Goal: Book appointment/travel/reservation

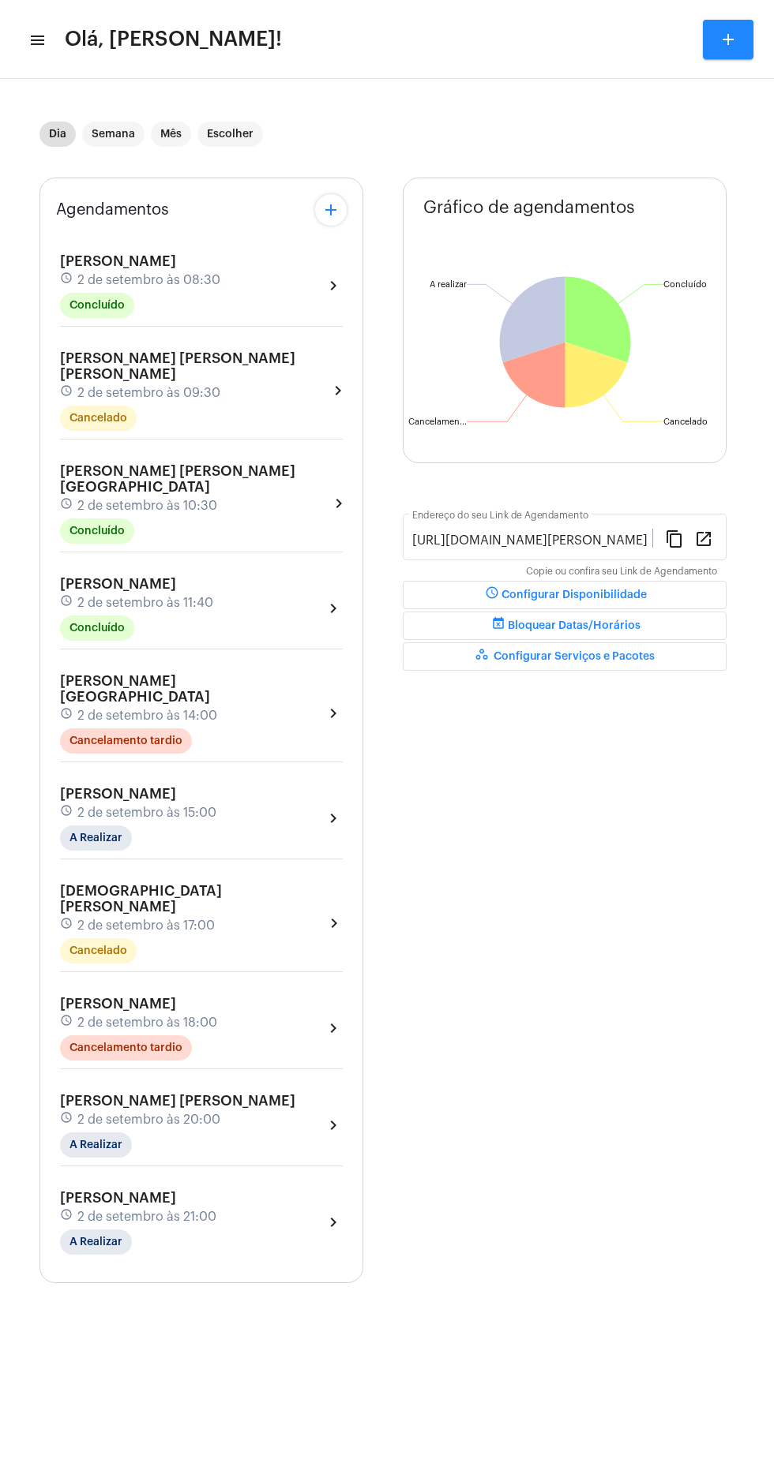
click at [38, 48] on mat-icon "menu" at bounding box center [36, 40] width 16 height 19
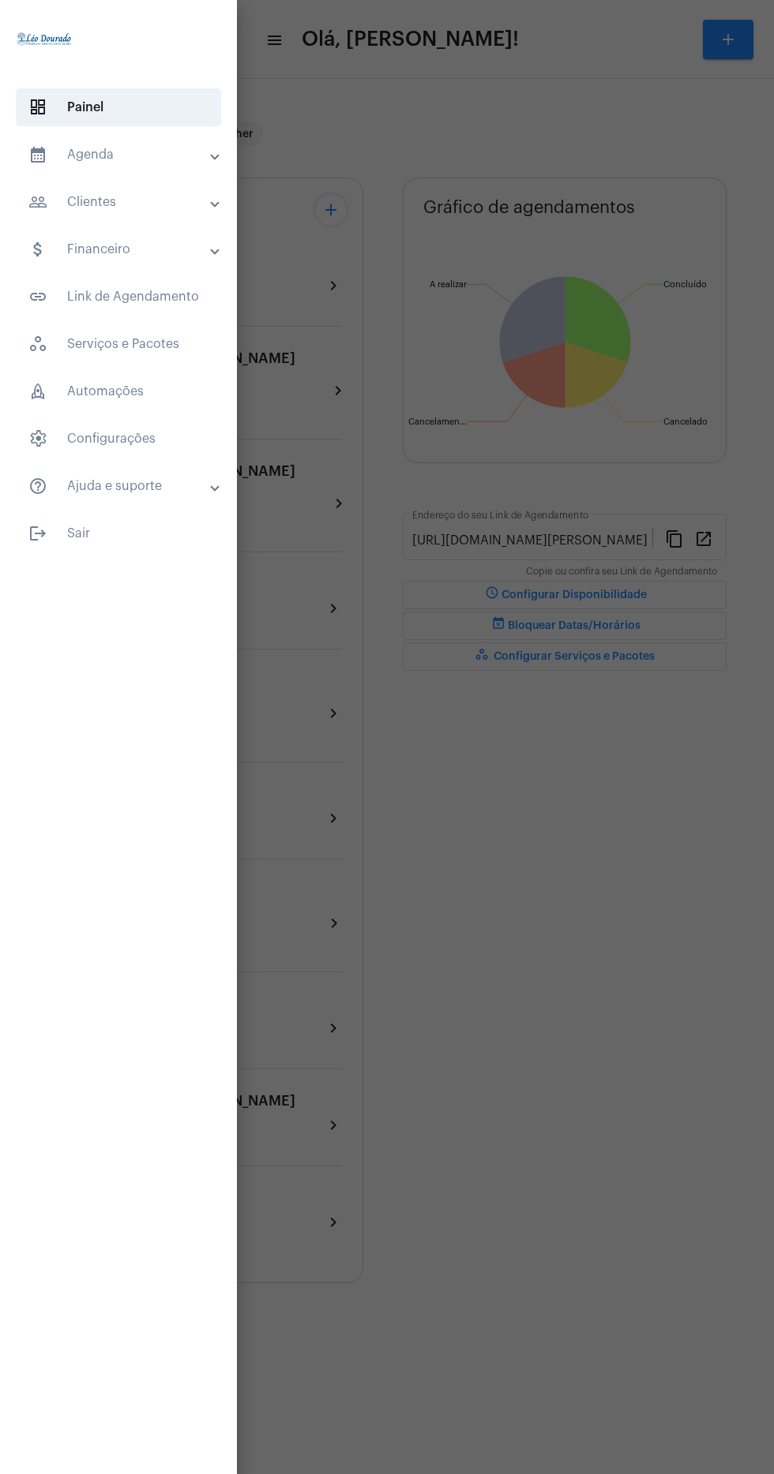
click at [190, 183] on mat-expansion-panel-header "people_outline Clientes" at bounding box center [122, 202] width 227 height 38
click at [178, 283] on span "people_outline Meus Clientes" at bounding box center [117, 270] width 167 height 38
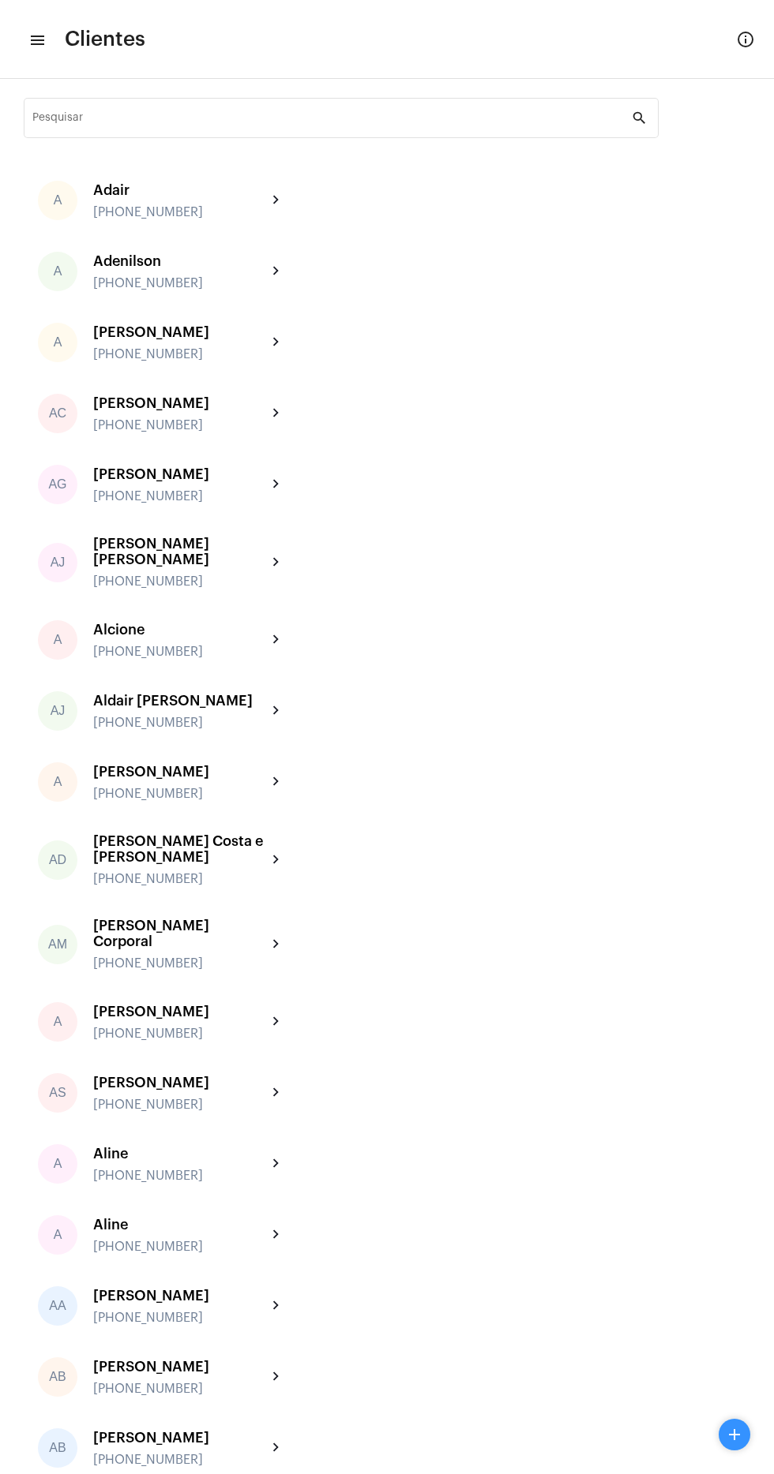
click at [736, 1434] on mat-icon "add" at bounding box center [734, 1434] width 19 height 19
click at [710, 1394] on span "add Novo Cliente" at bounding box center [692, 1398] width 89 height 32
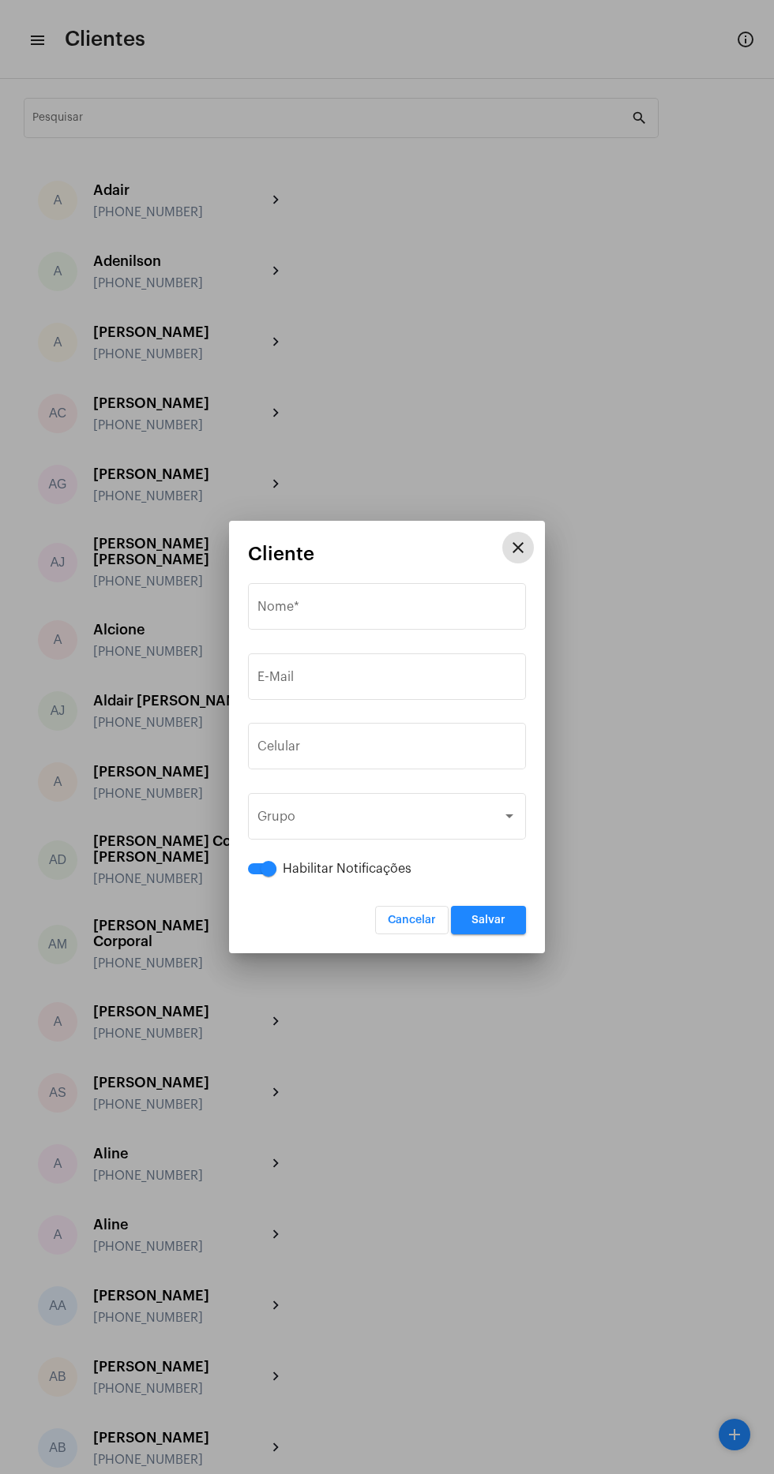
click at [417, 610] on input "Nome *" at bounding box center [386, 610] width 259 height 14
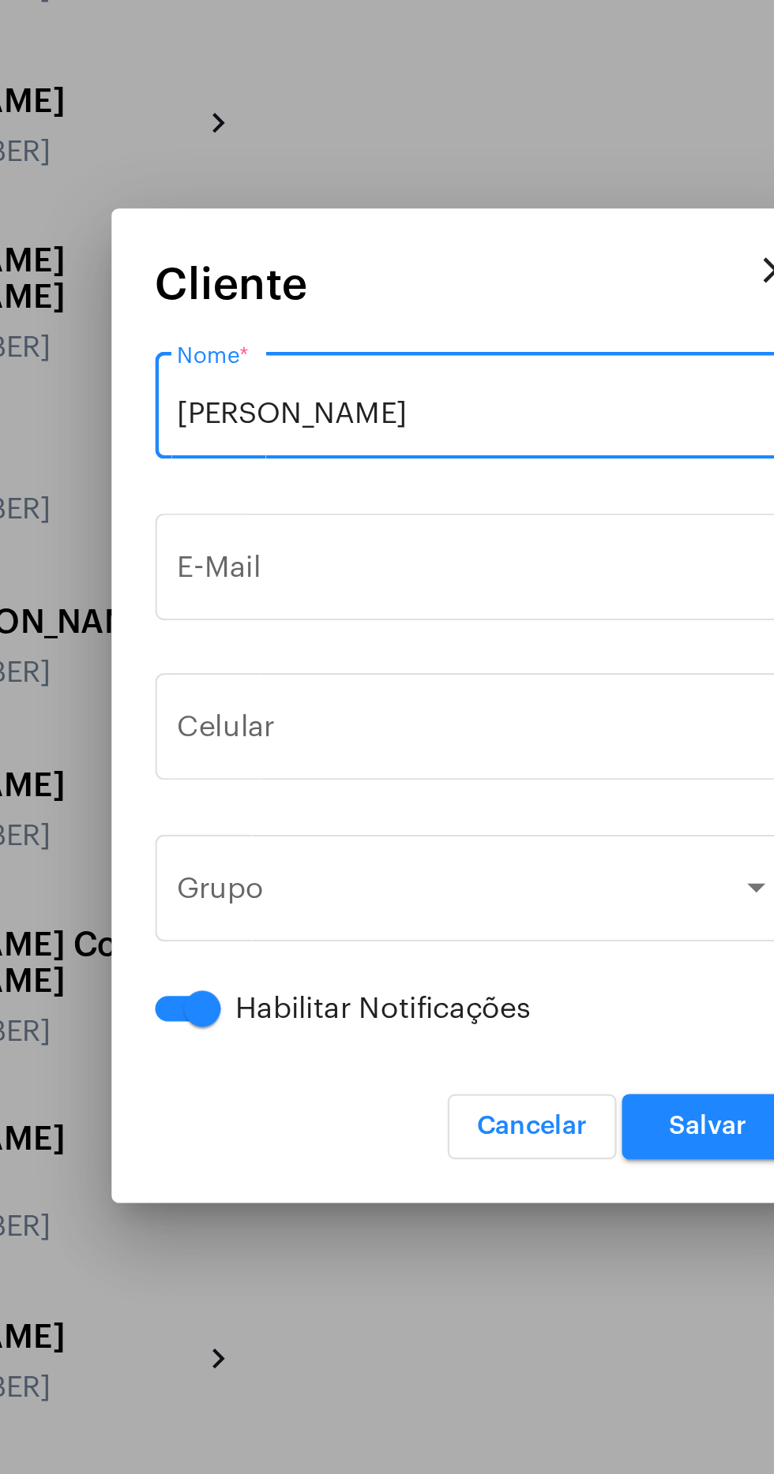
type input "Daniele Melo Lima"
click at [371, 746] on input "tel" at bounding box center [386, 750] width 259 height 14
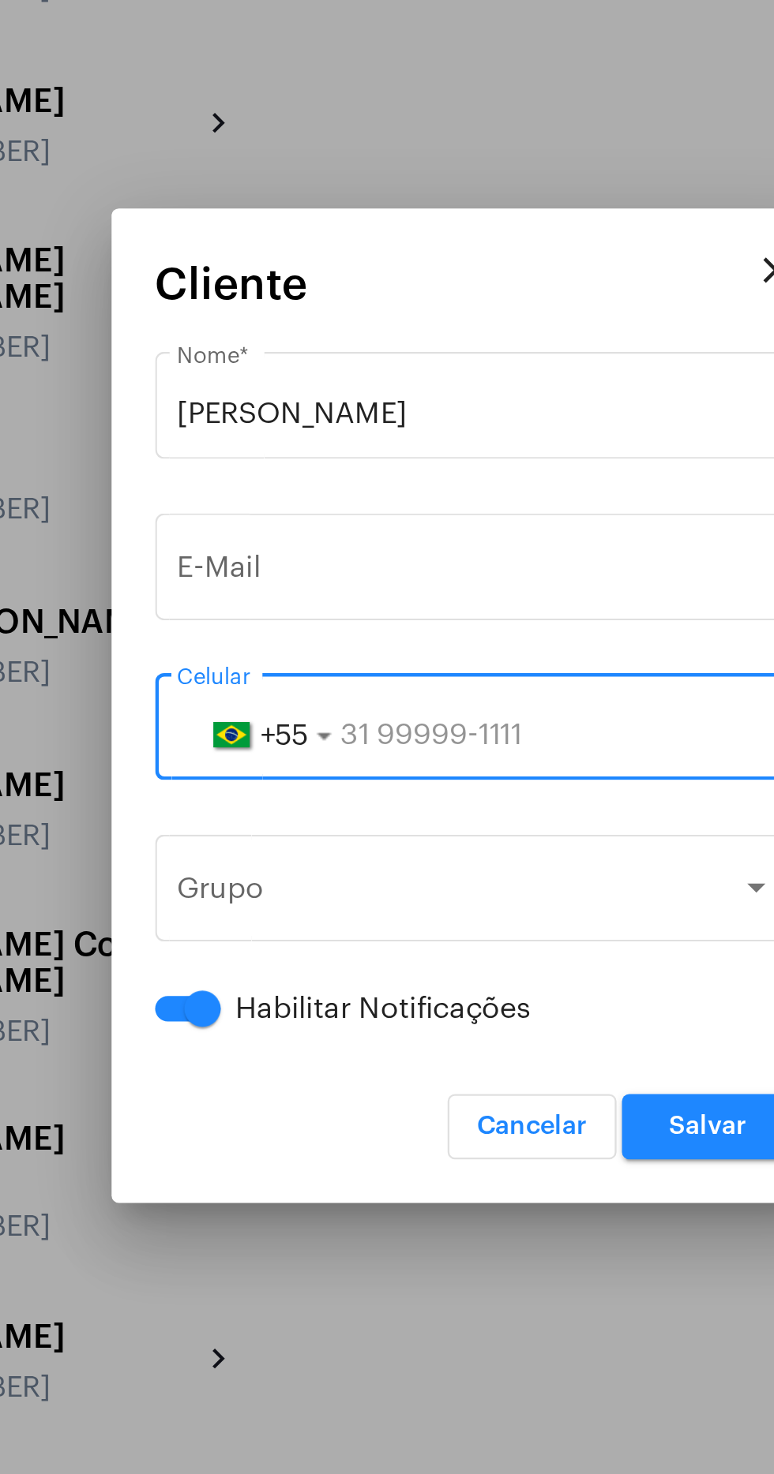
click at [404, 752] on input "tel" at bounding box center [386, 750] width 259 height 14
click at [390, 750] on input "tel" at bounding box center [386, 750] width 259 height 14
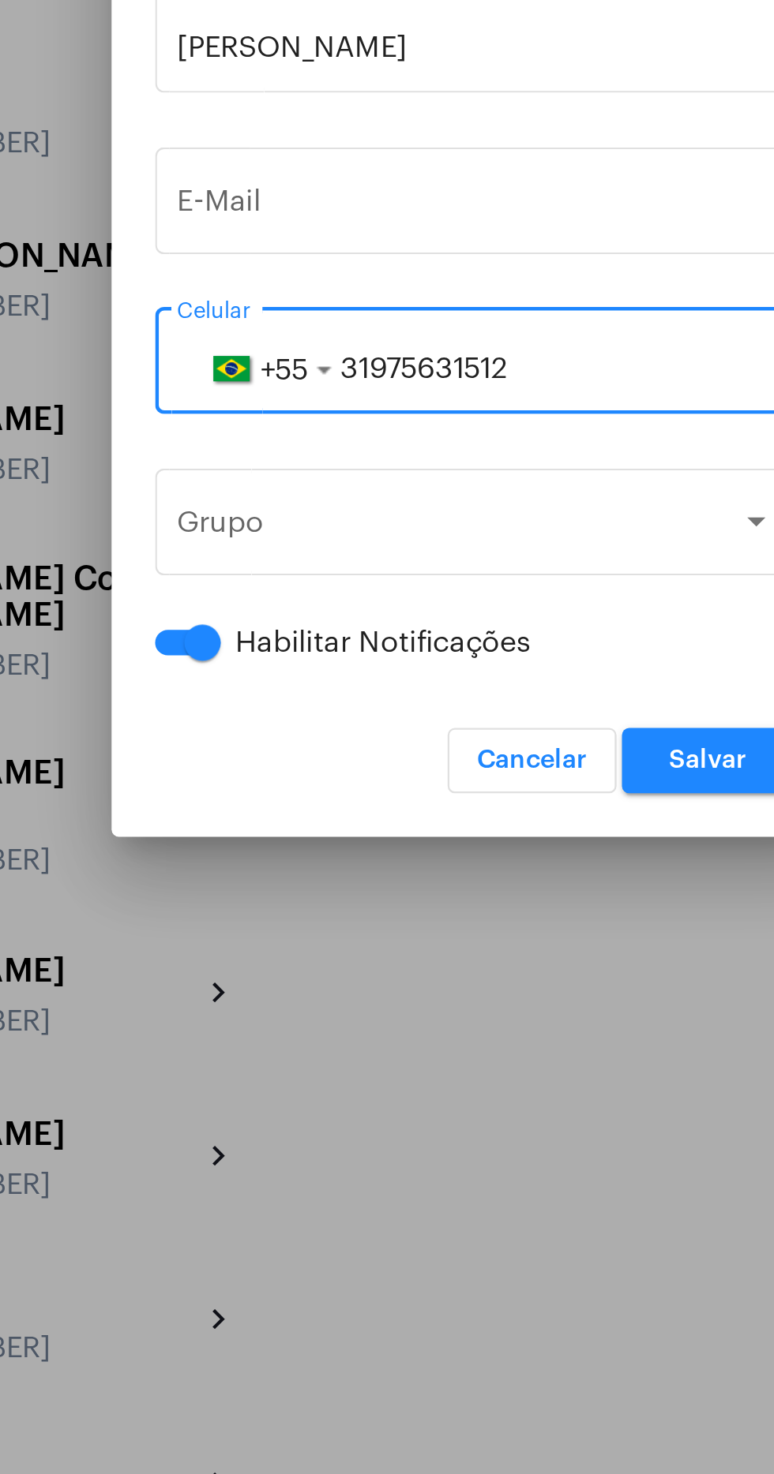
type input "31975631512"
click at [382, 676] on input "E-Mail" at bounding box center [386, 680] width 259 height 14
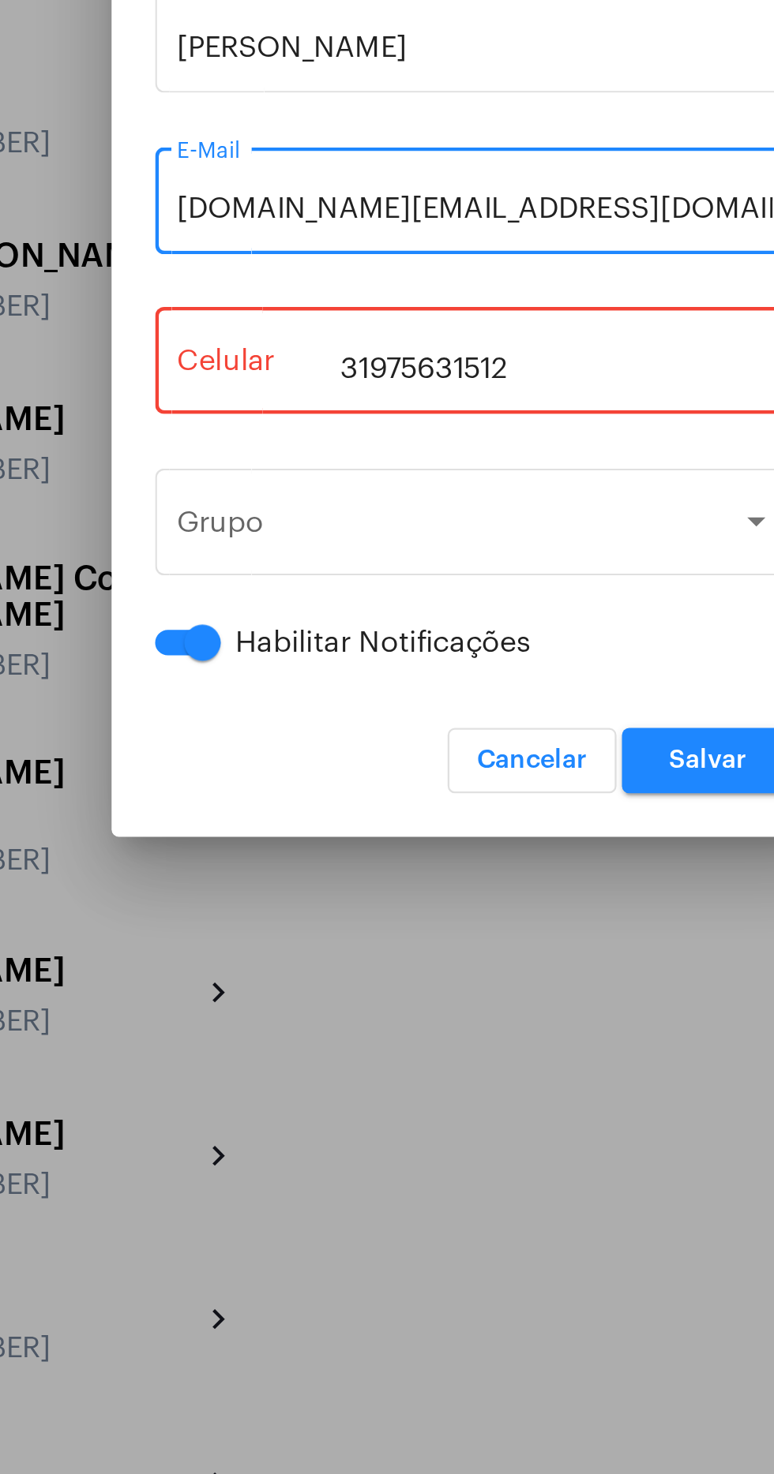
type input "dmln.mk@gmail.com"
click at [431, 750] on input "31975631512" at bounding box center [386, 750] width 259 height 14
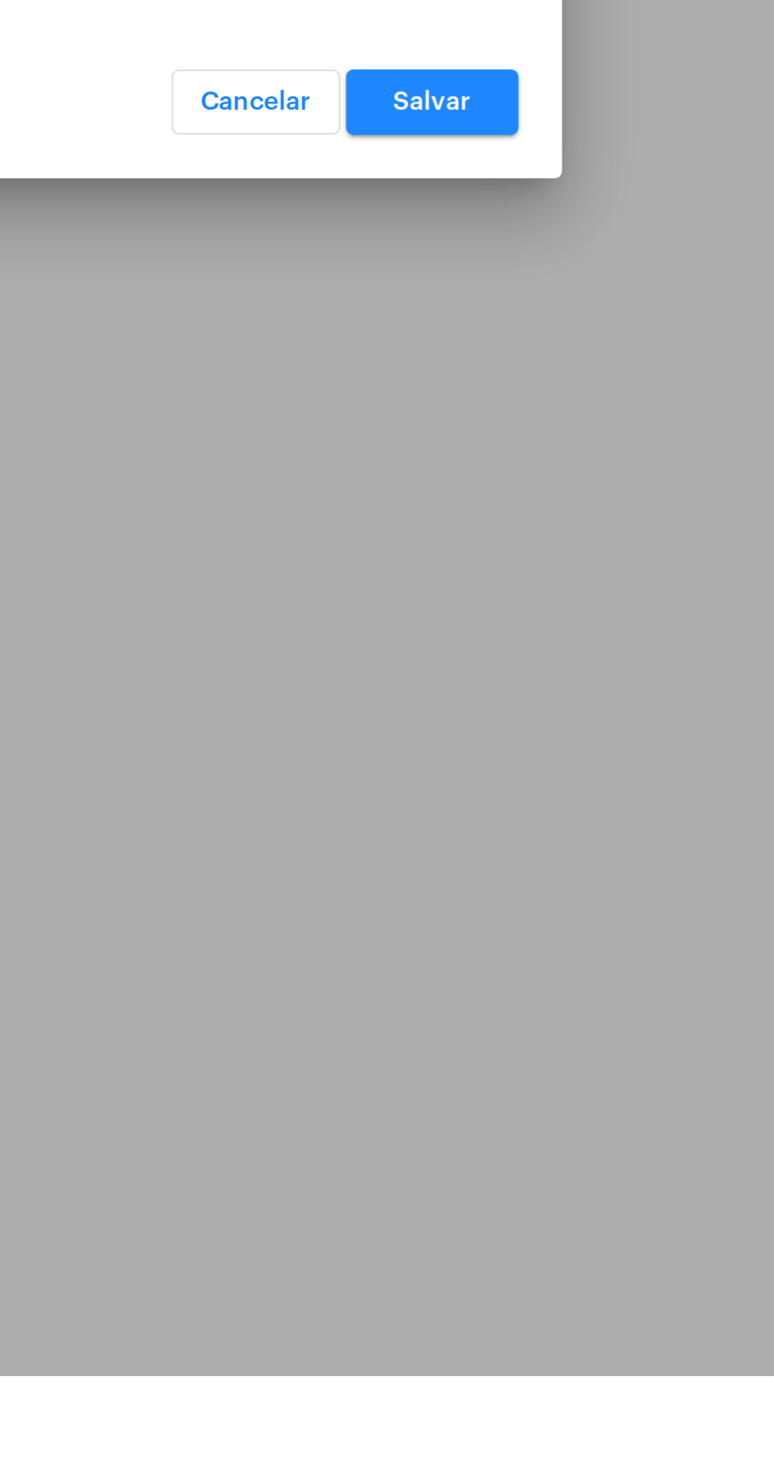
click at [494, 919] on span "Salvar" at bounding box center [488, 920] width 34 height 11
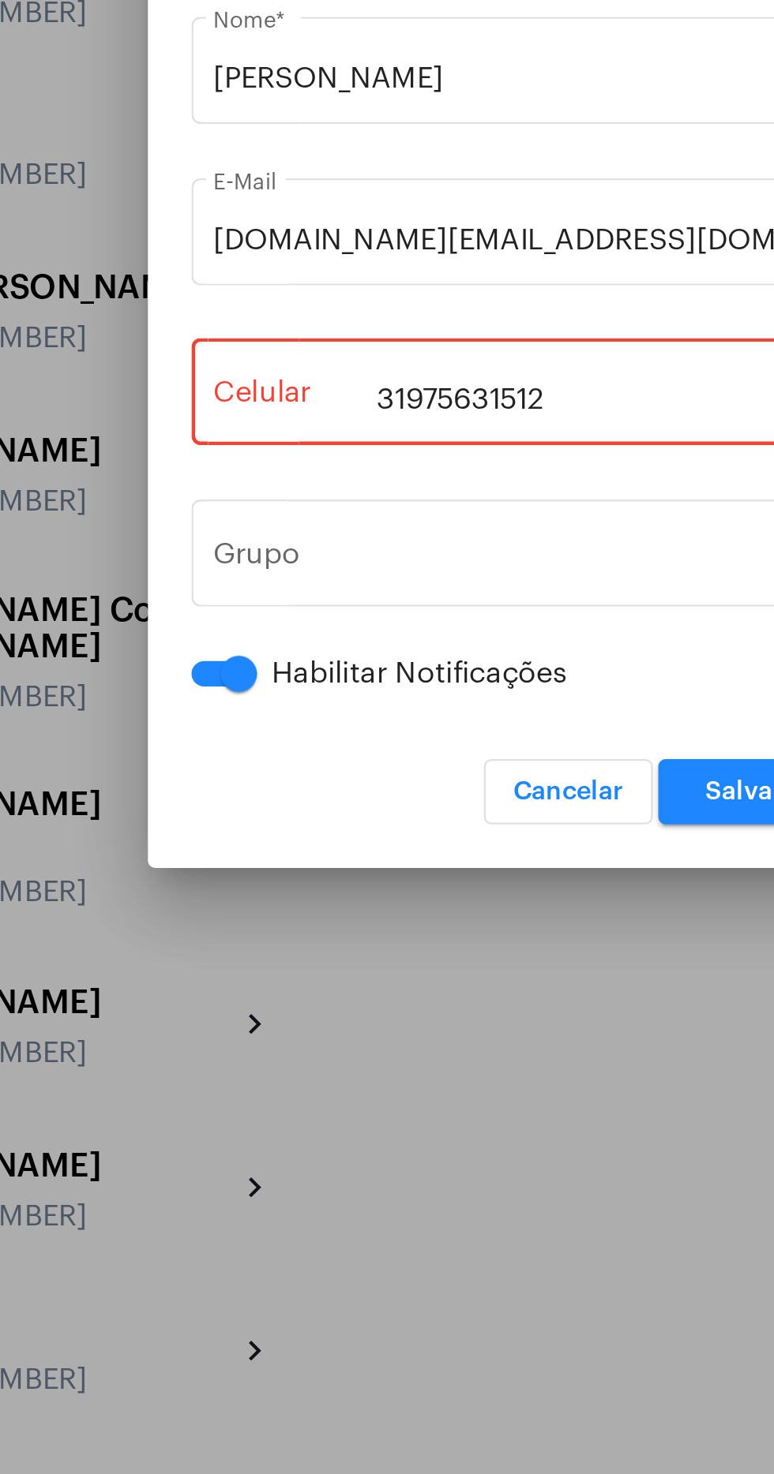
click at [445, 756] on input "31975631512" at bounding box center [386, 750] width 259 height 14
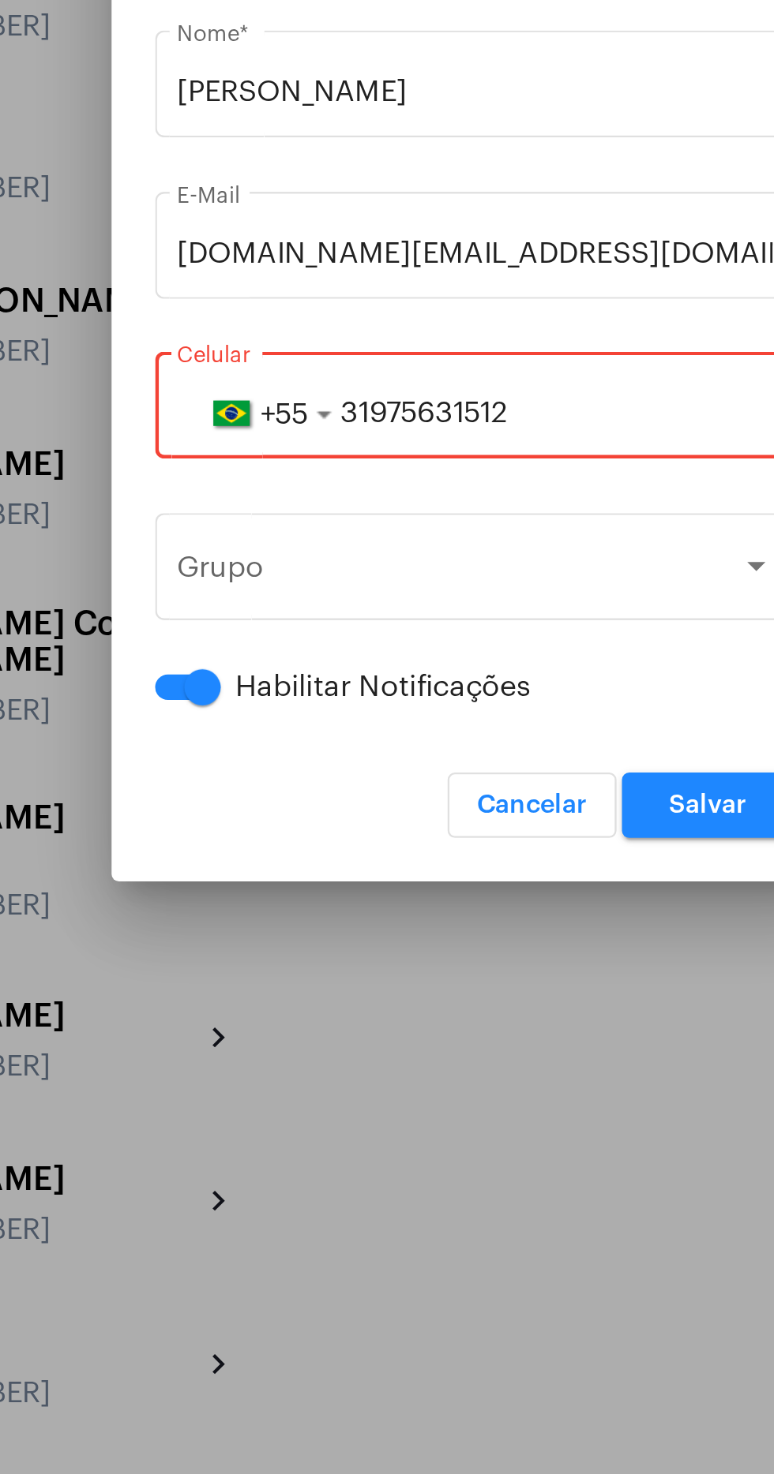
click at [440, 751] on input "31975631512" at bounding box center [386, 750] width 259 height 14
type input "3"
type input "31975631512"
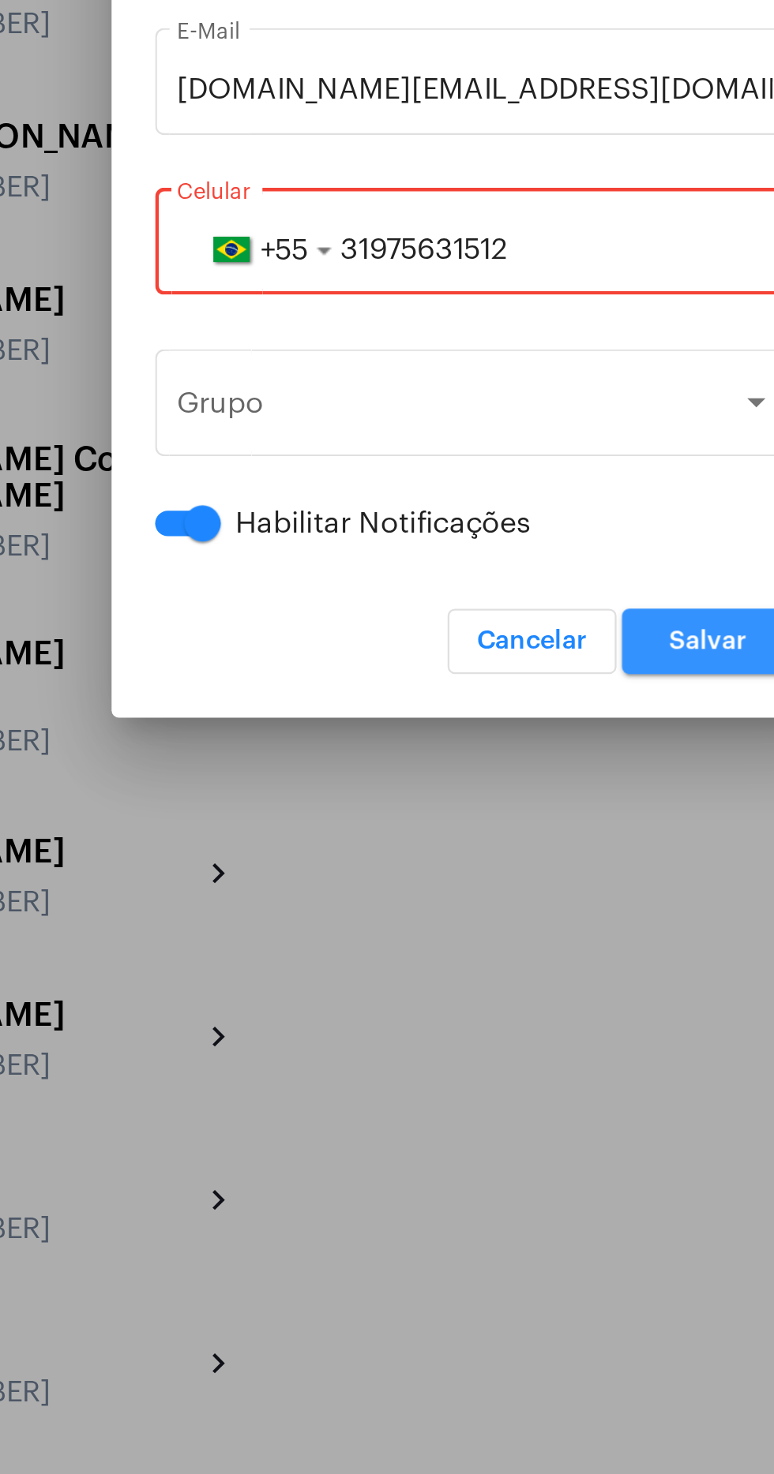
click at [493, 921] on span "Salvar" at bounding box center [488, 920] width 34 height 11
click at [297, 745] on span "+55" at bounding box center [304, 750] width 21 height 13
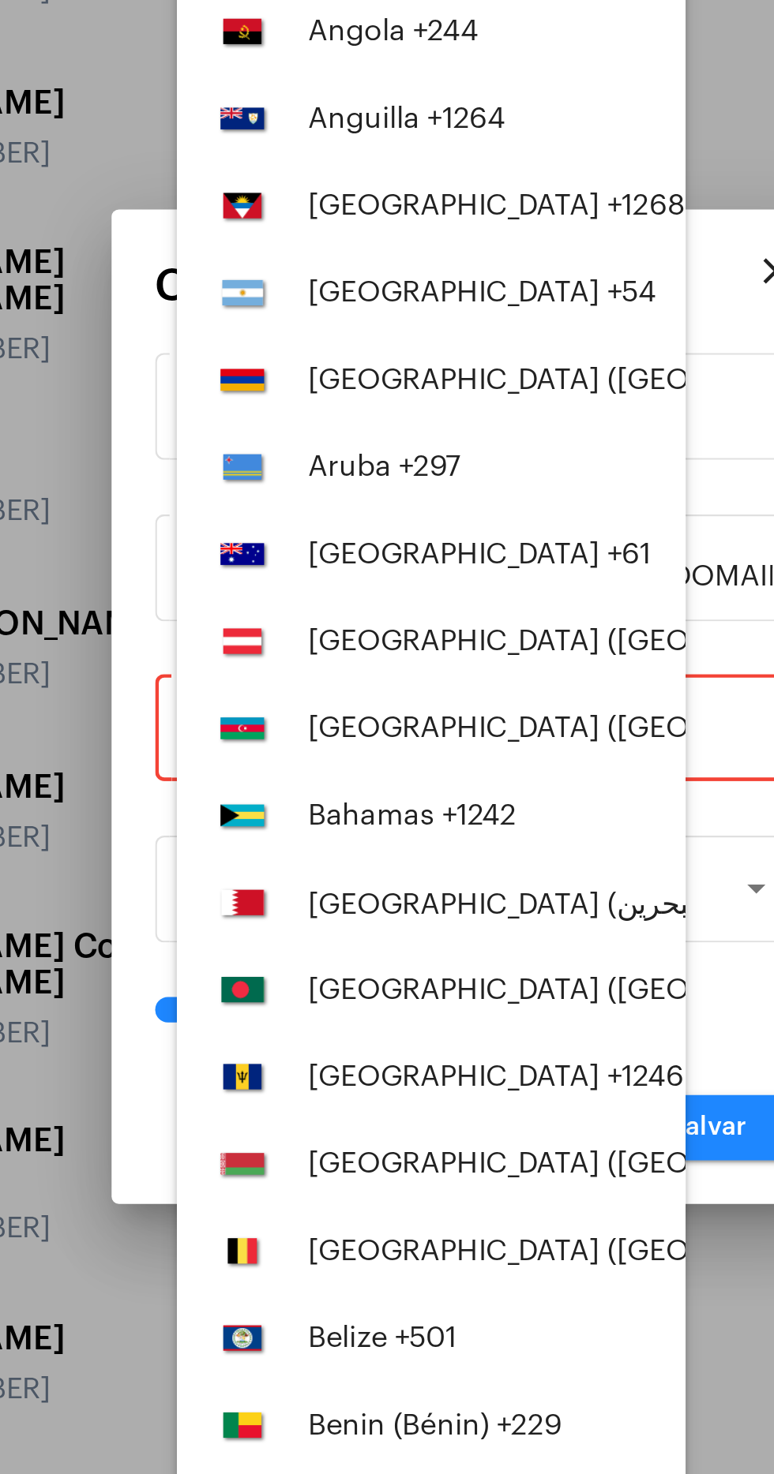
click at [313, 539] on button "Argentina +54" at bounding box center [367, 557] width 221 height 38
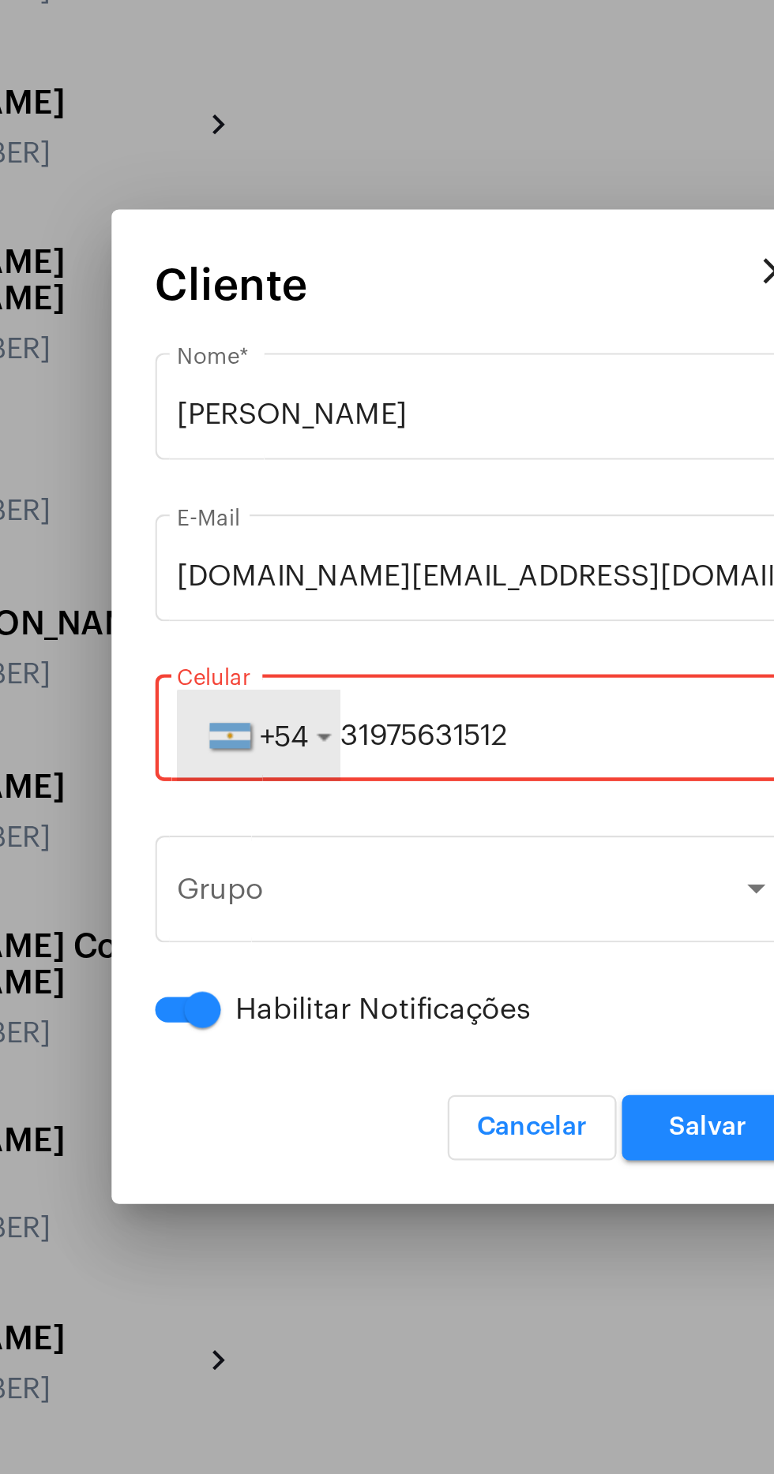
click at [302, 756] on button "+54" at bounding box center [292, 749] width 71 height 39
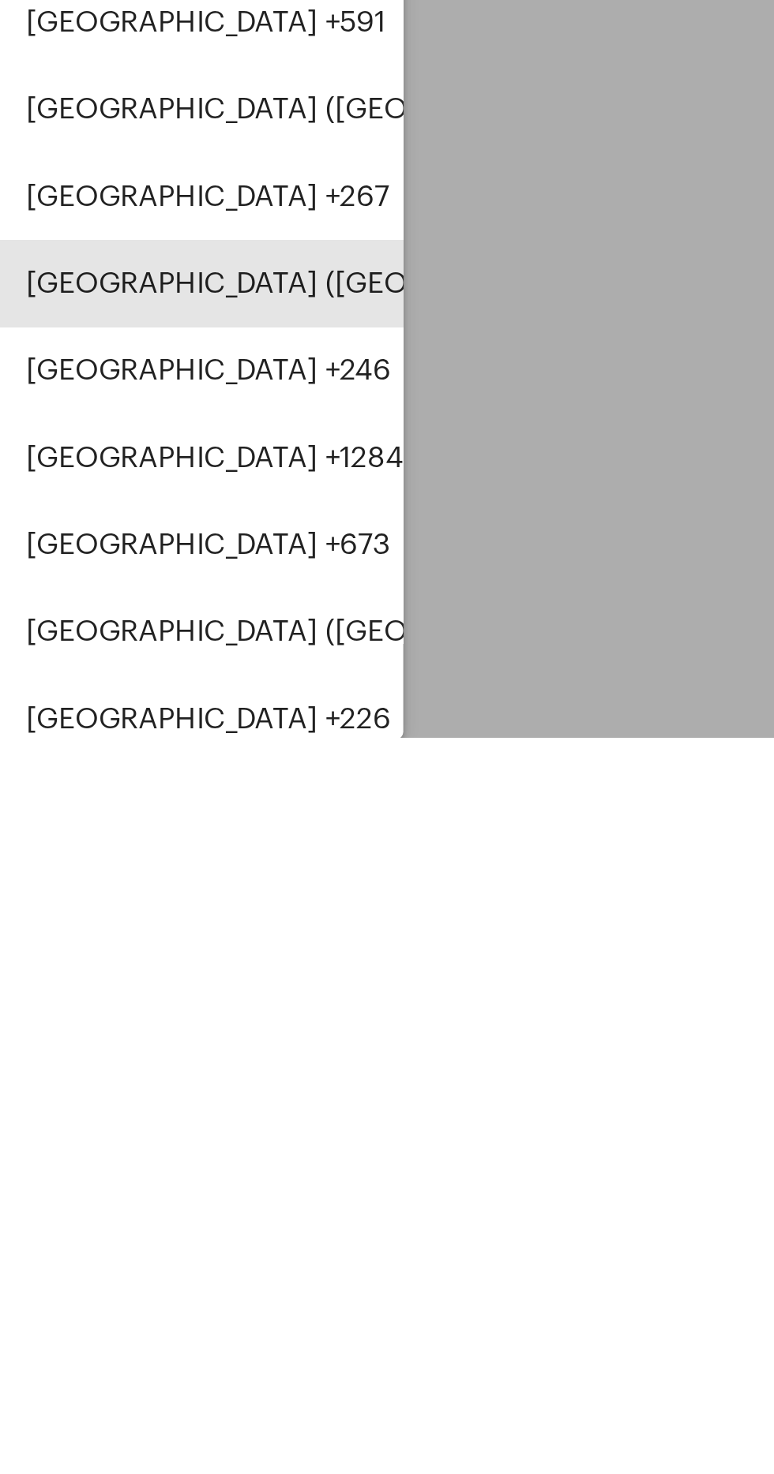
click at [384, 1279] on div "Brazil (Brasil) +55" at bounding box center [458, 1277] width 289 height 14
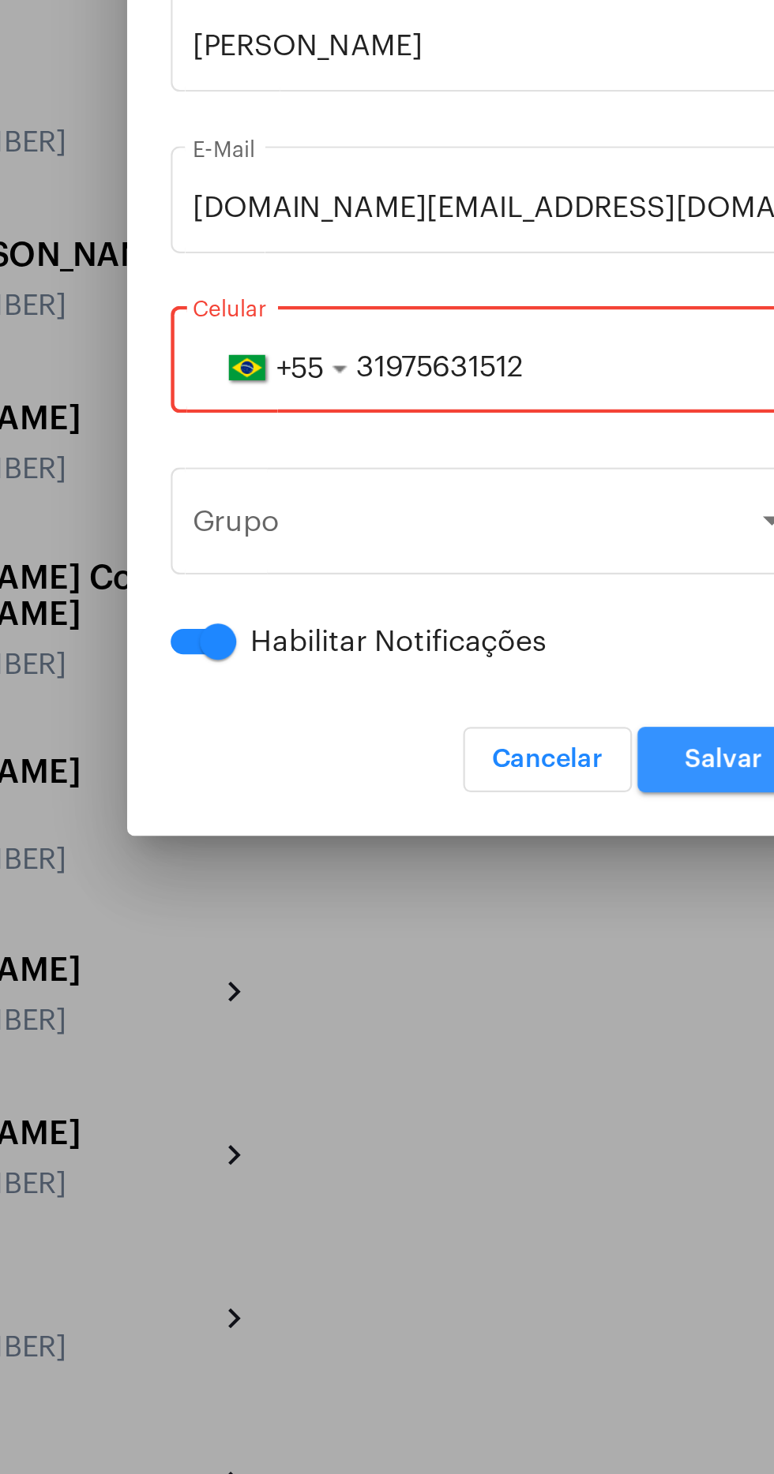
click at [486, 917] on span "Salvar" at bounding box center [488, 920] width 34 height 11
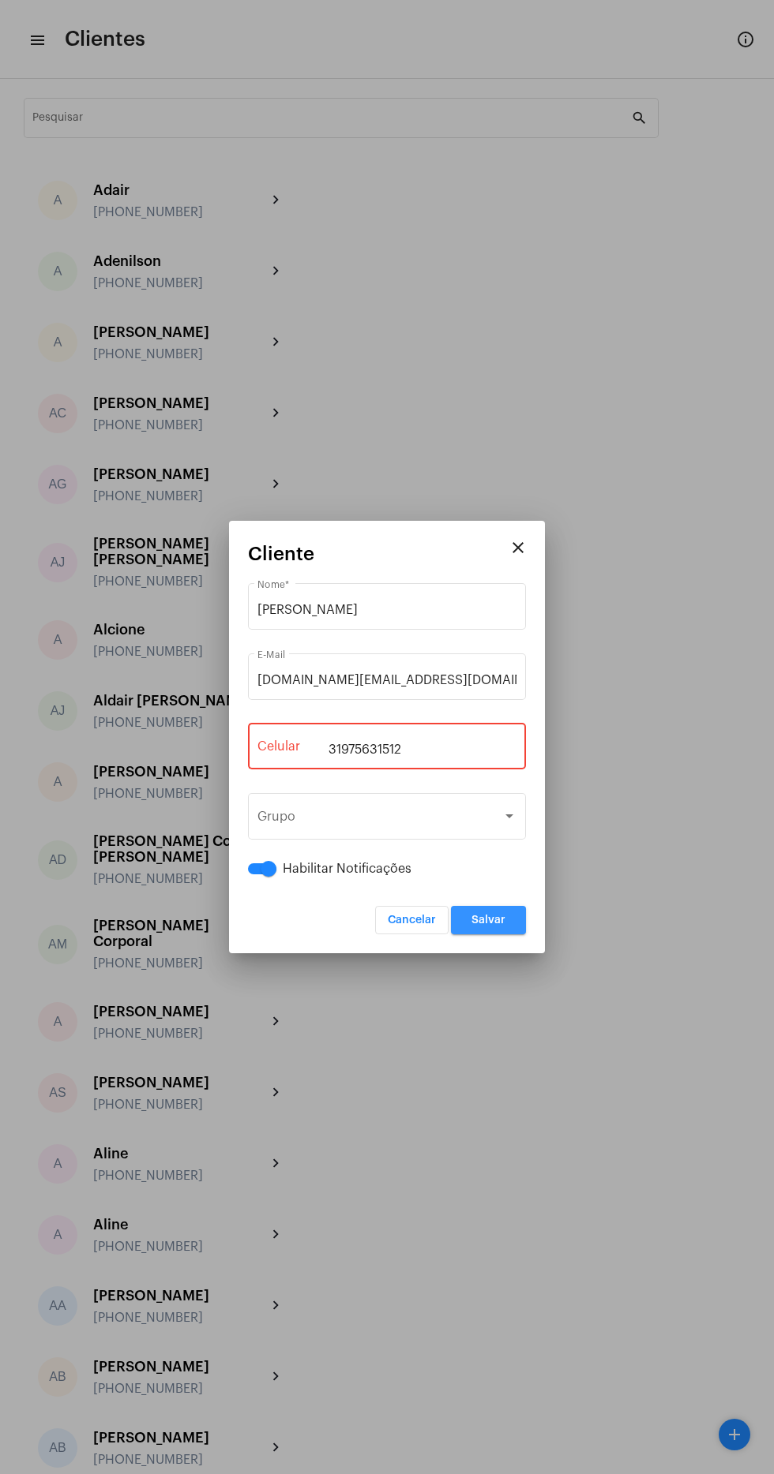
click at [504, 920] on span "Salvar" at bounding box center [488, 920] width 34 height 11
click at [474, 909] on button "Salvar" at bounding box center [488, 920] width 75 height 28
click at [448, 750] on input "31975631512" at bounding box center [386, 750] width 259 height 14
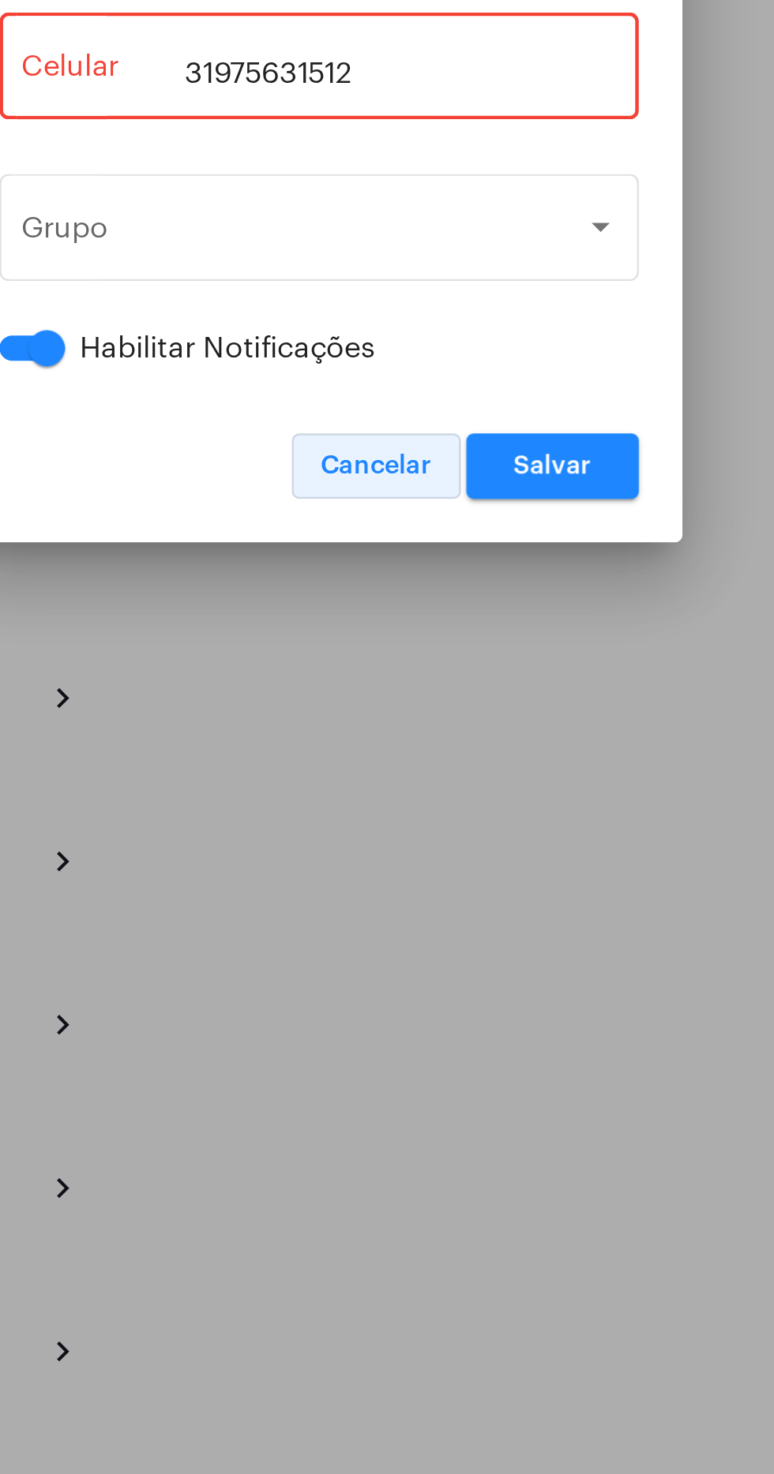
click at [421, 923] on span "Cancelar" at bounding box center [412, 920] width 48 height 11
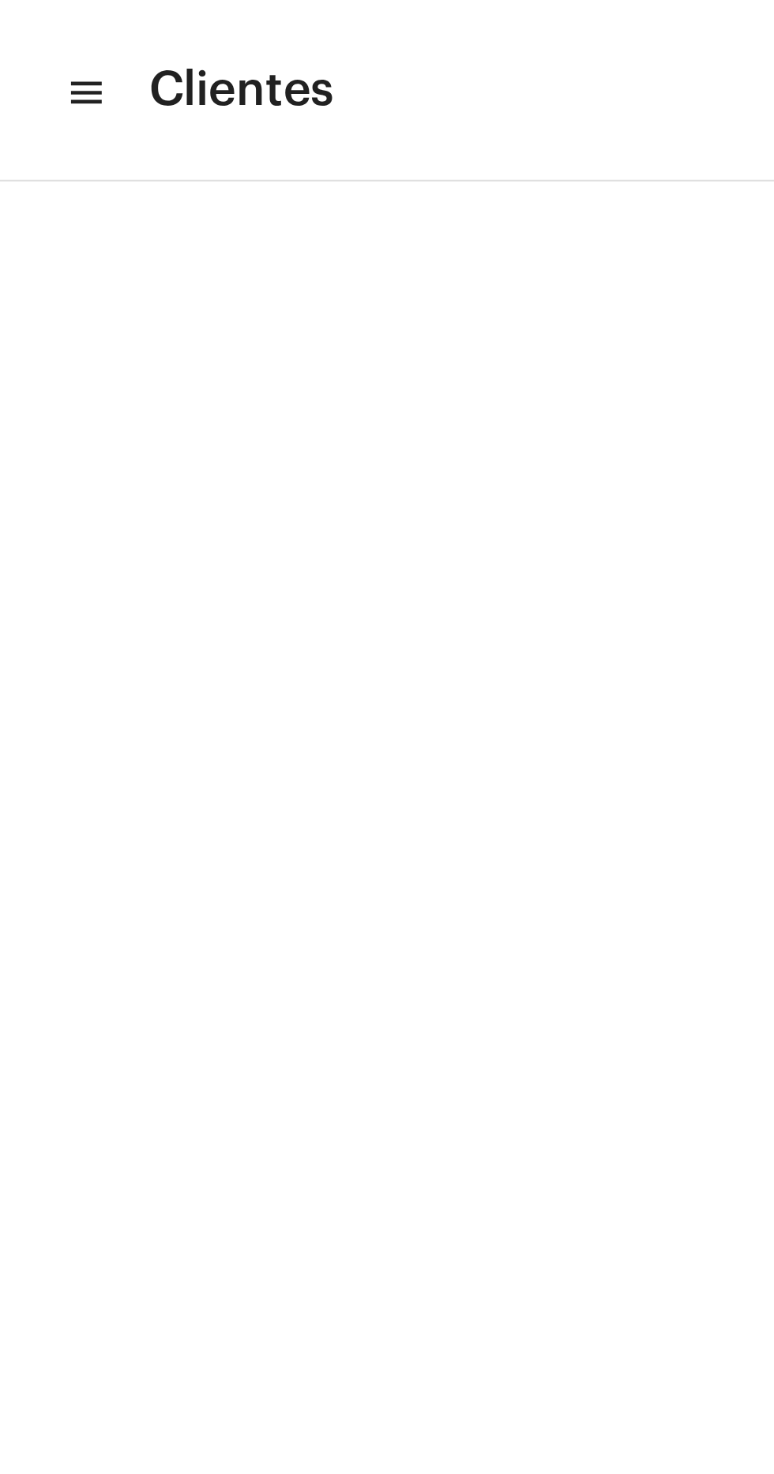
click at [191, 80] on div at bounding box center [387, 102] width 774 height 47
click at [180, 92] on div at bounding box center [387, 102] width 774 height 47
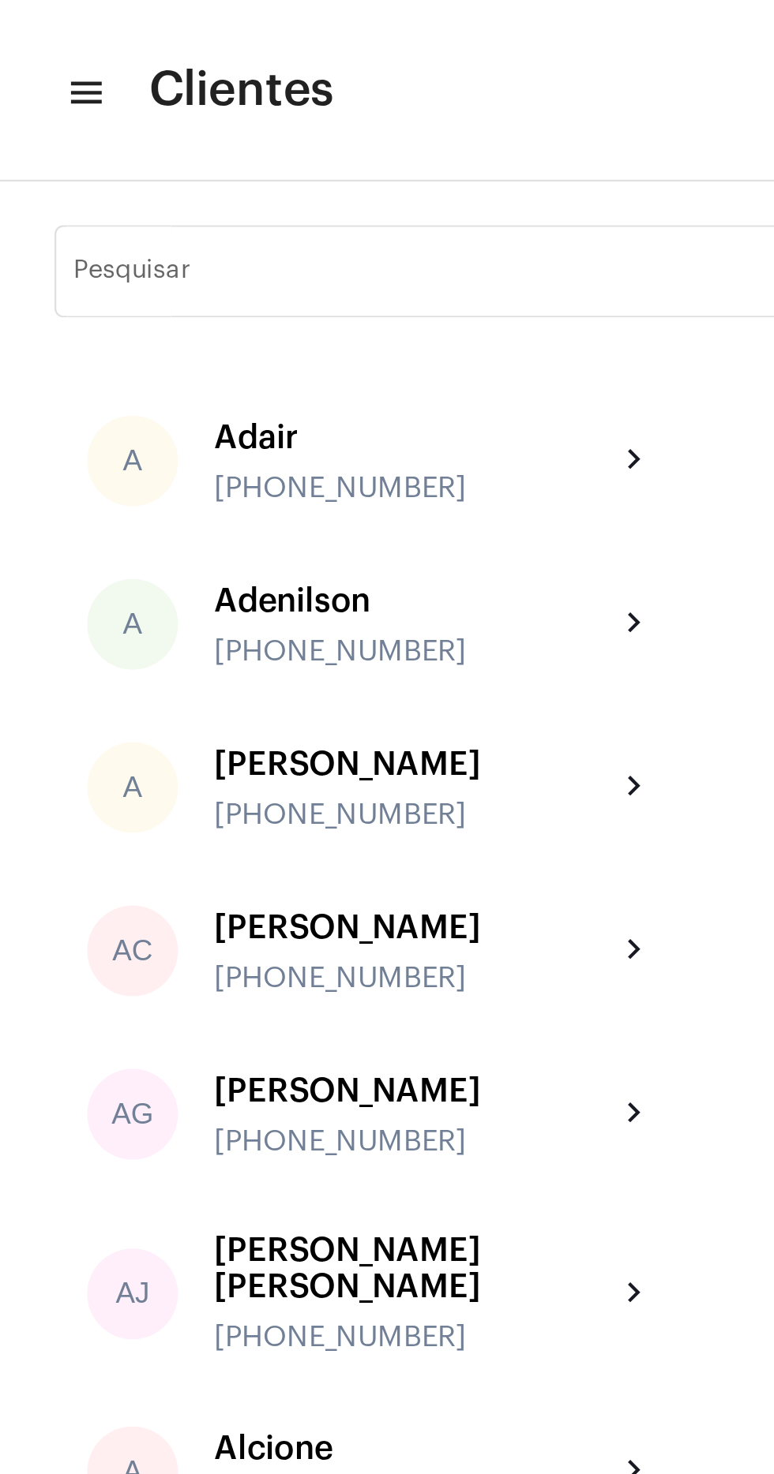
click at [199, 115] on input "Pesquisar" at bounding box center [331, 120] width 599 height 13
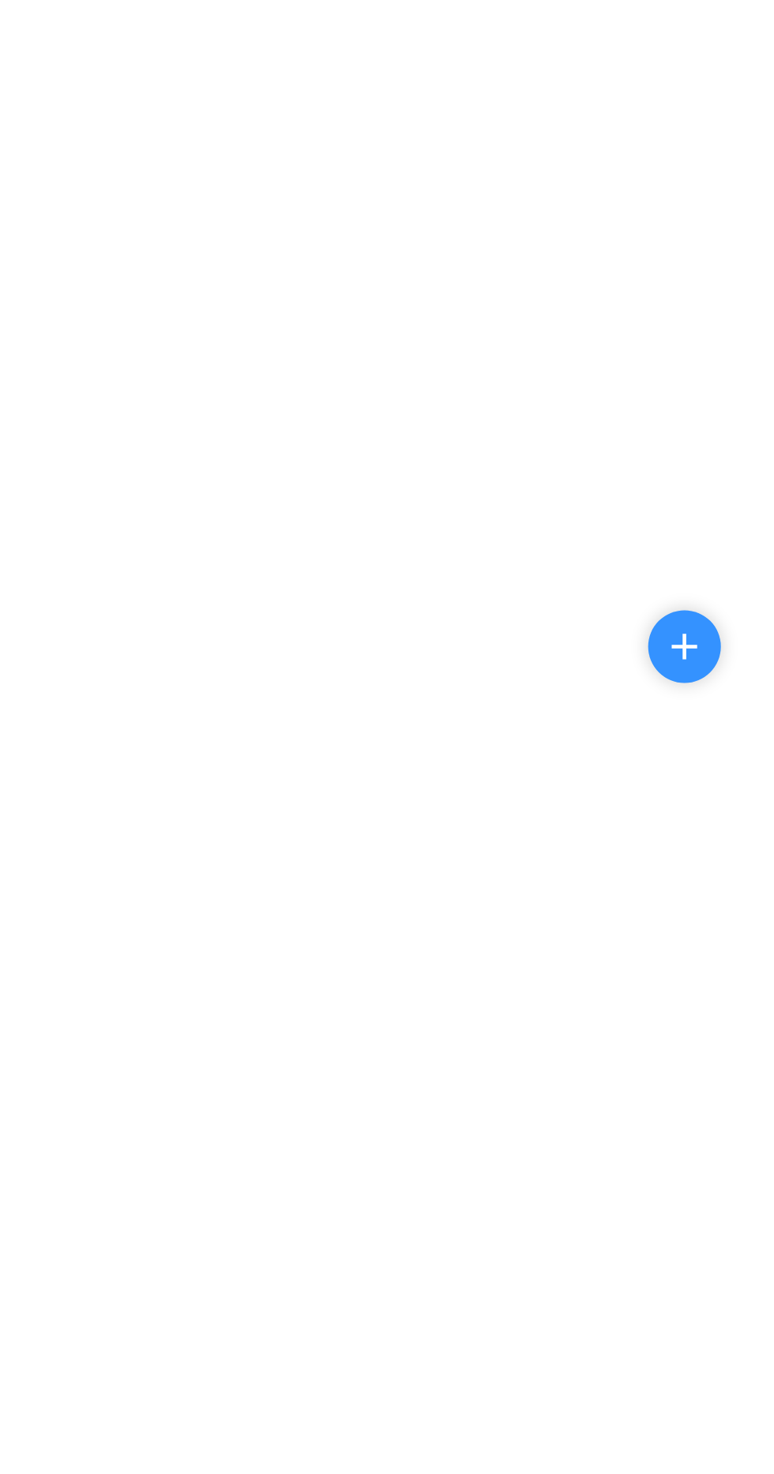
type input "Daniel"
click at [727, 1443] on mat-icon "add" at bounding box center [734, 1434] width 19 height 19
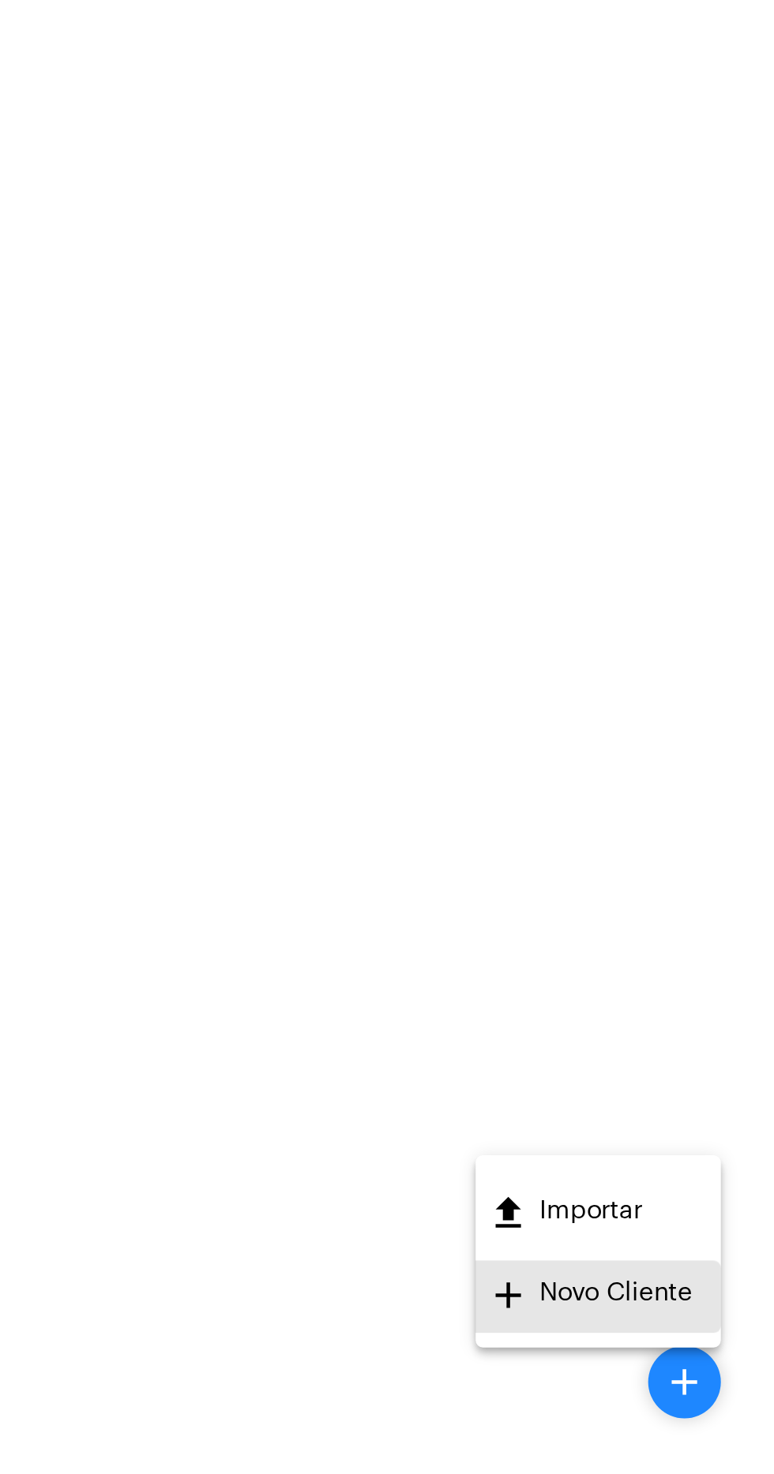
click at [694, 1401] on span "add Novo Cliente" at bounding box center [692, 1398] width 89 height 32
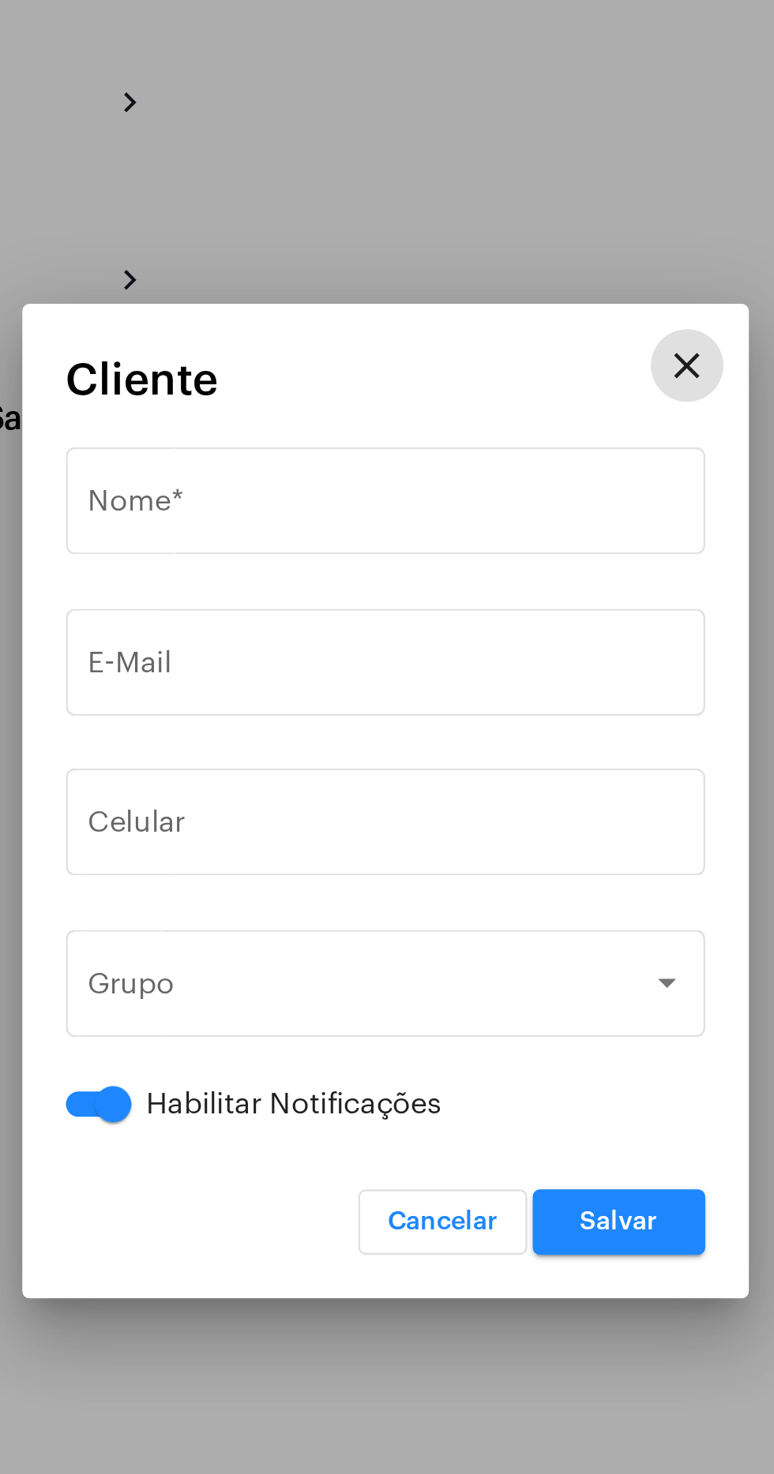
click at [397, 743] on input "tel" at bounding box center [386, 750] width 259 height 14
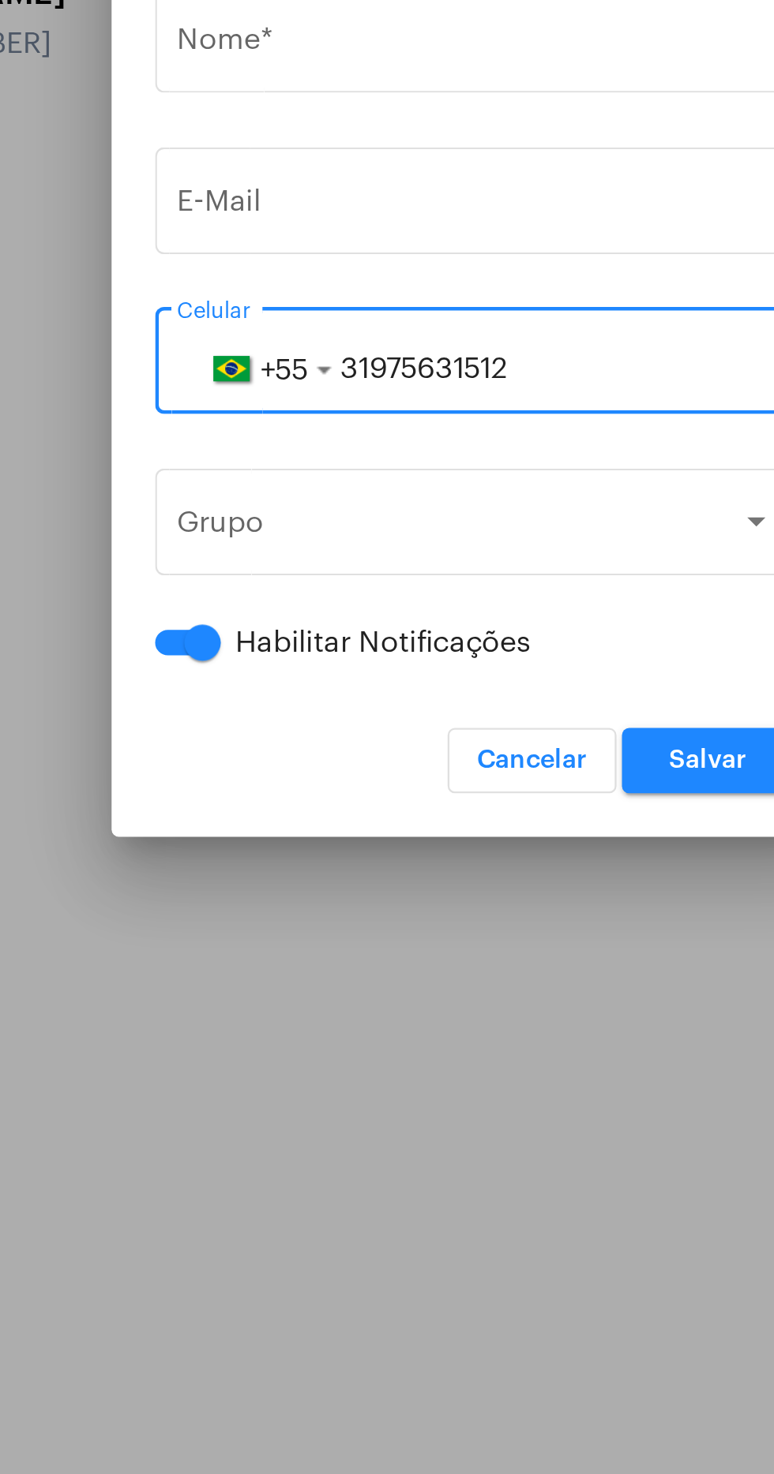
type input "31975631512"
click at [408, 673] on input "E-Mail" at bounding box center [386, 680] width 259 height 14
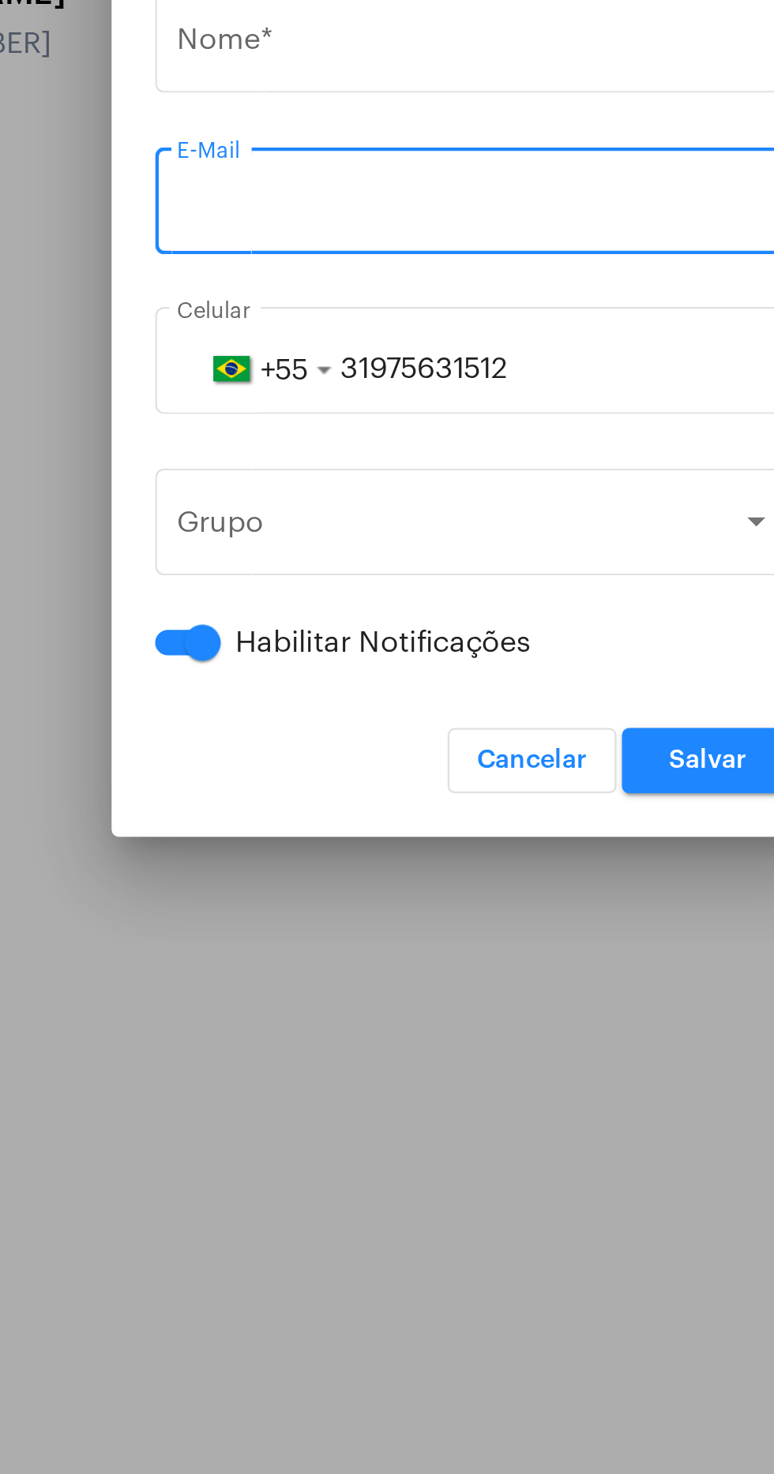
paste input "dmln.mk@gmail.com"
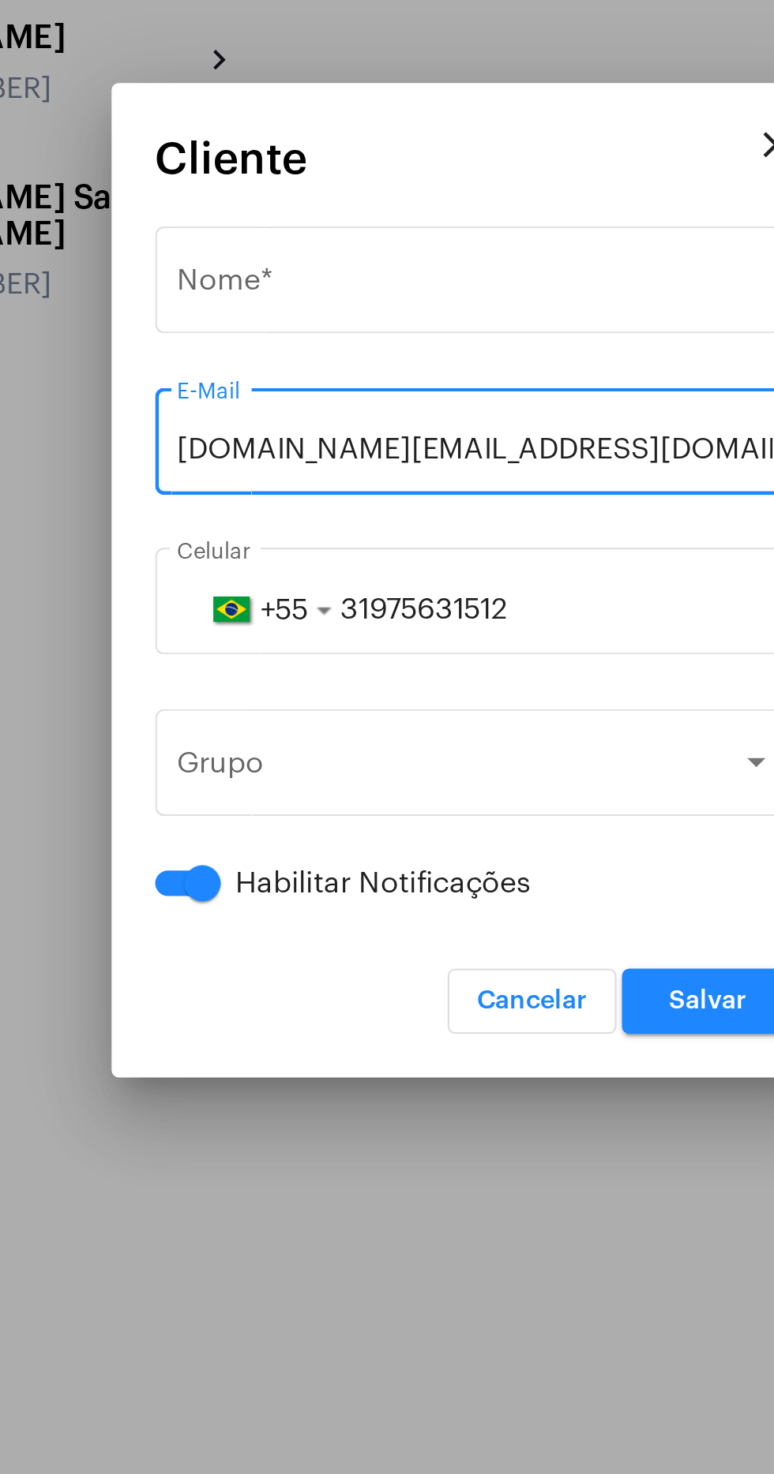
type input "dmln.mk@gmail.com"
click at [402, 605] on input "Nome *" at bounding box center [386, 610] width 259 height 14
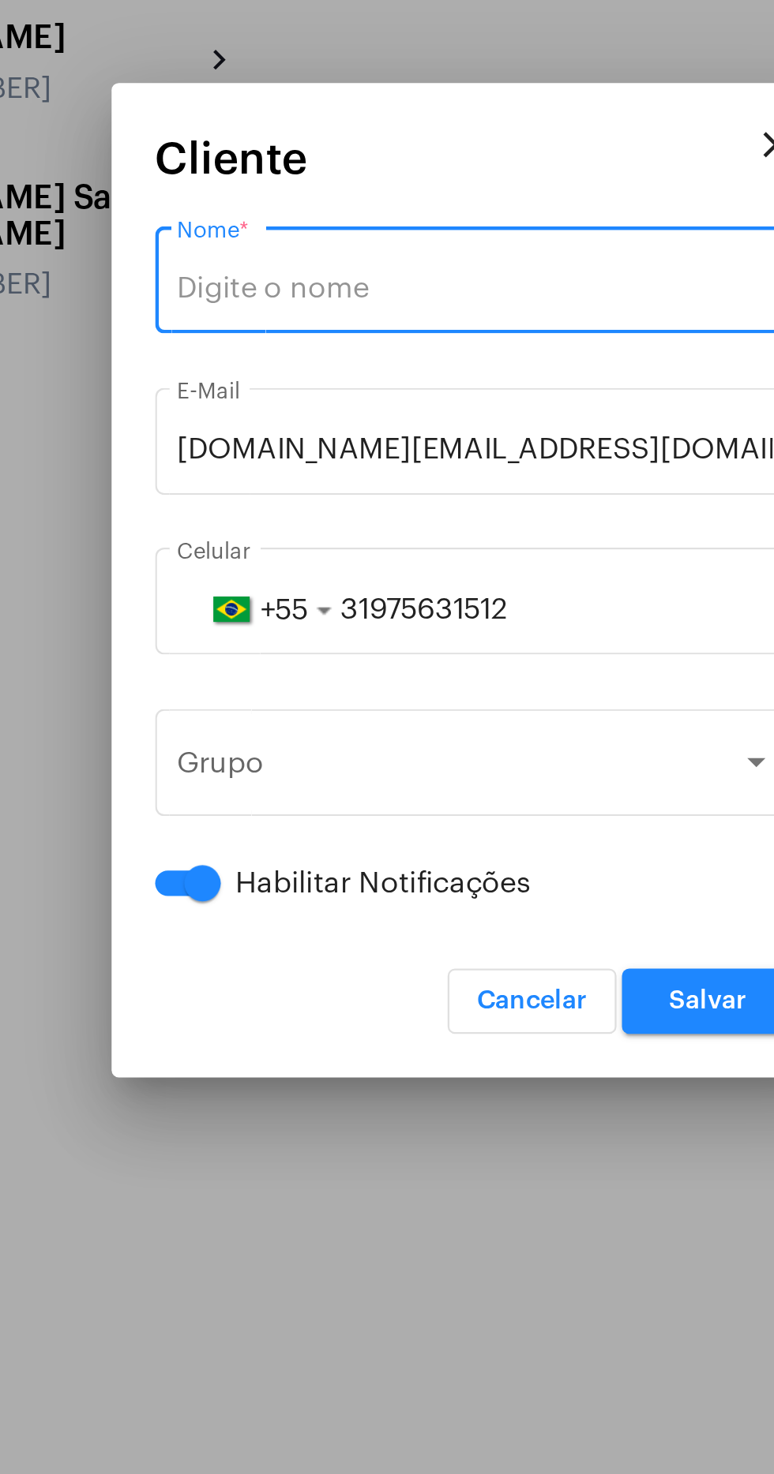
click at [385, 606] on input "Nome *" at bounding box center [386, 610] width 259 height 14
type input "Daniele Melo Lima"
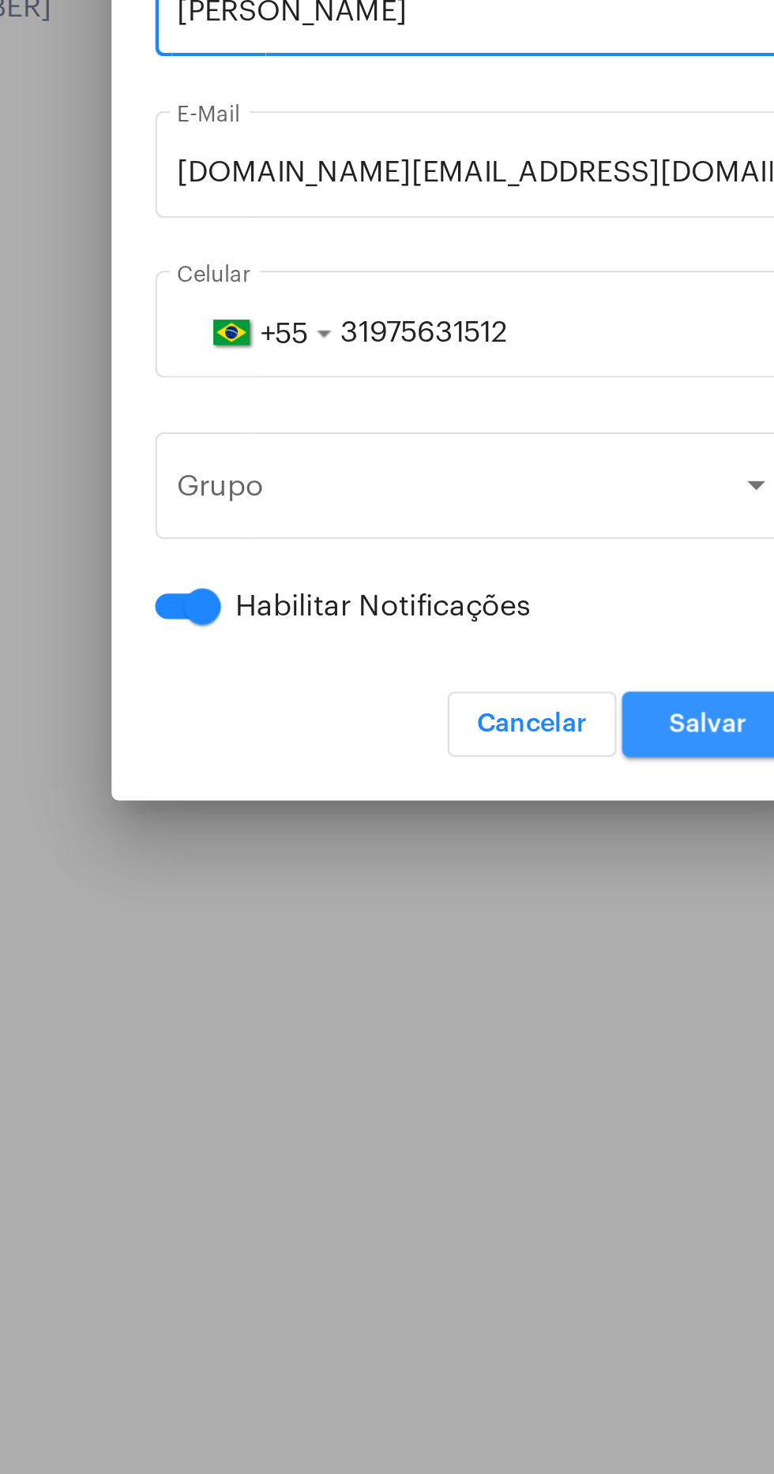
click at [483, 919] on span "Salvar" at bounding box center [488, 920] width 34 height 11
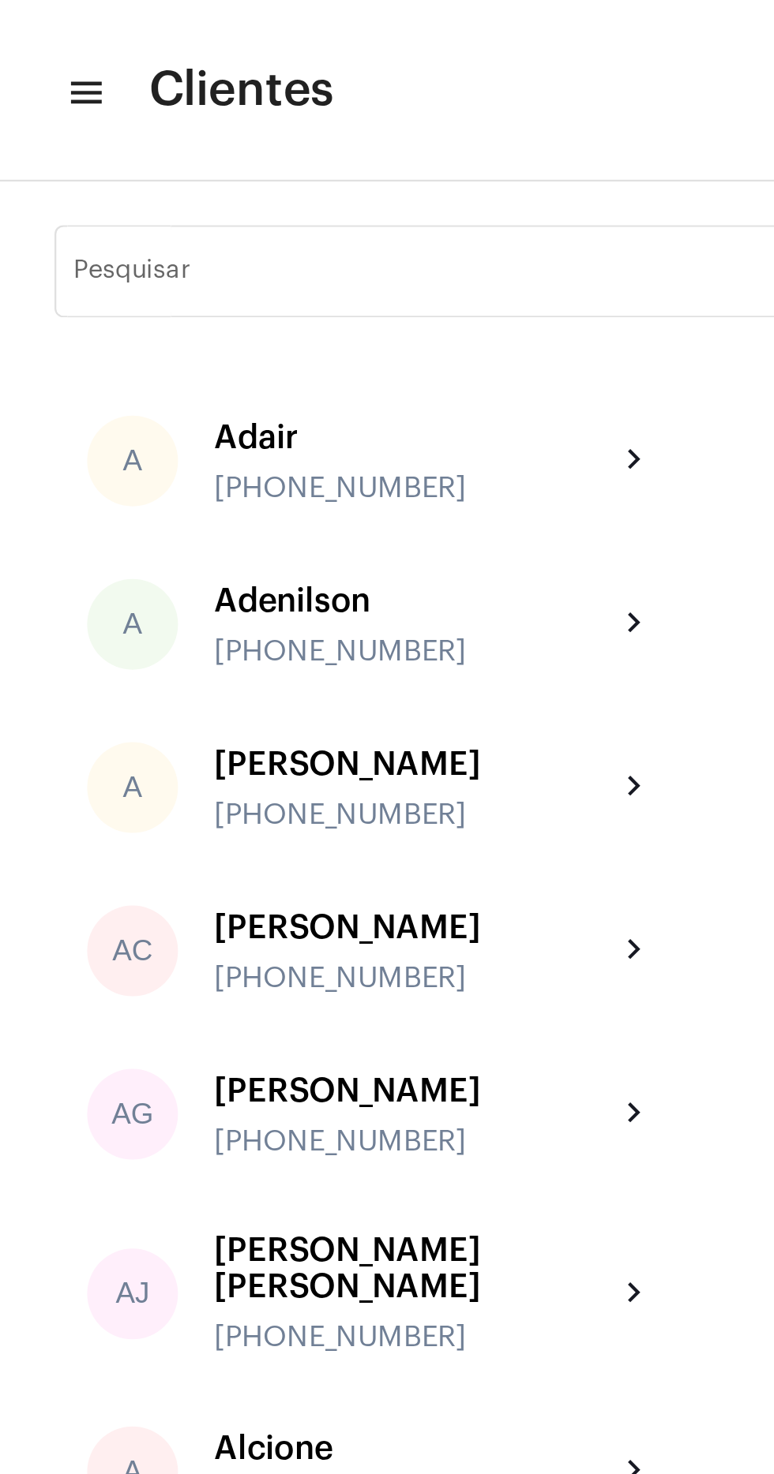
click at [36, 31] on mat-icon "menu" at bounding box center [36, 40] width 16 height 19
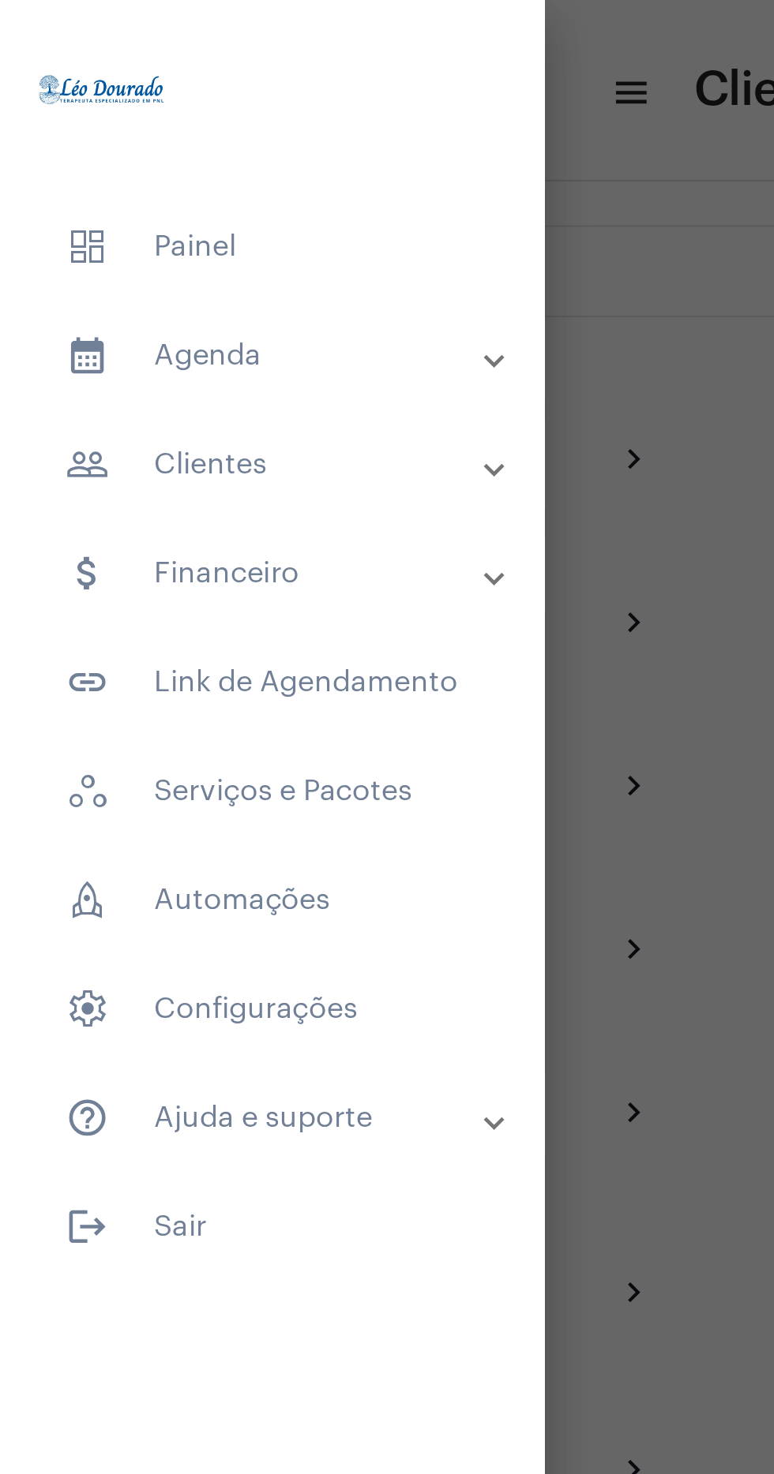
click at [190, 164] on mat-panel-title "calendar_month_outlined Agenda" at bounding box center [119, 154] width 183 height 19
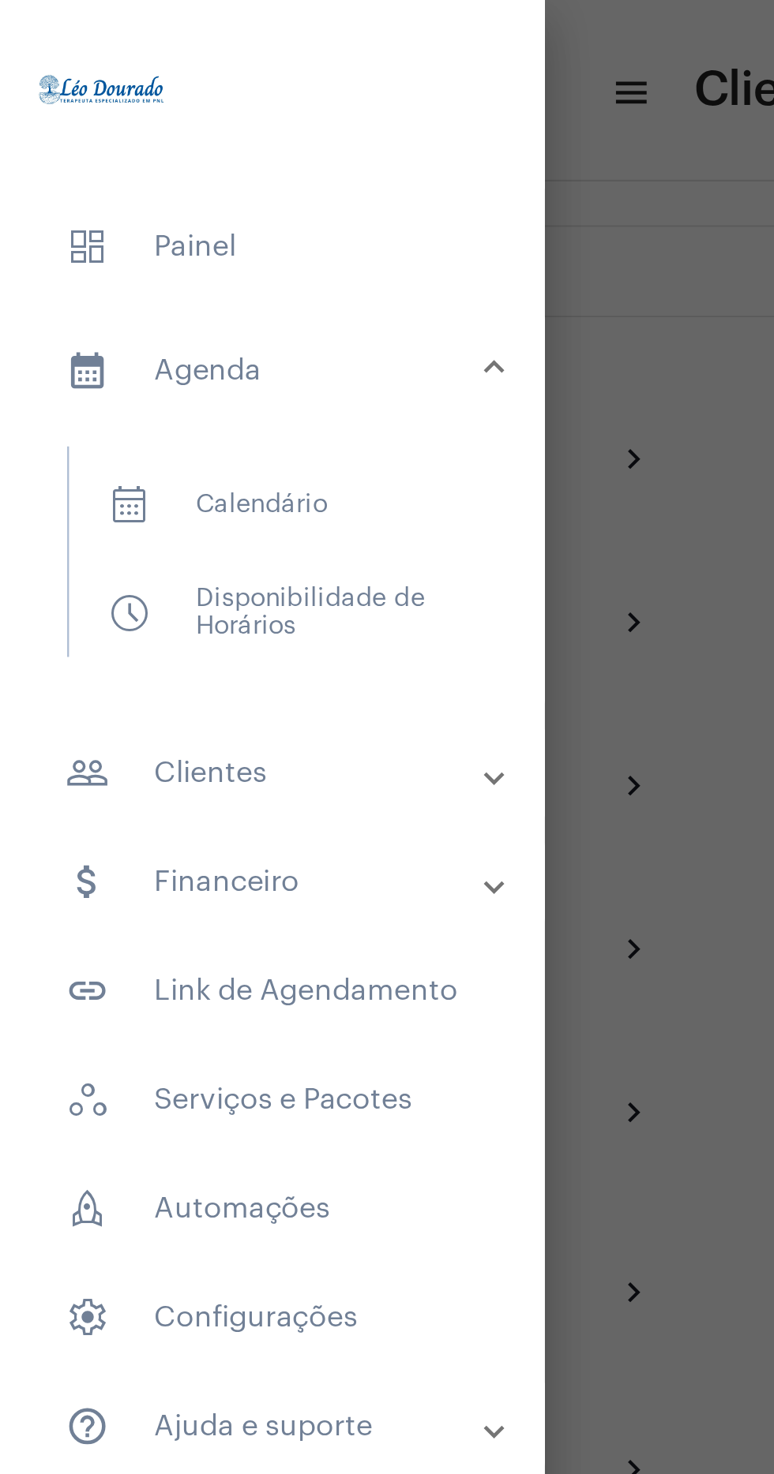
click at [164, 227] on span "calendar_month_outlined Calendário" at bounding box center [117, 219] width 167 height 38
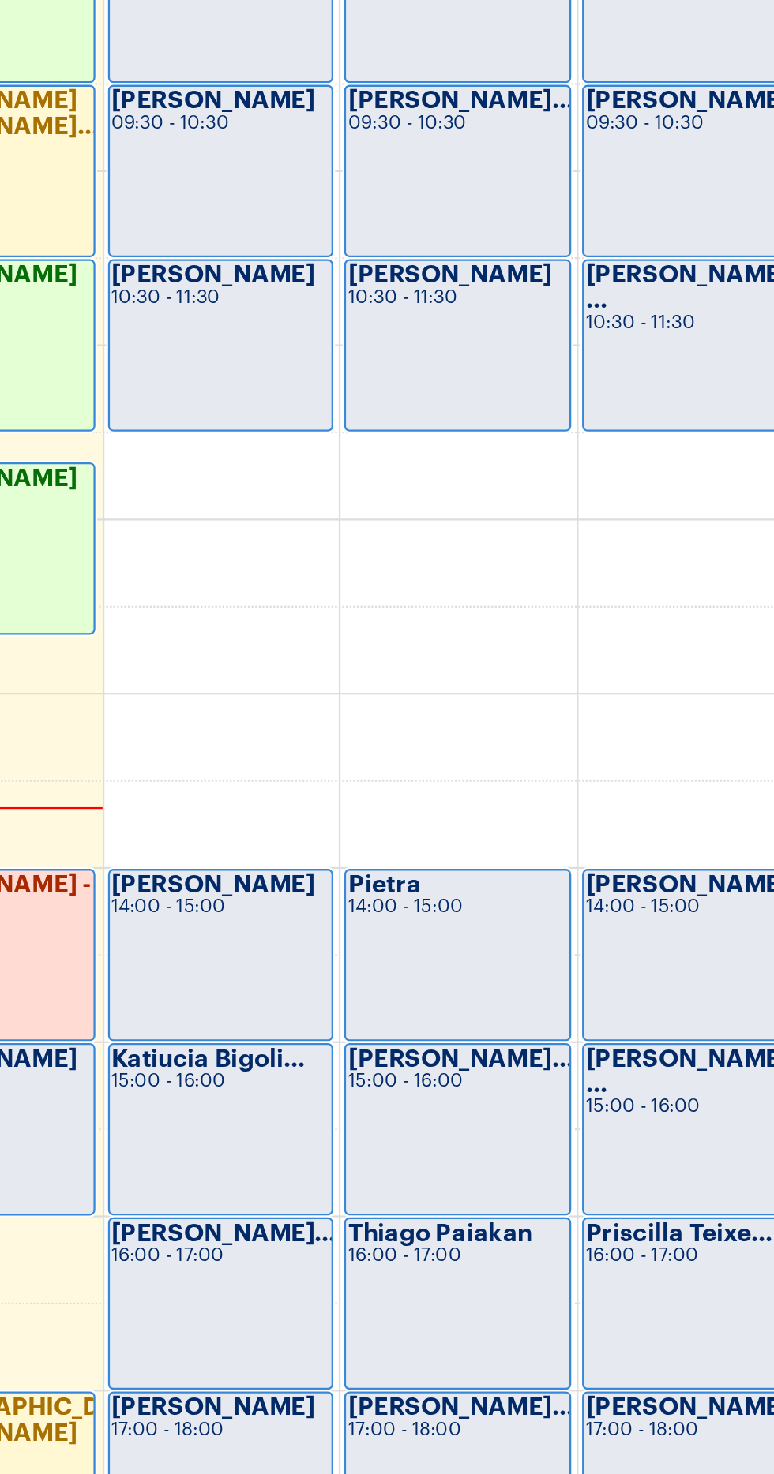
scroll to position [32, 0]
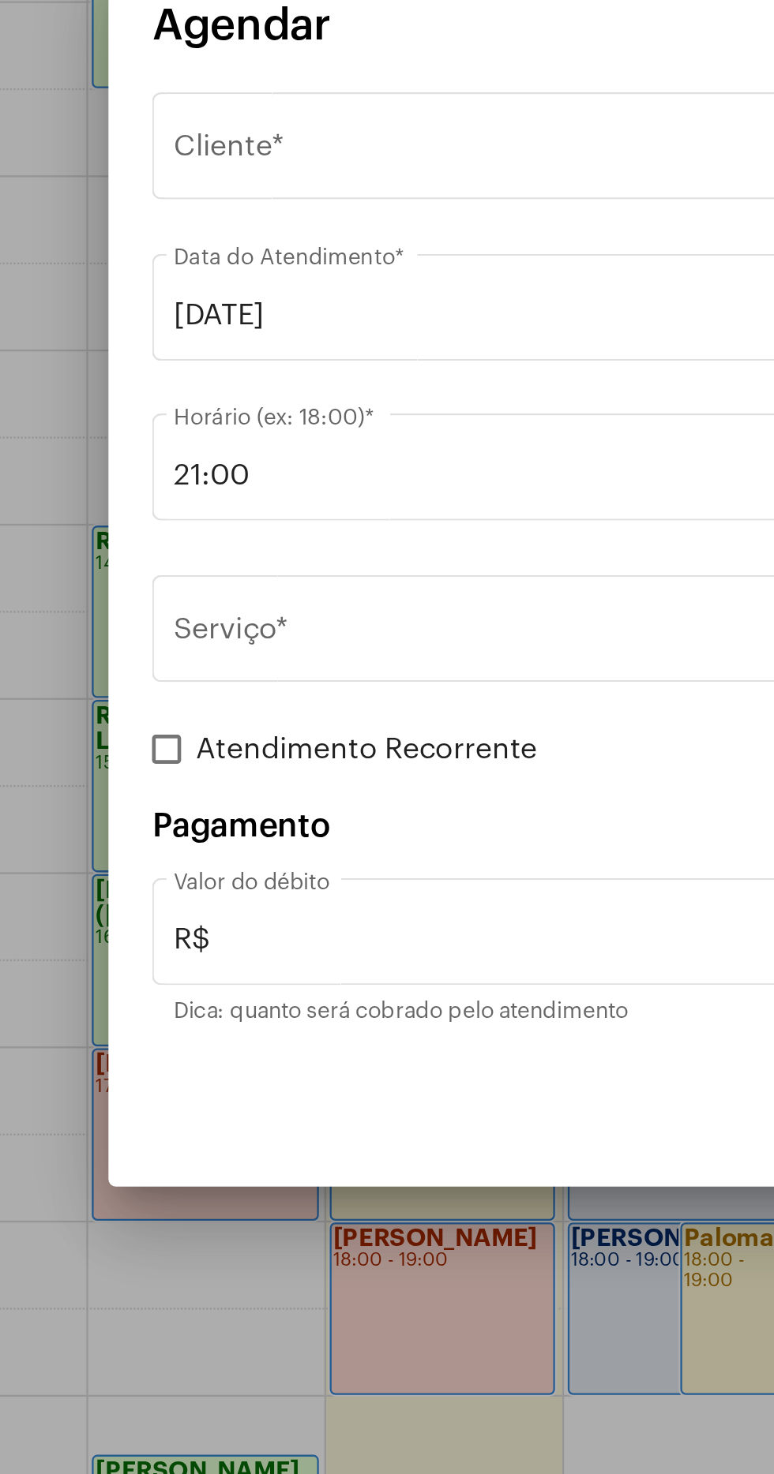
click at [330, 558] on div "Selecione o Cliente" at bounding box center [379, 557] width 403 height 14
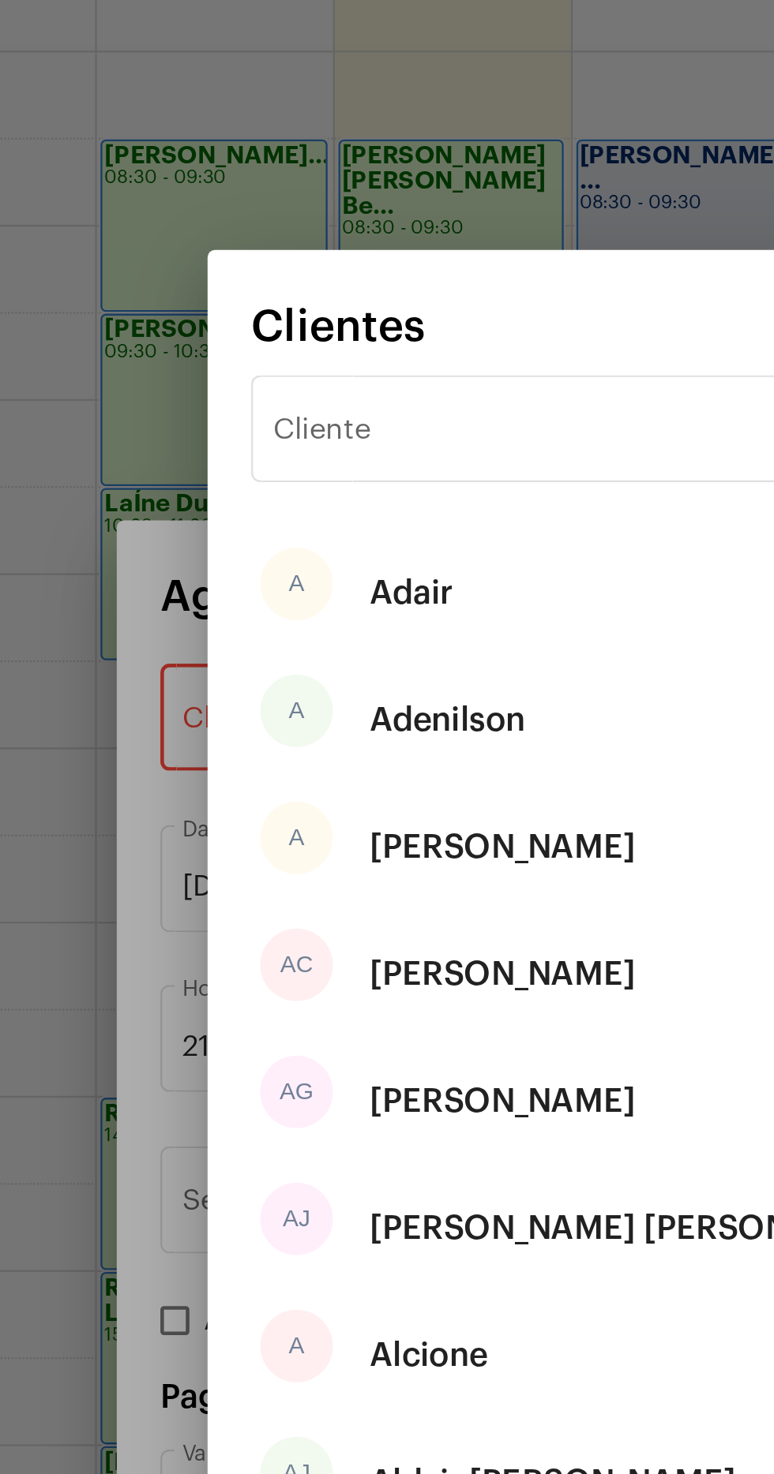
click at [300, 432] on input "Cliente" at bounding box center [377, 432] width 319 height 14
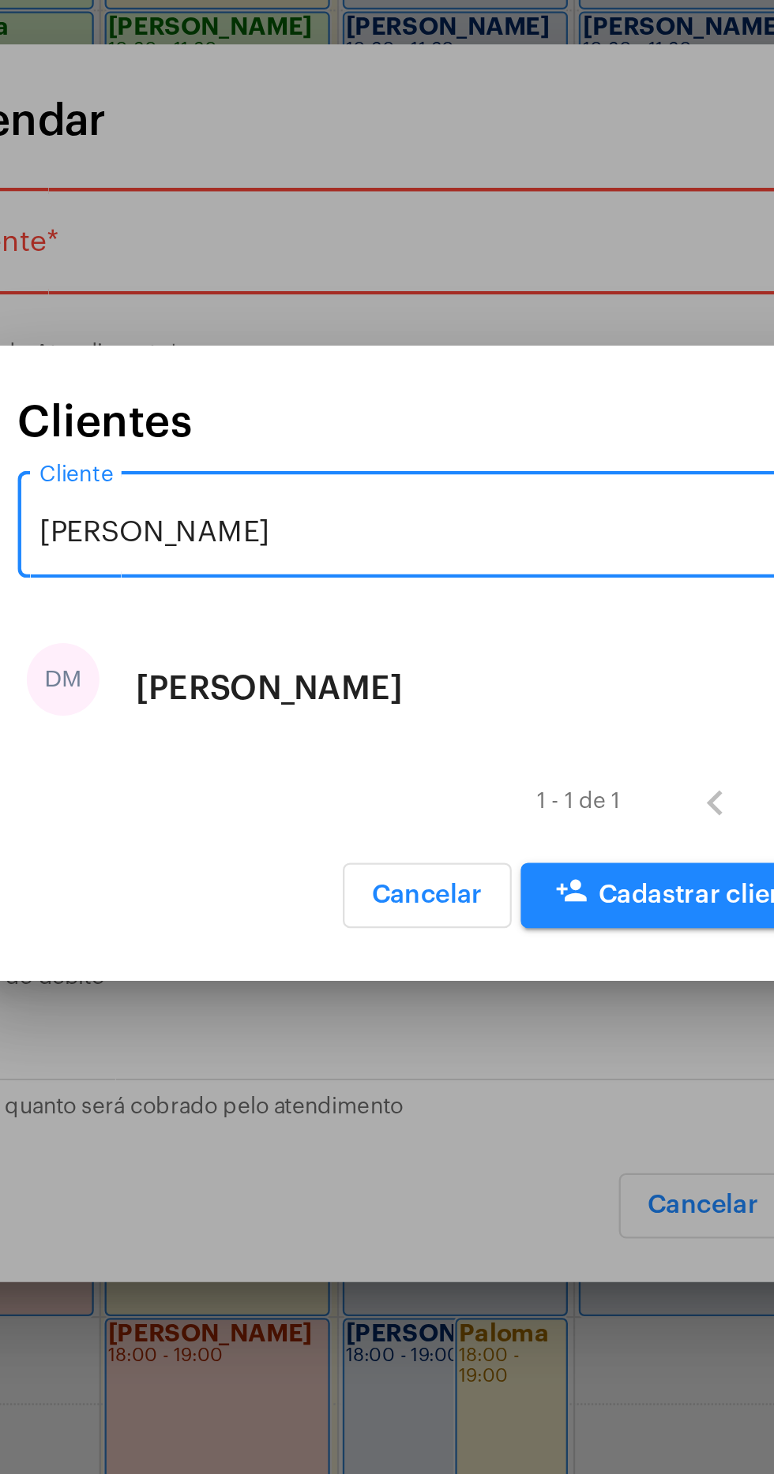
type input "Daniele"
click at [407, 740] on div "DM Daniele Melo Lima" at bounding box center [386, 748] width 357 height 55
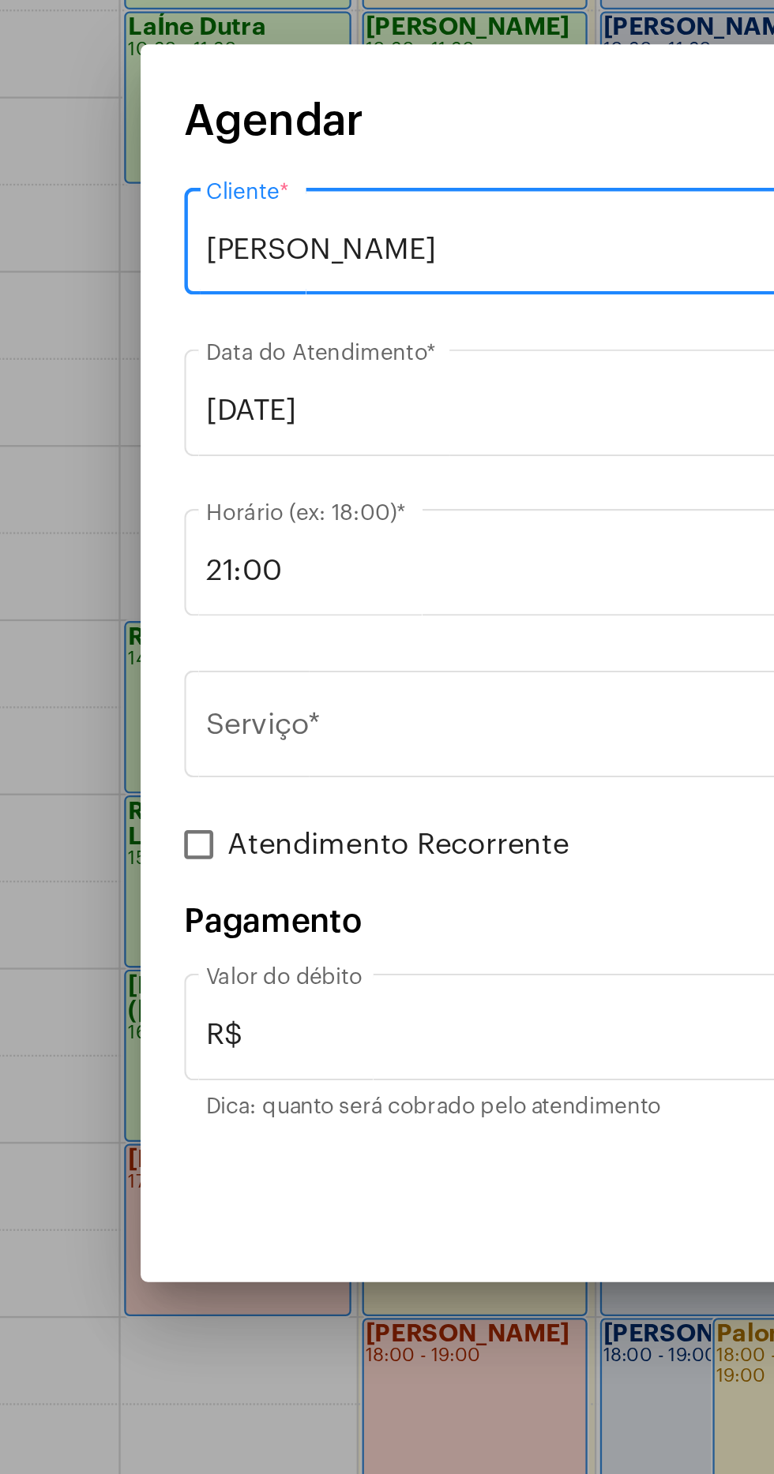
click at [298, 766] on input "Serviço *" at bounding box center [377, 767] width 398 height 14
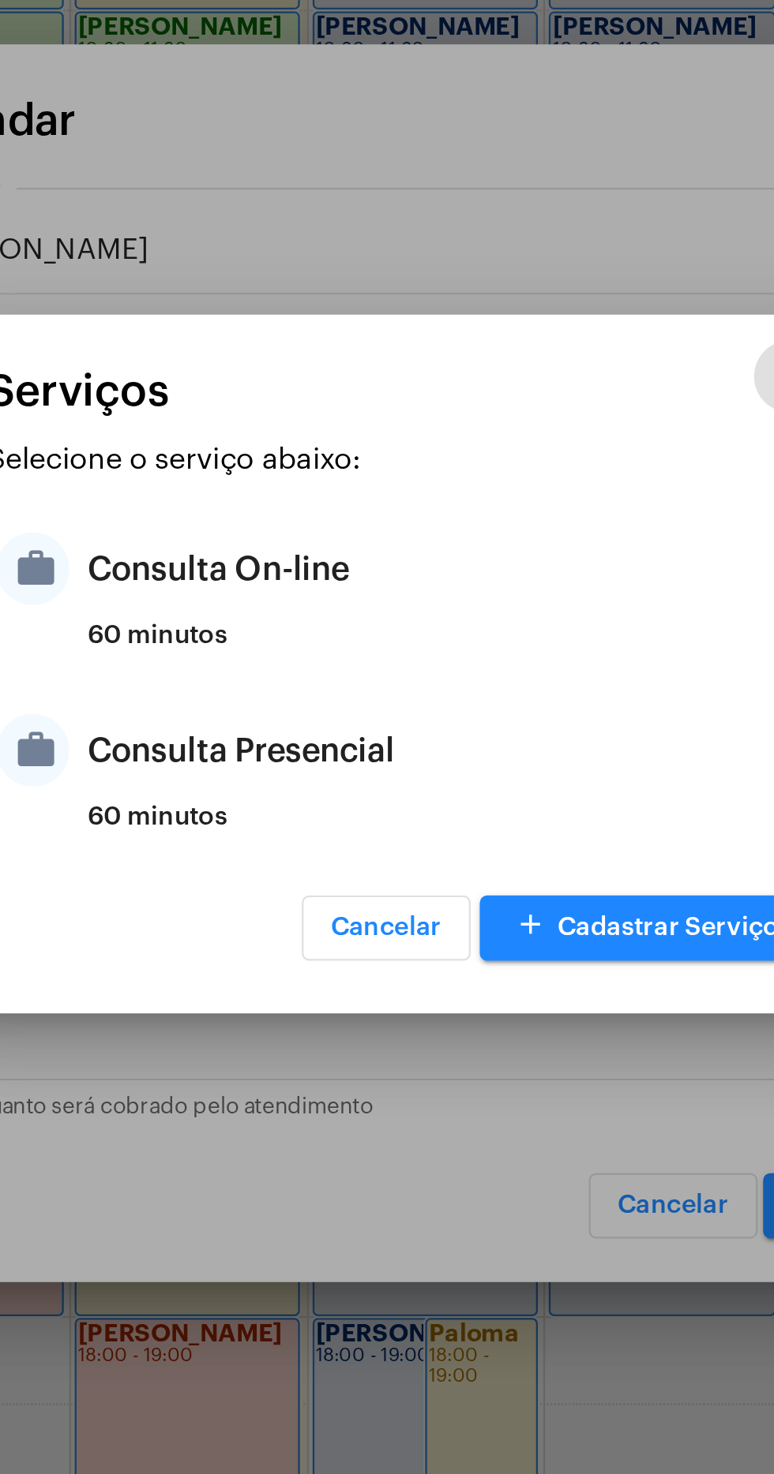
click at [363, 699] on div "Consulta On-line" at bounding box center [406, 695] width 309 height 47
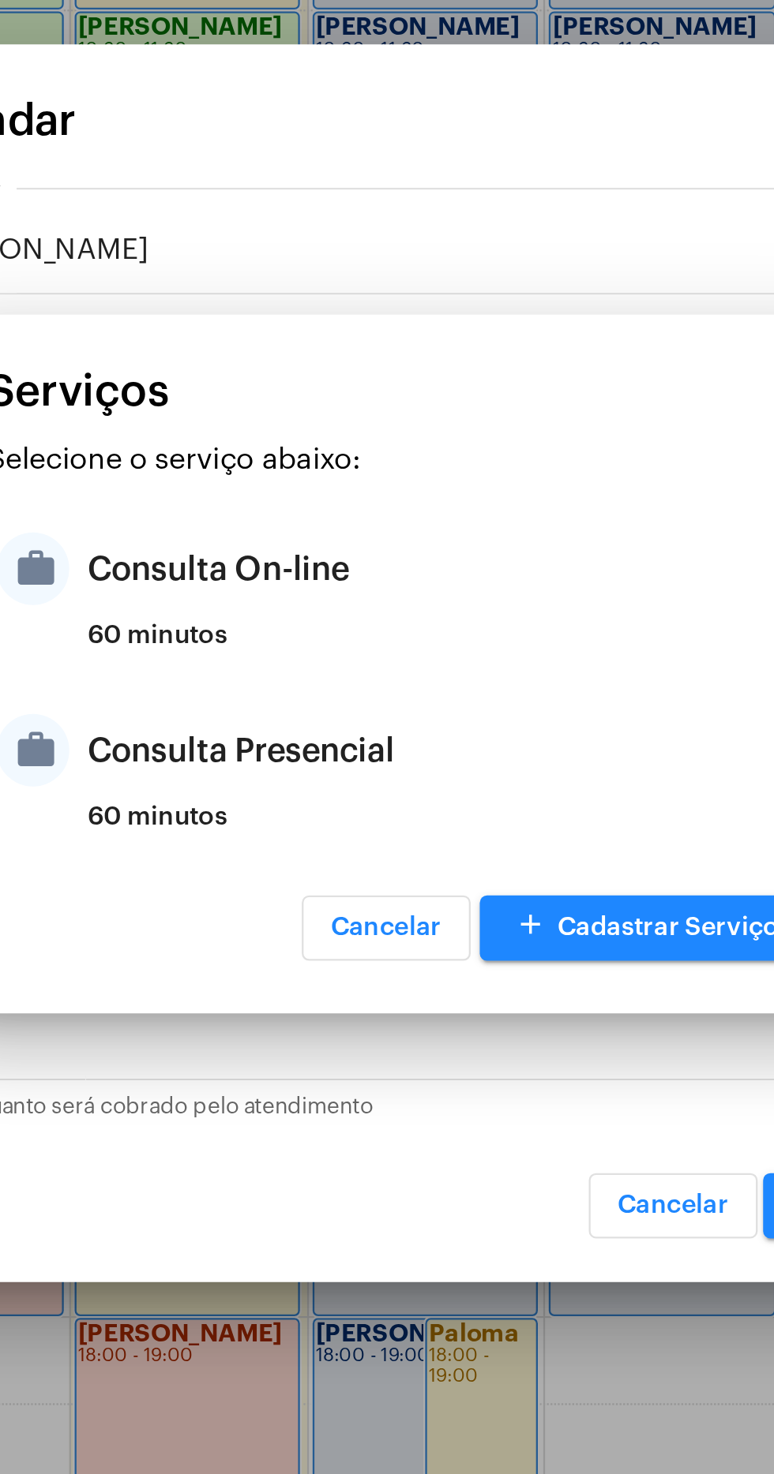
type input "Consulta On-line"
type input "R$ 150"
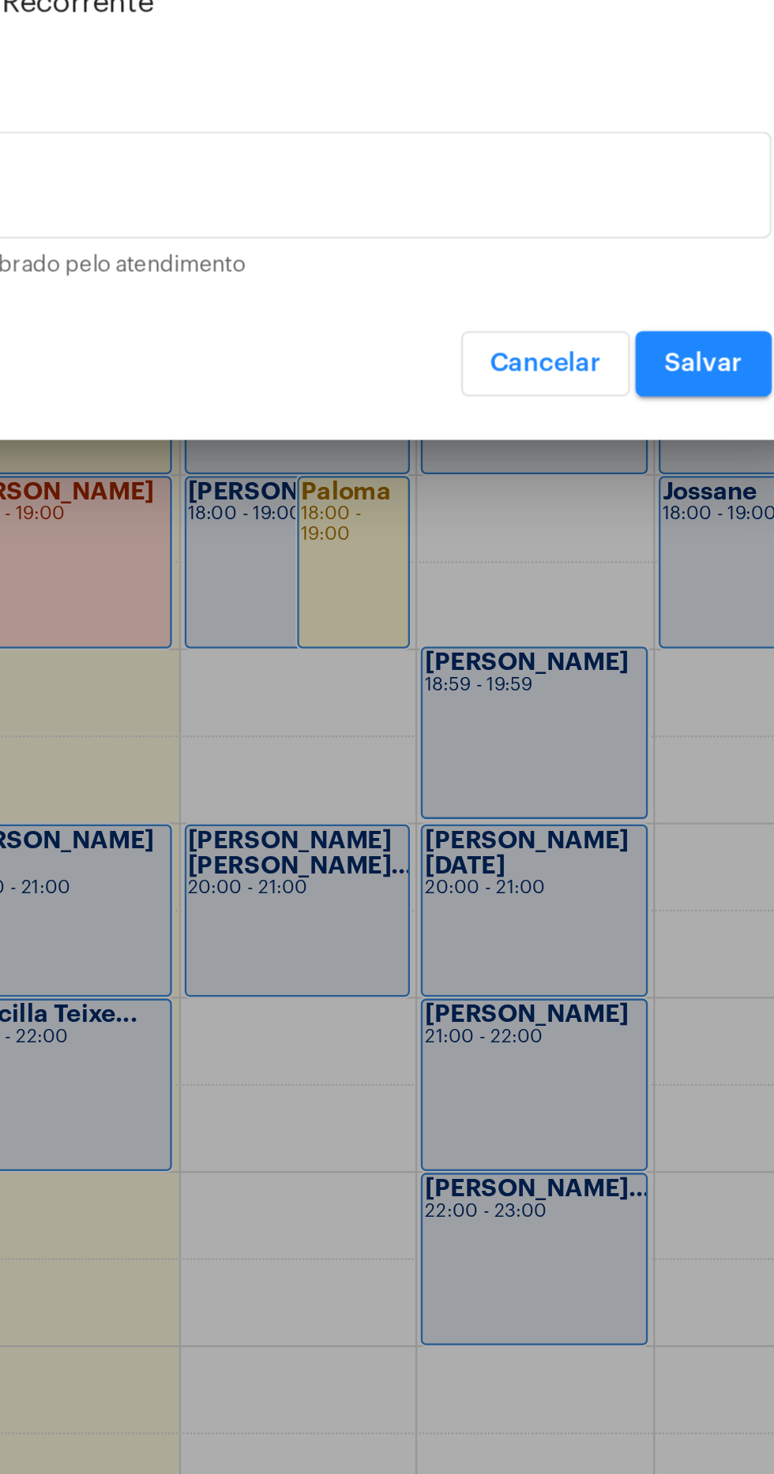
click at [573, 976] on span "Salvar" at bounding box center [575, 973] width 34 height 11
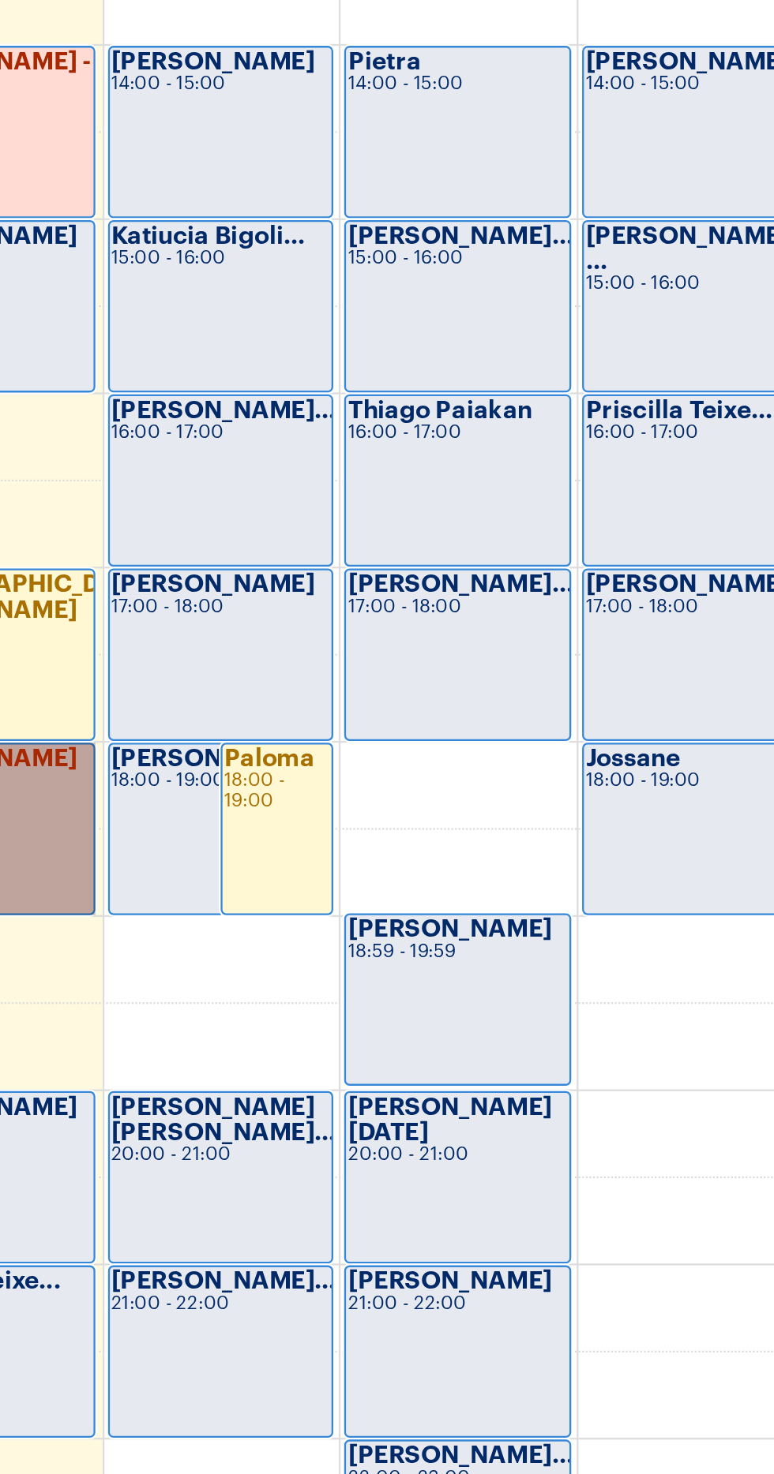
click at [305, 1062] on link "Patrícia Ramos 18:00 - 19:00" at bounding box center [295, 1059] width 98 height 75
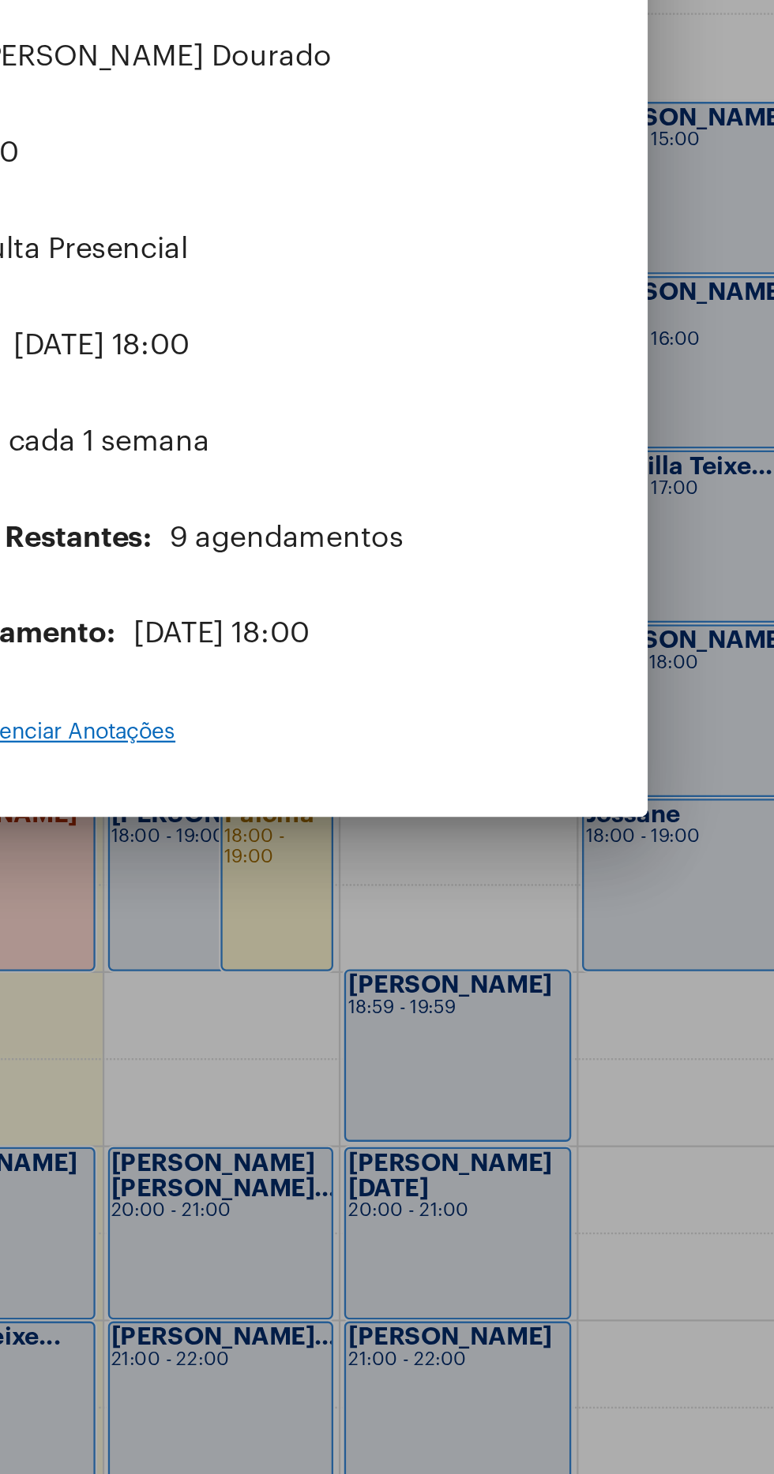
click at [305, 1031] on mat-dialog-container "videocam edit close Agendamento Cancelamento tardio https://neft.com.br/agendam…" at bounding box center [386, 737] width 395 height 586
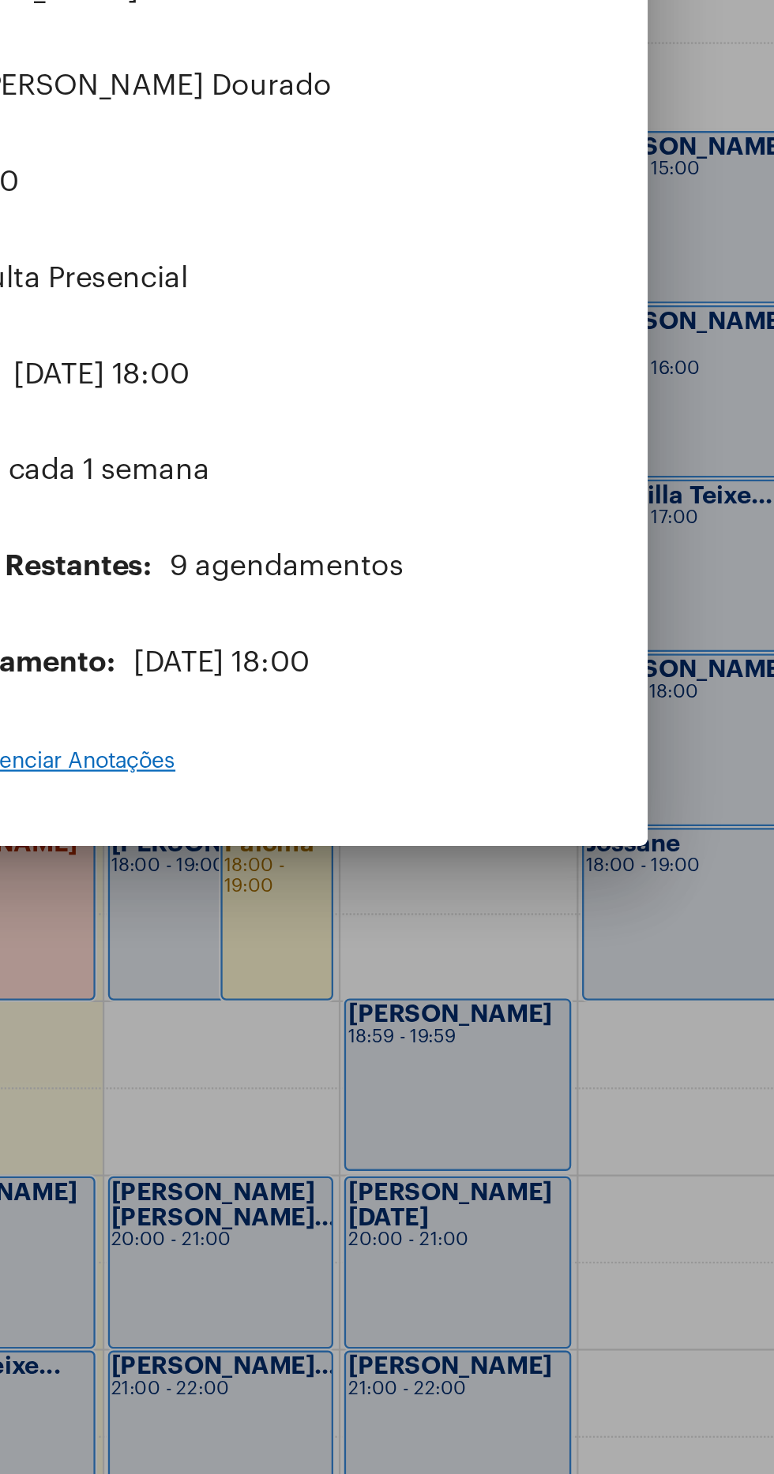
click at [305, 1026] on mat-dialog-container "videocam edit close Agendamento Cancelamento tardio https://neft.com.br/agendam…" at bounding box center [386, 737] width 395 height 586
click at [305, 1024] on mat-dialog-container "videocam edit close Agendamento Cancelamento tardio https://neft.com.br/agendam…" at bounding box center [386, 737] width 395 height 586
click at [305, 1031] on mat-dialog-container "videocam edit close Agendamento Cancelamento tardio https://neft.com.br/agendam…" at bounding box center [386, 737] width 395 height 586
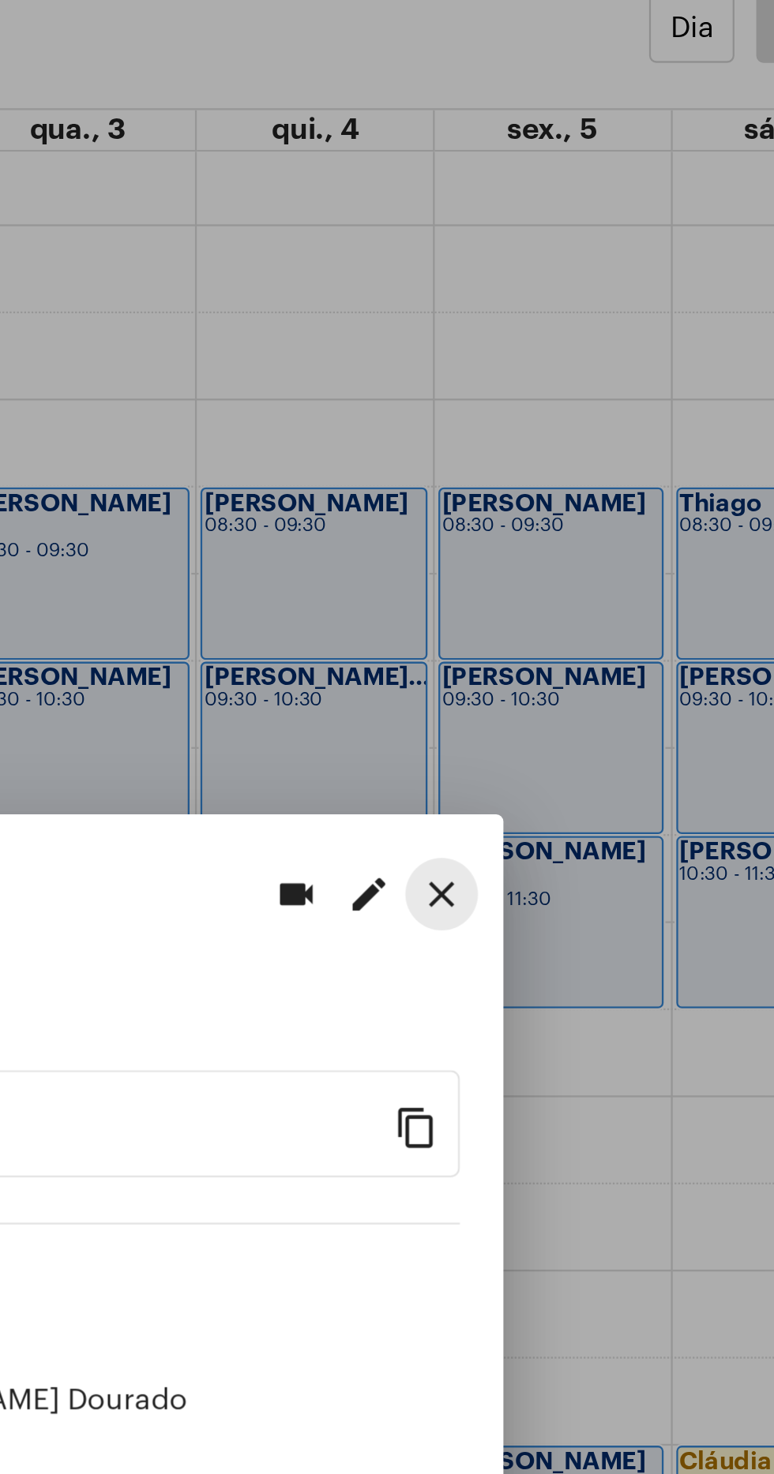
click at [562, 472] on mat-icon "close" at bounding box center [557, 479] width 19 height 19
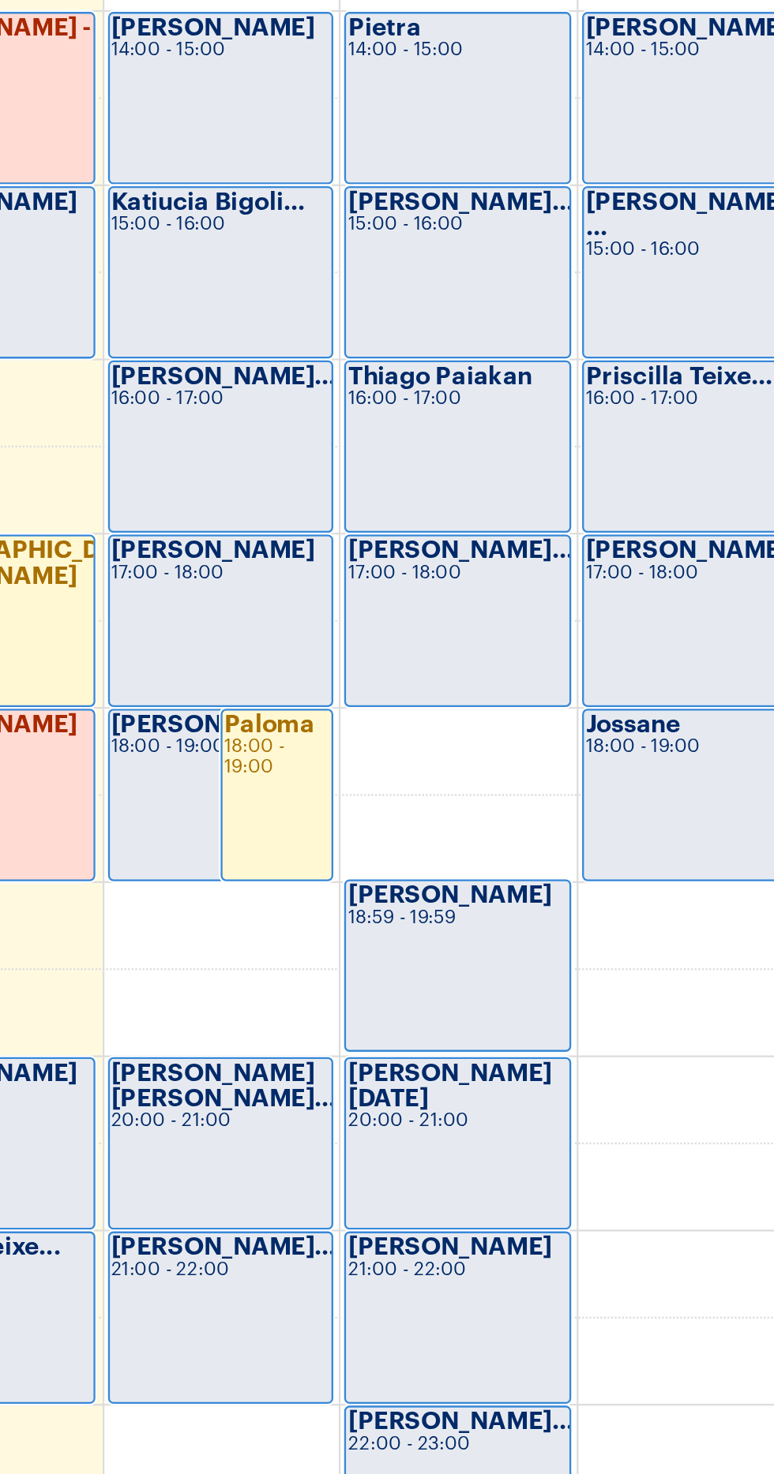
click at [305, 1157] on td at bounding box center [399, 1155] width 722 height 38
click at [305, 1151] on td at bounding box center [399, 1155] width 722 height 38
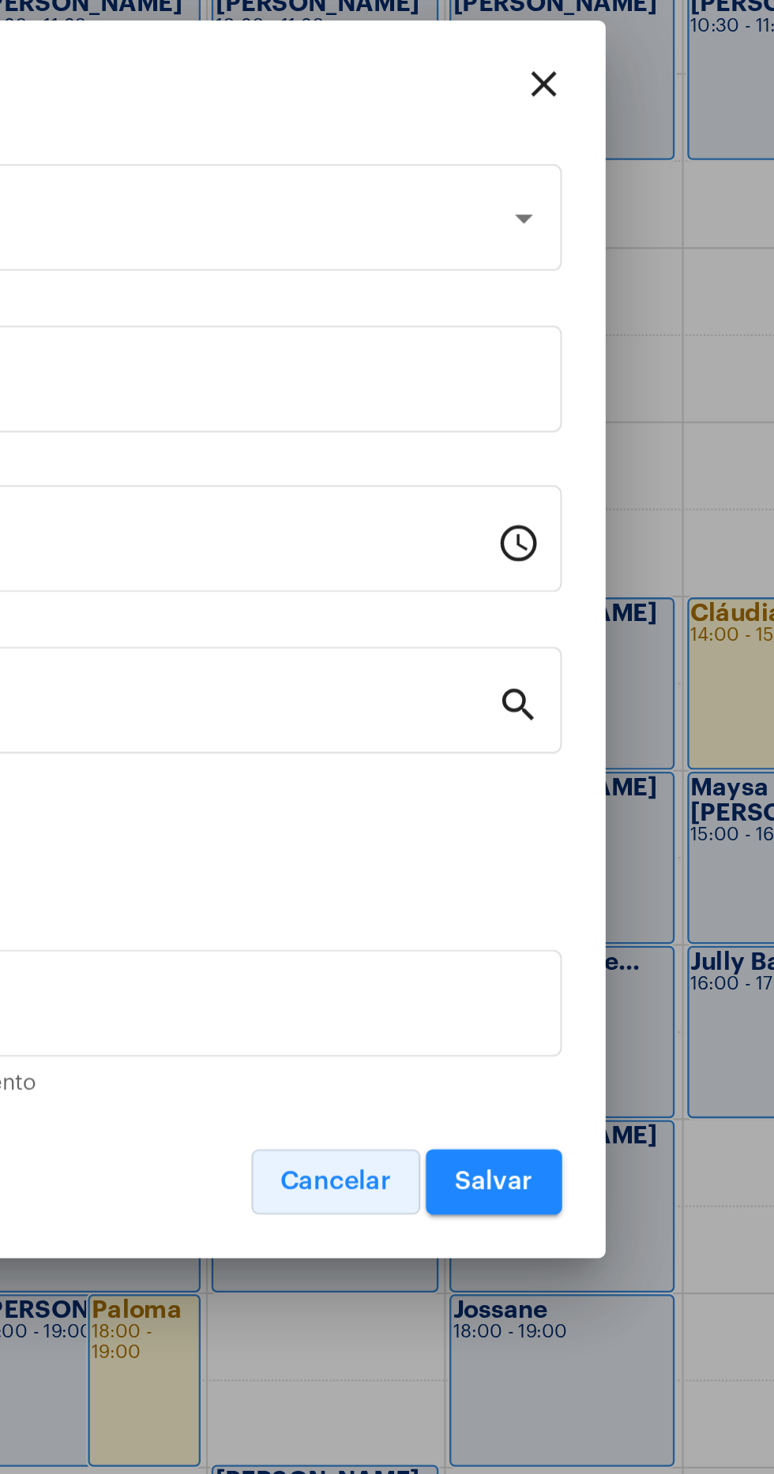
click at [505, 984] on button "Cancelar" at bounding box center [506, 973] width 73 height 28
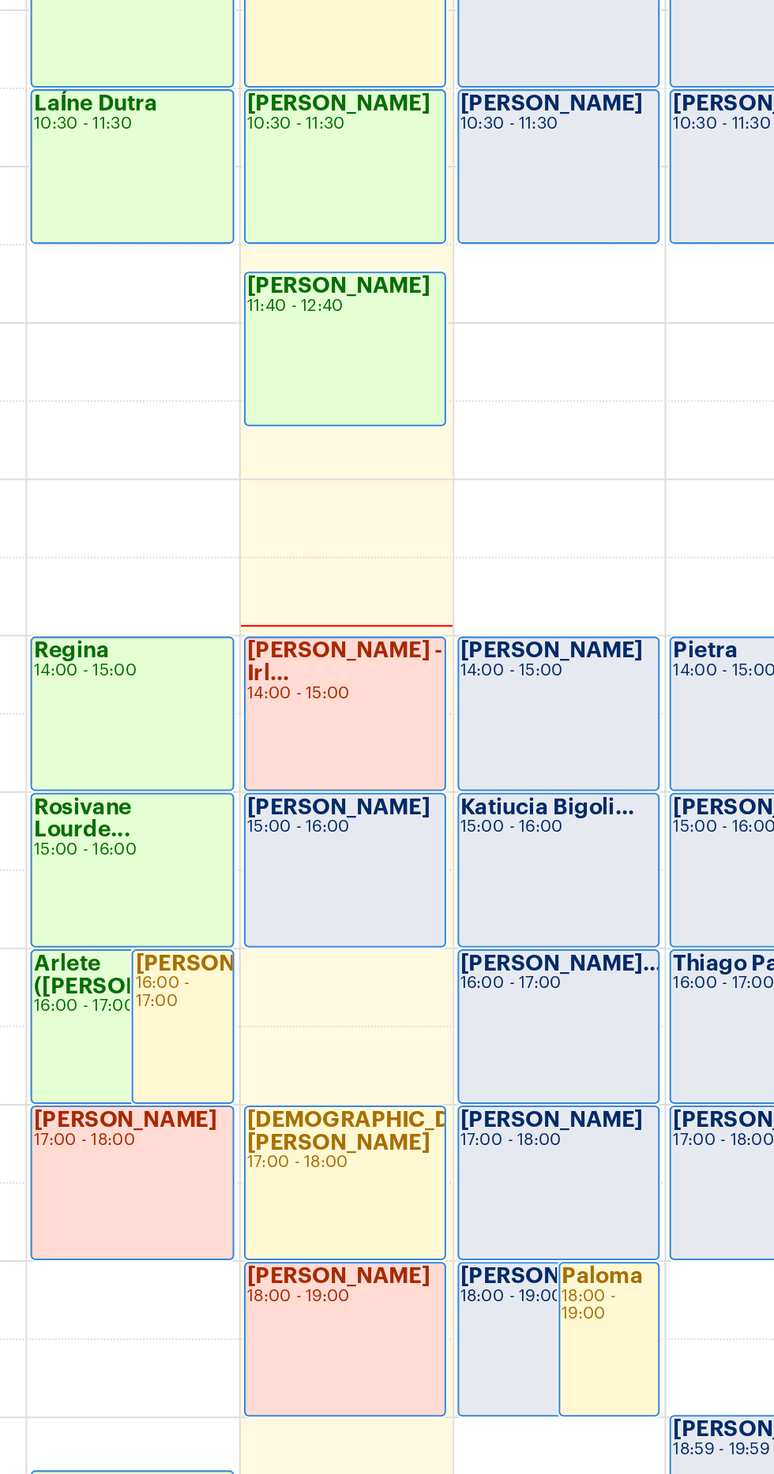
scroll to position [451, 0]
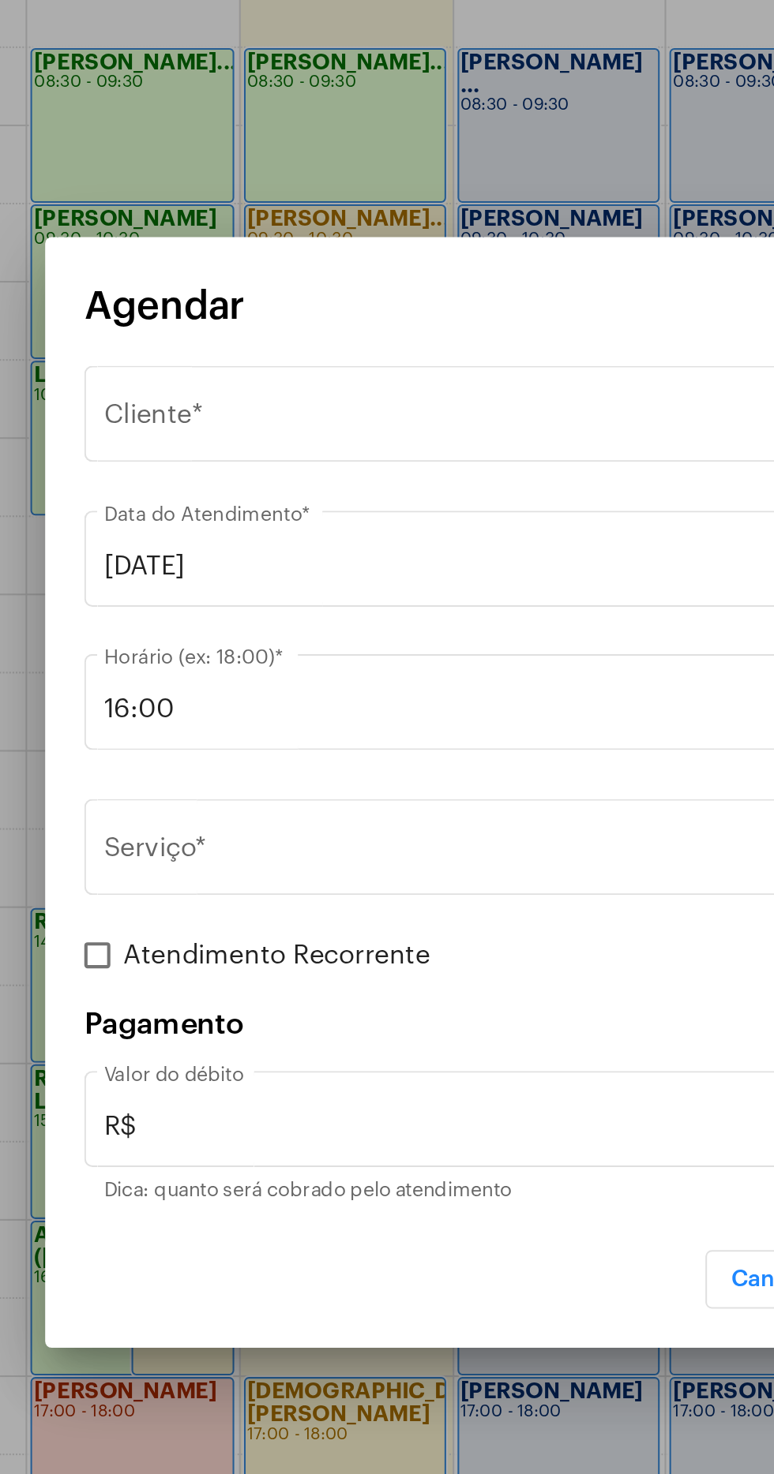
click at [323, 554] on div "Selecione o Cliente" at bounding box center [379, 557] width 403 height 14
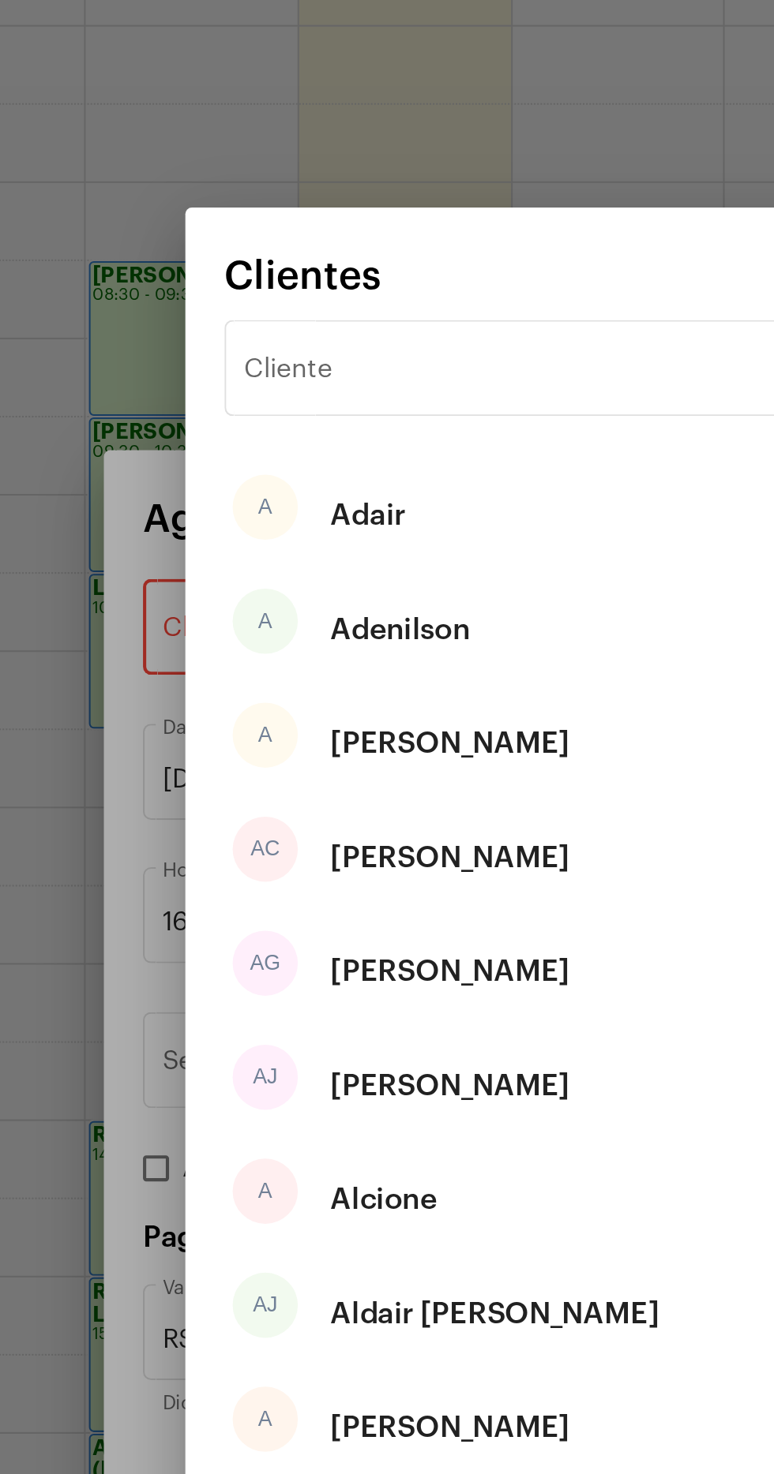
click at [324, 436] on input "Cliente" at bounding box center [377, 432] width 319 height 14
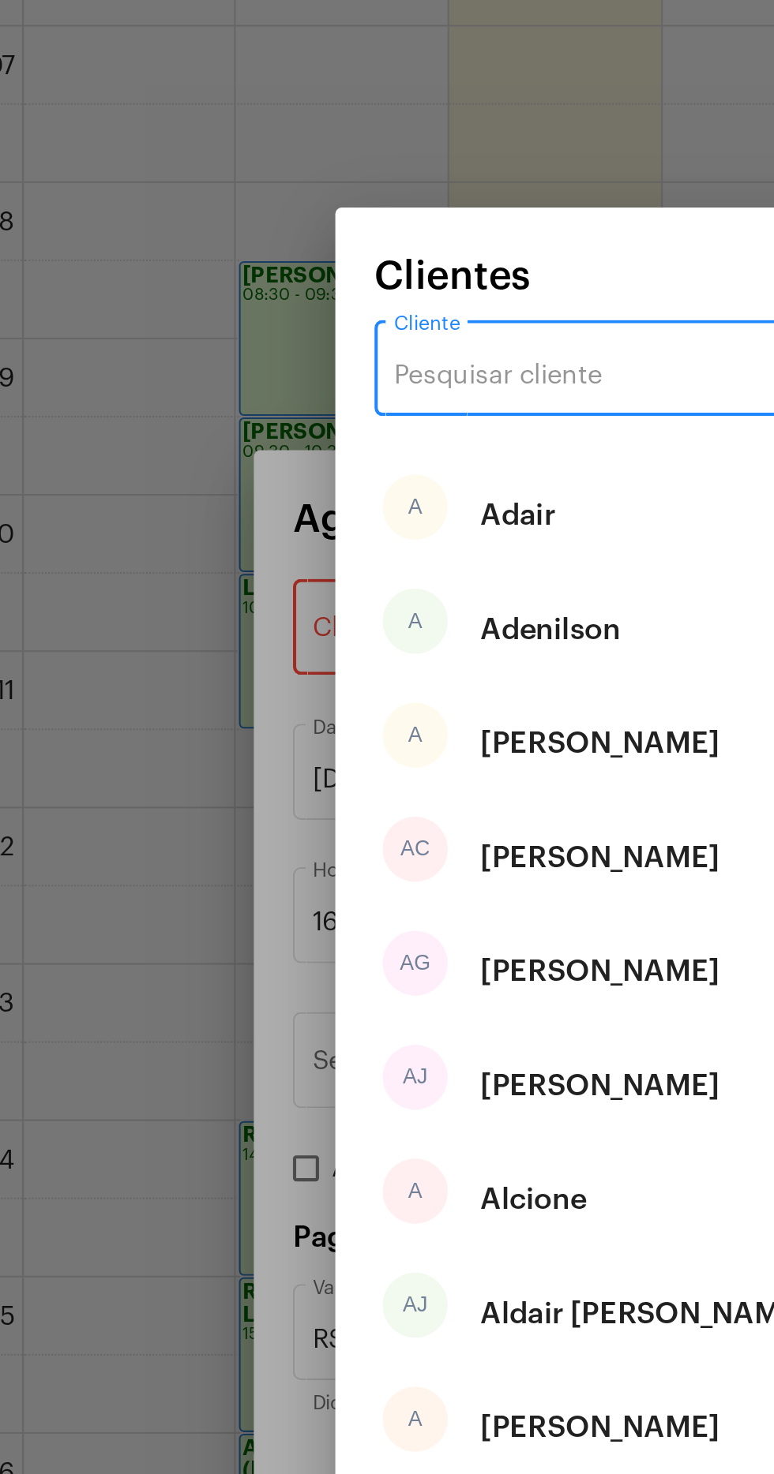
click at [306, 428] on input "Cliente" at bounding box center [377, 432] width 319 height 14
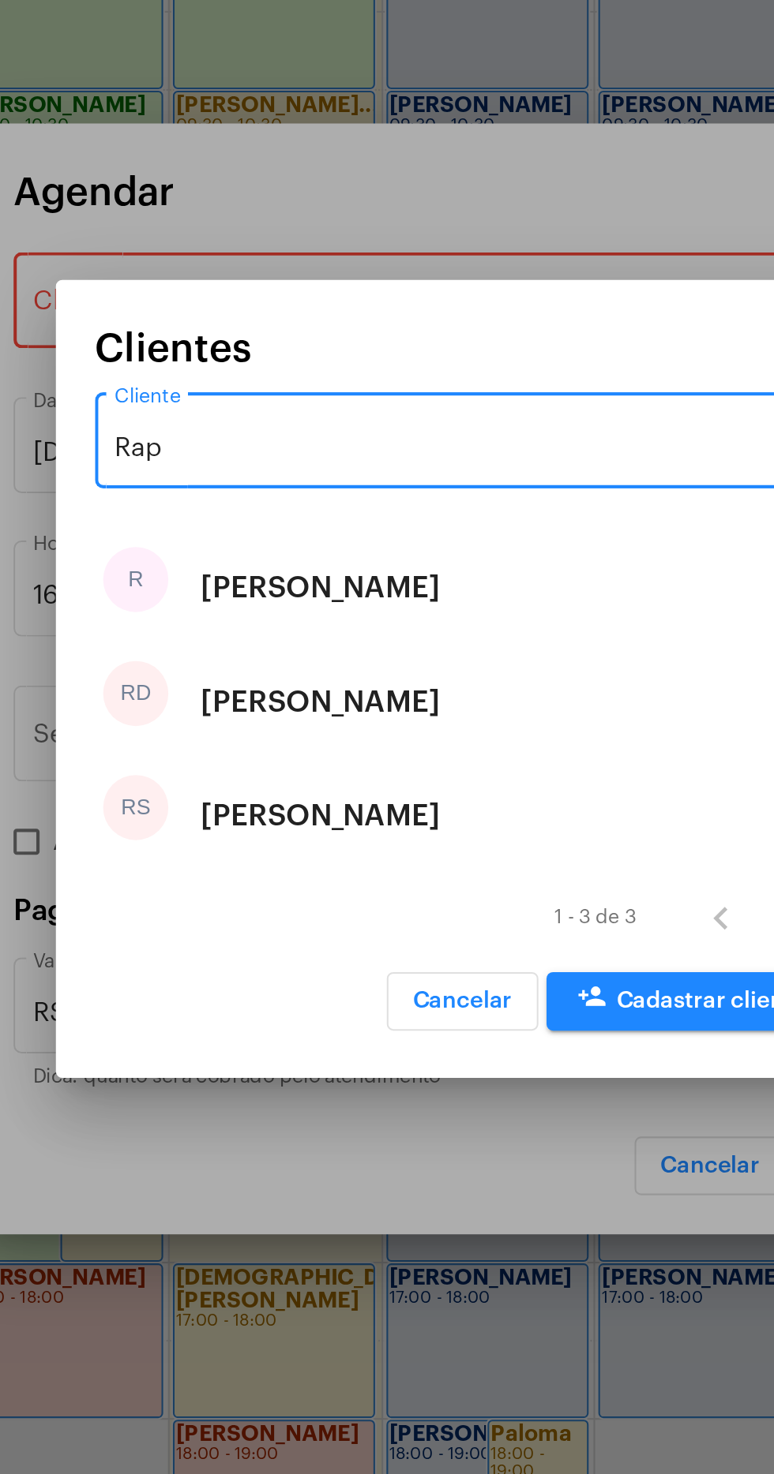
type input "Rap"
click at [371, 744] on div "RD Raphael Diniz" at bounding box center [386, 748] width 357 height 55
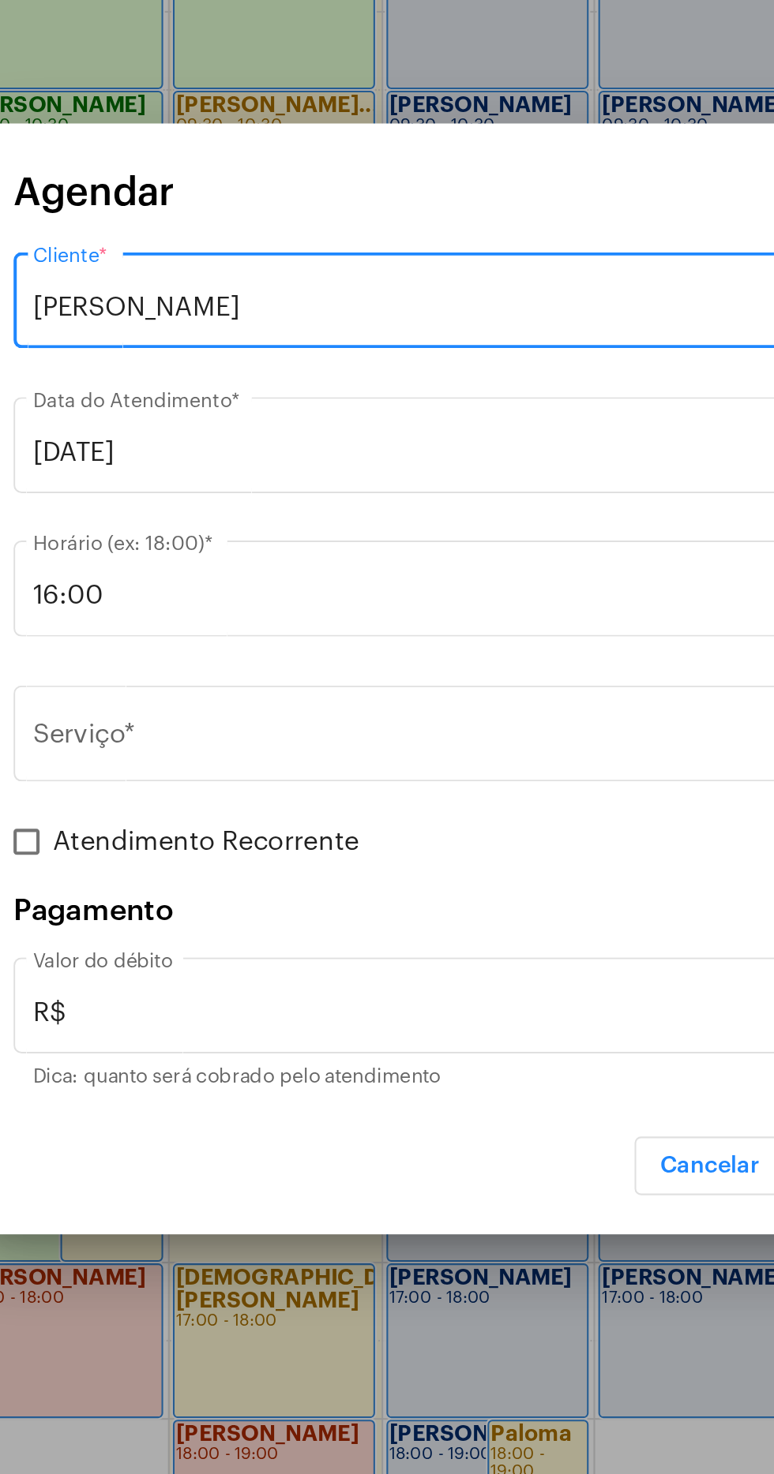
click at [295, 771] on input "Serviço *" at bounding box center [377, 767] width 398 height 14
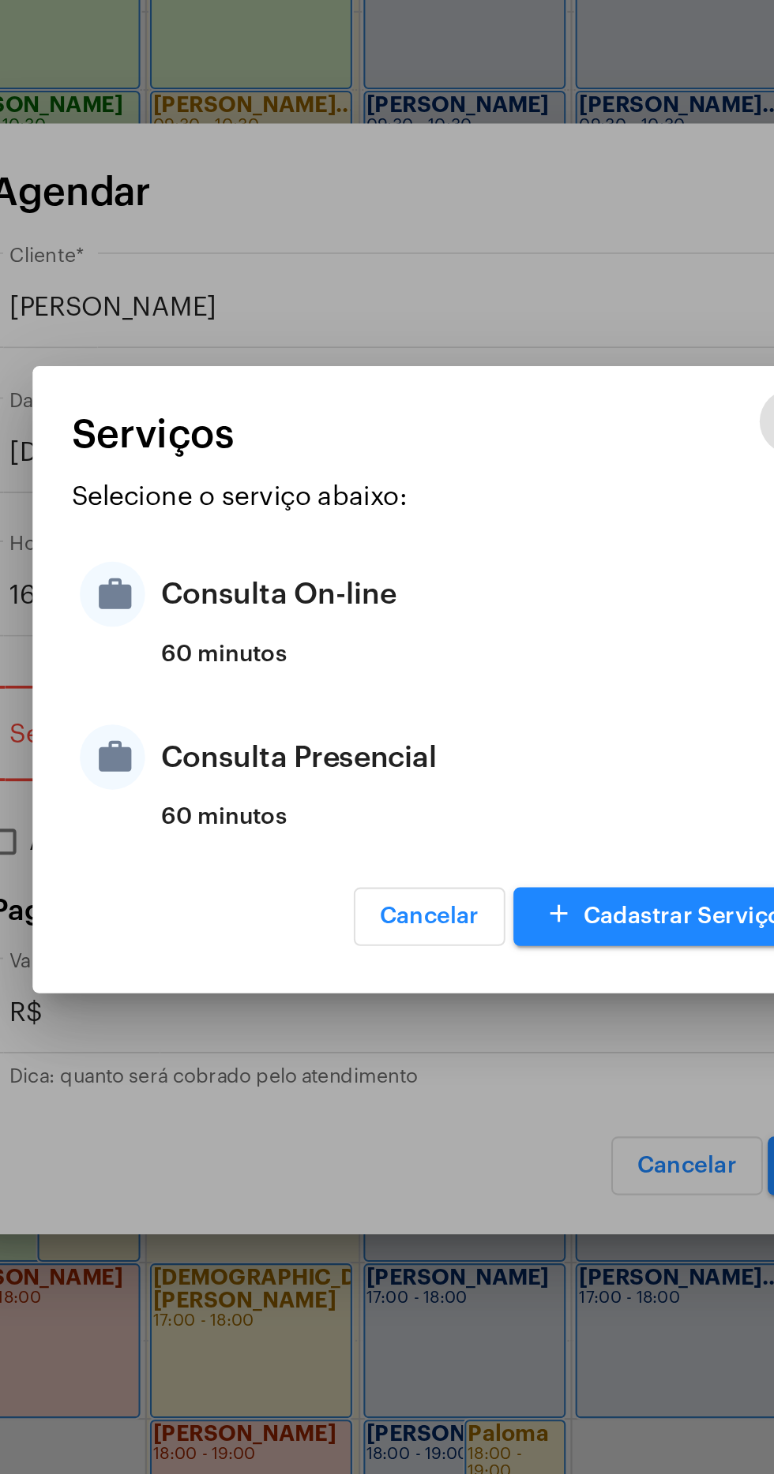
click at [300, 775] on div "Consulta Presencial" at bounding box center [406, 774] width 309 height 47
type input "Consulta Presencial"
type input "R$ 150"
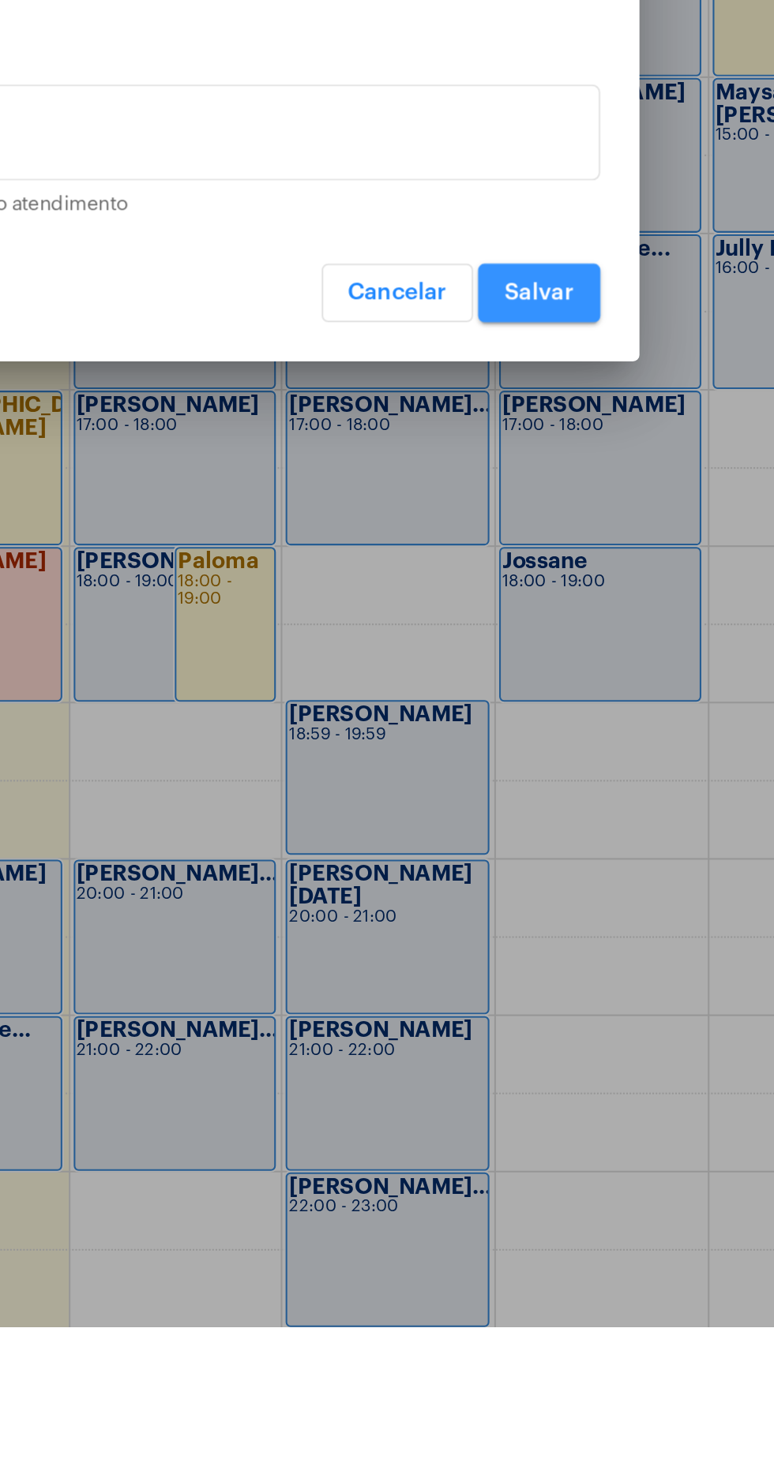
click at [594, 986] on button "Salvar" at bounding box center [574, 973] width 59 height 28
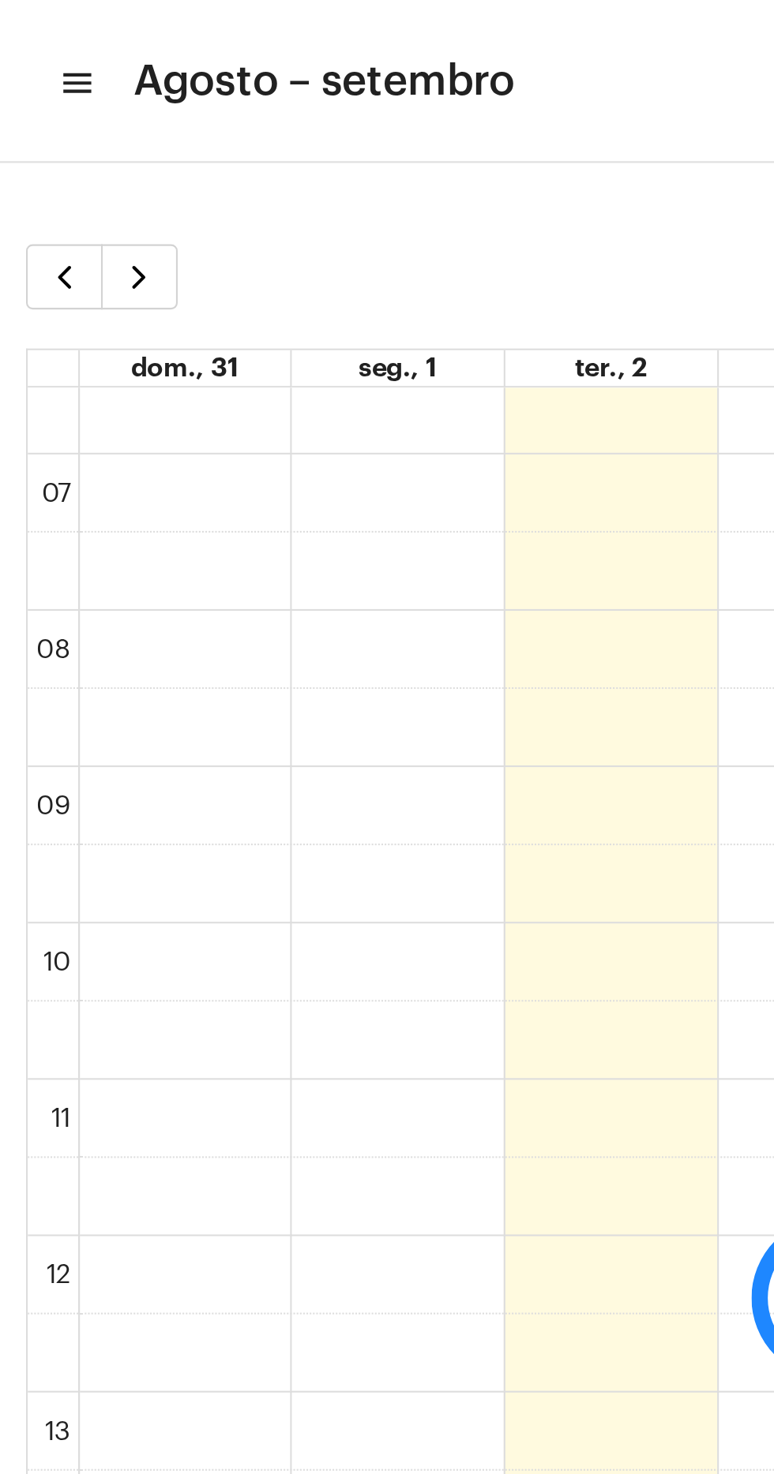
scroll to position [32, 0]
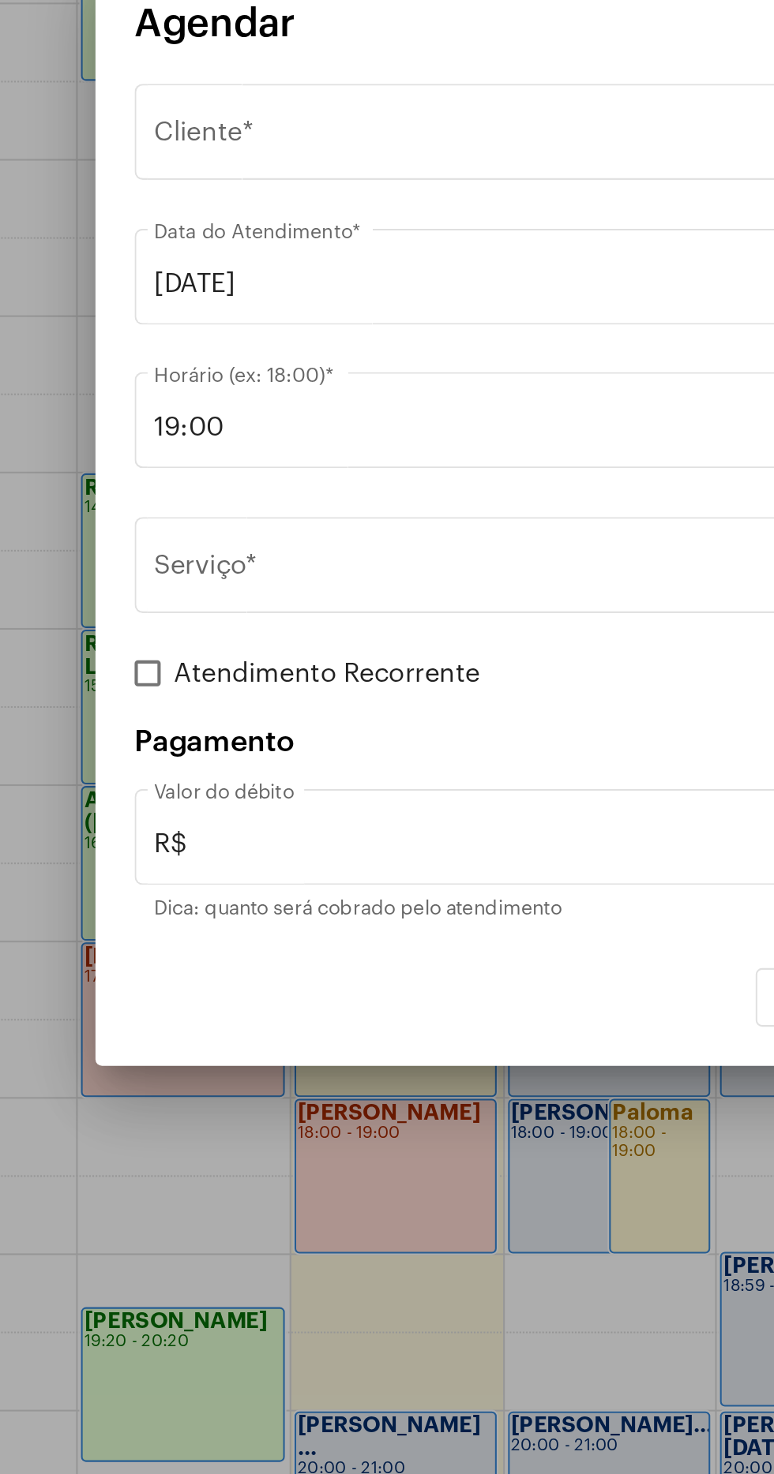
click at [335, 1130] on div at bounding box center [387, 737] width 774 height 1474
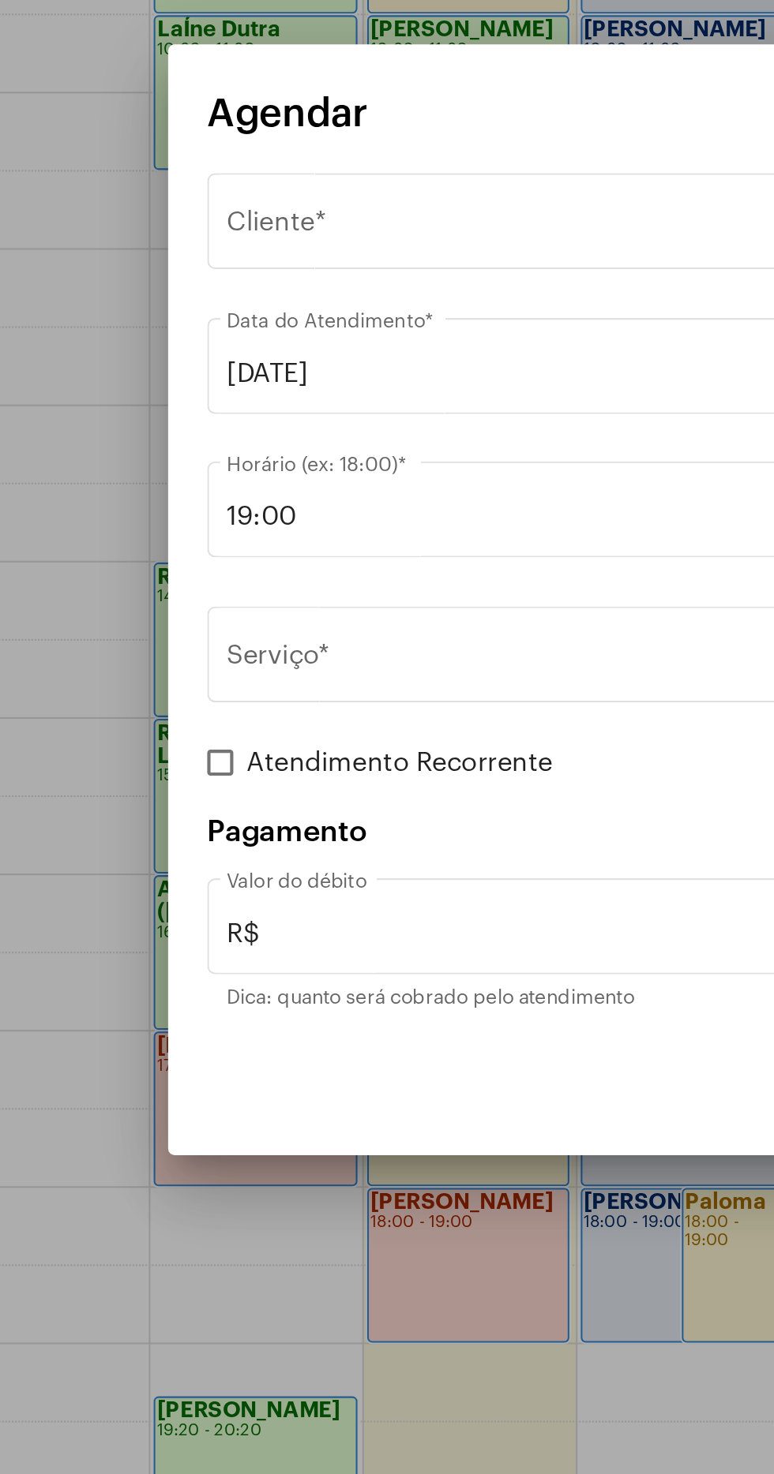
click at [344, 554] on div "Selecione o Cliente" at bounding box center [379, 557] width 403 height 14
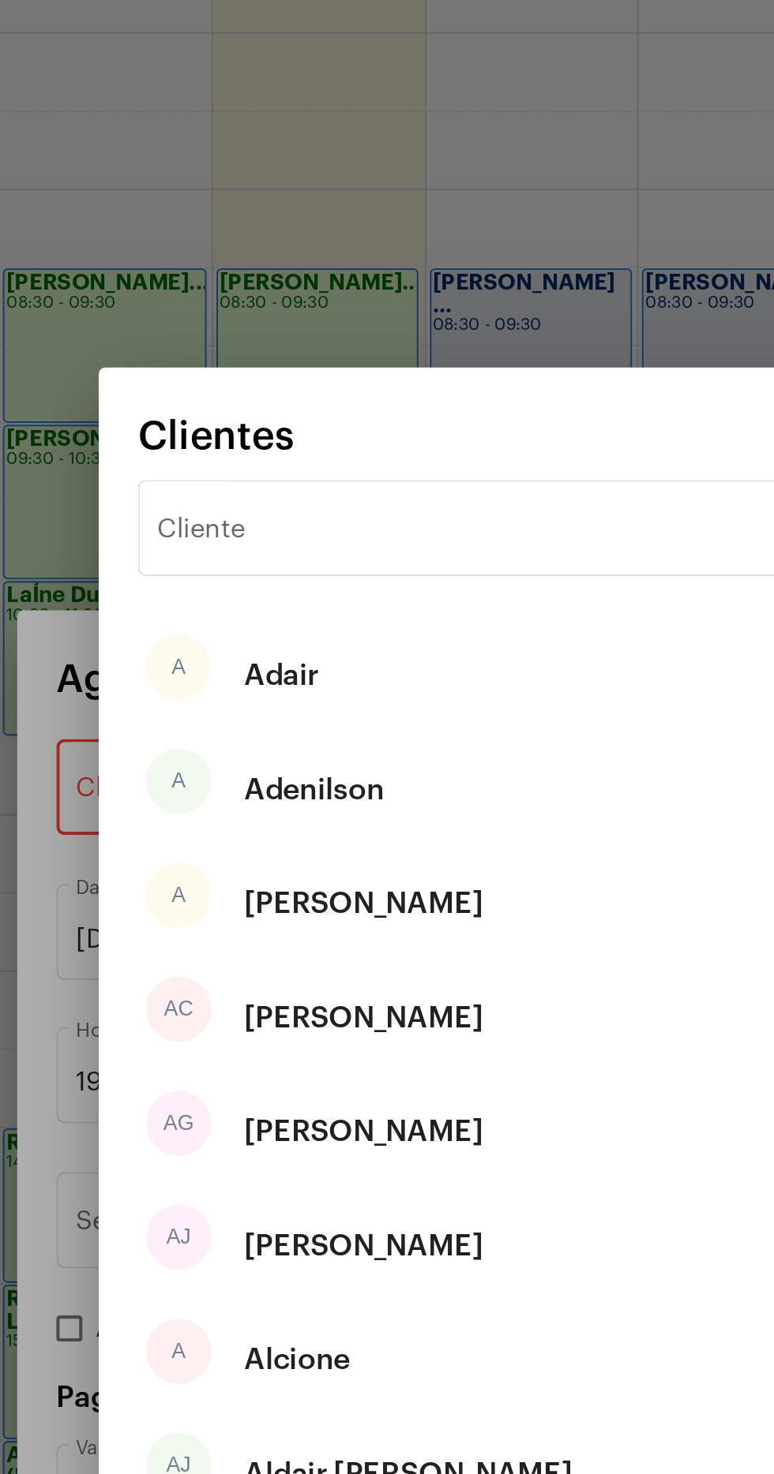
click at [354, 434] on input "Cliente" at bounding box center [377, 432] width 319 height 14
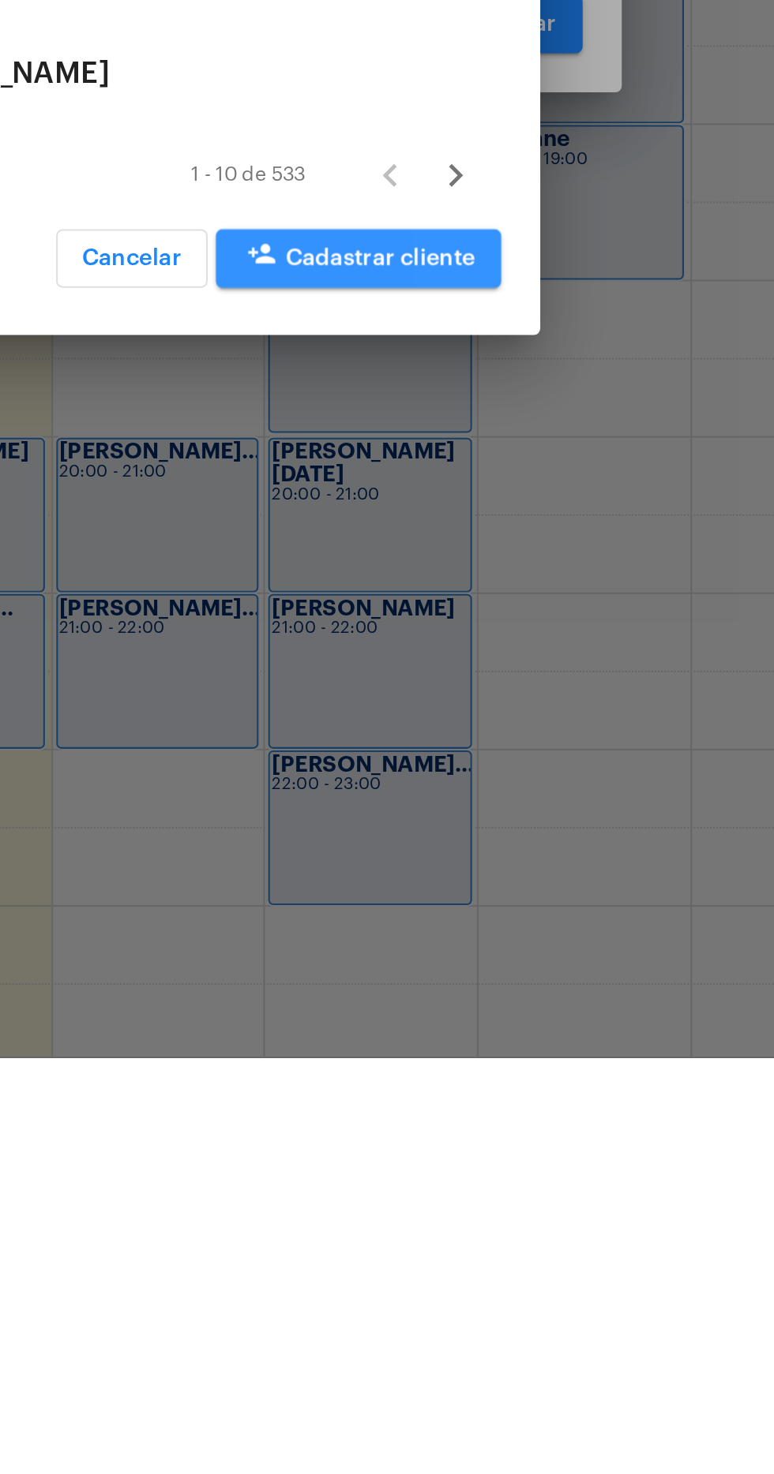
click at [541, 1091] on span "person_add Cadastrar cliente" at bounding box center [496, 1086] width 113 height 11
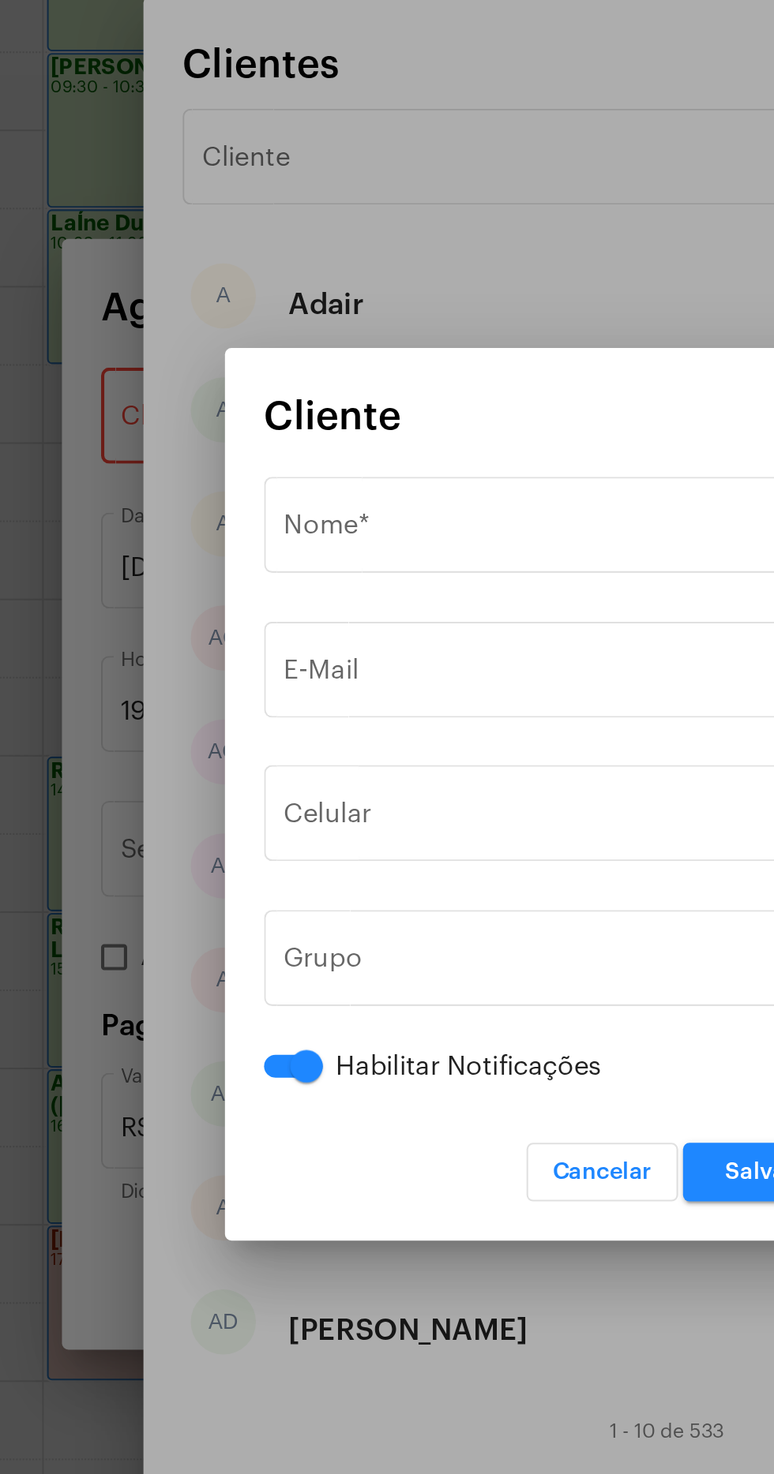
click at [354, 605] on input "Nome *" at bounding box center [386, 610] width 259 height 14
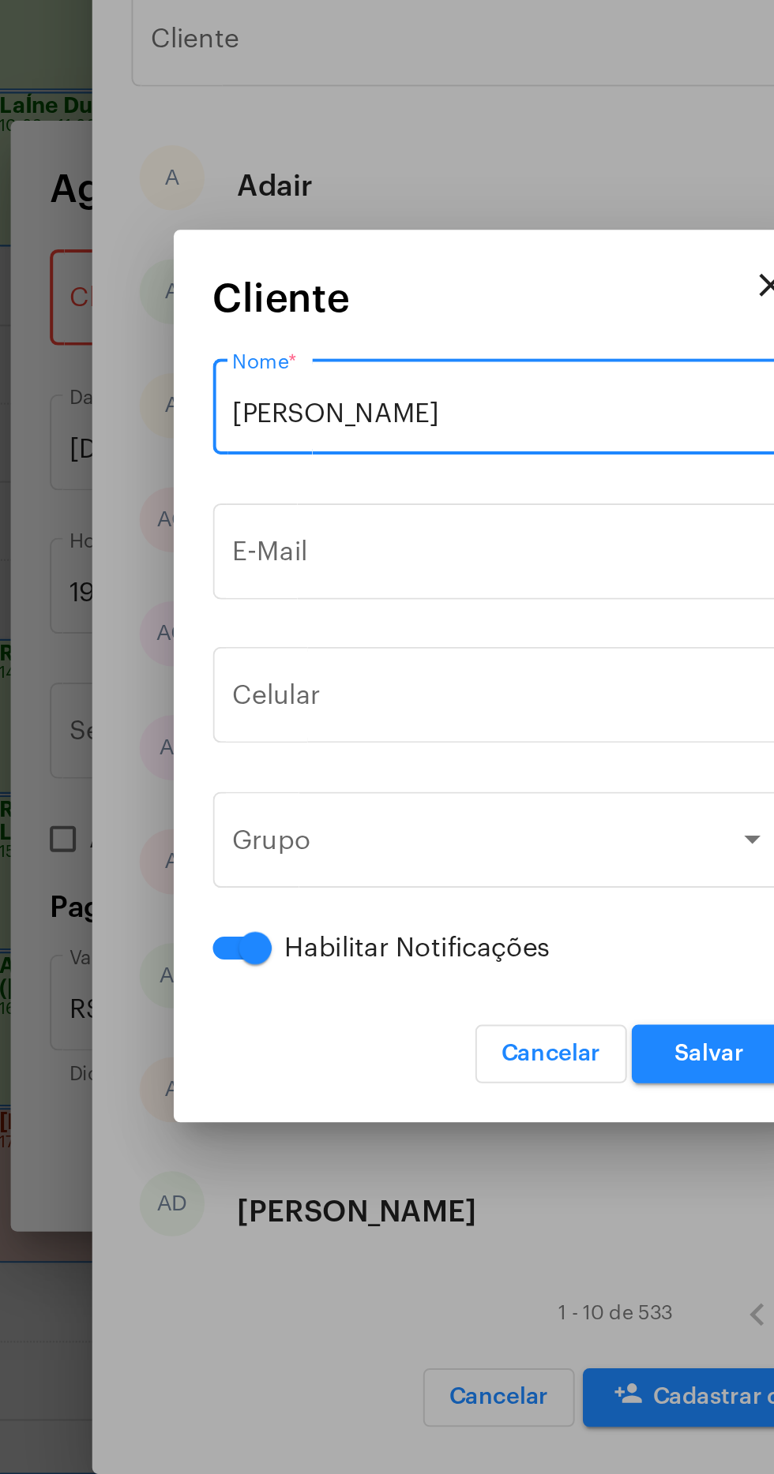
type input "Maria Luiza Machado Moura"
click at [396, 680] on input "E-Mail" at bounding box center [386, 680] width 259 height 14
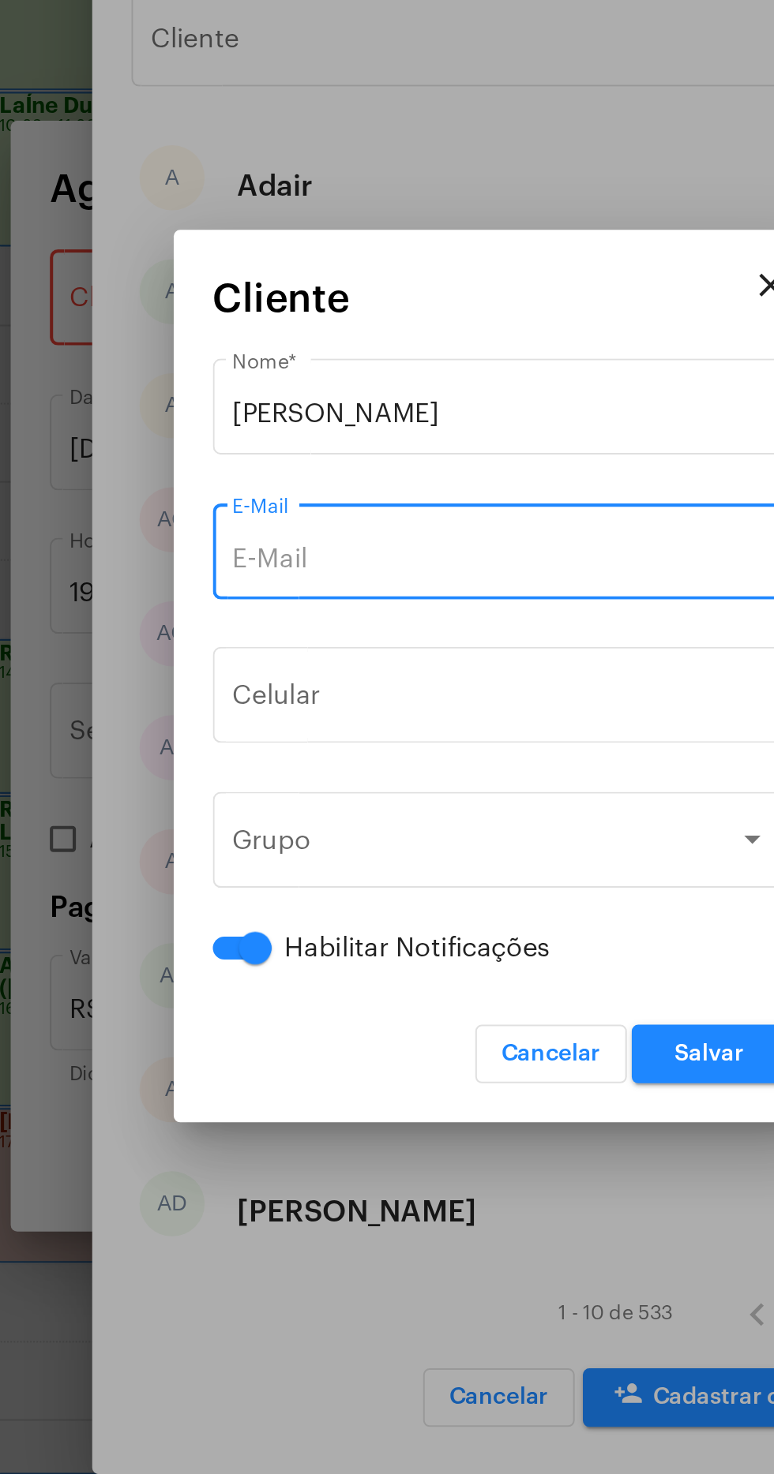
click at [380, 673] on input "E-Mail" at bounding box center [386, 680] width 259 height 14
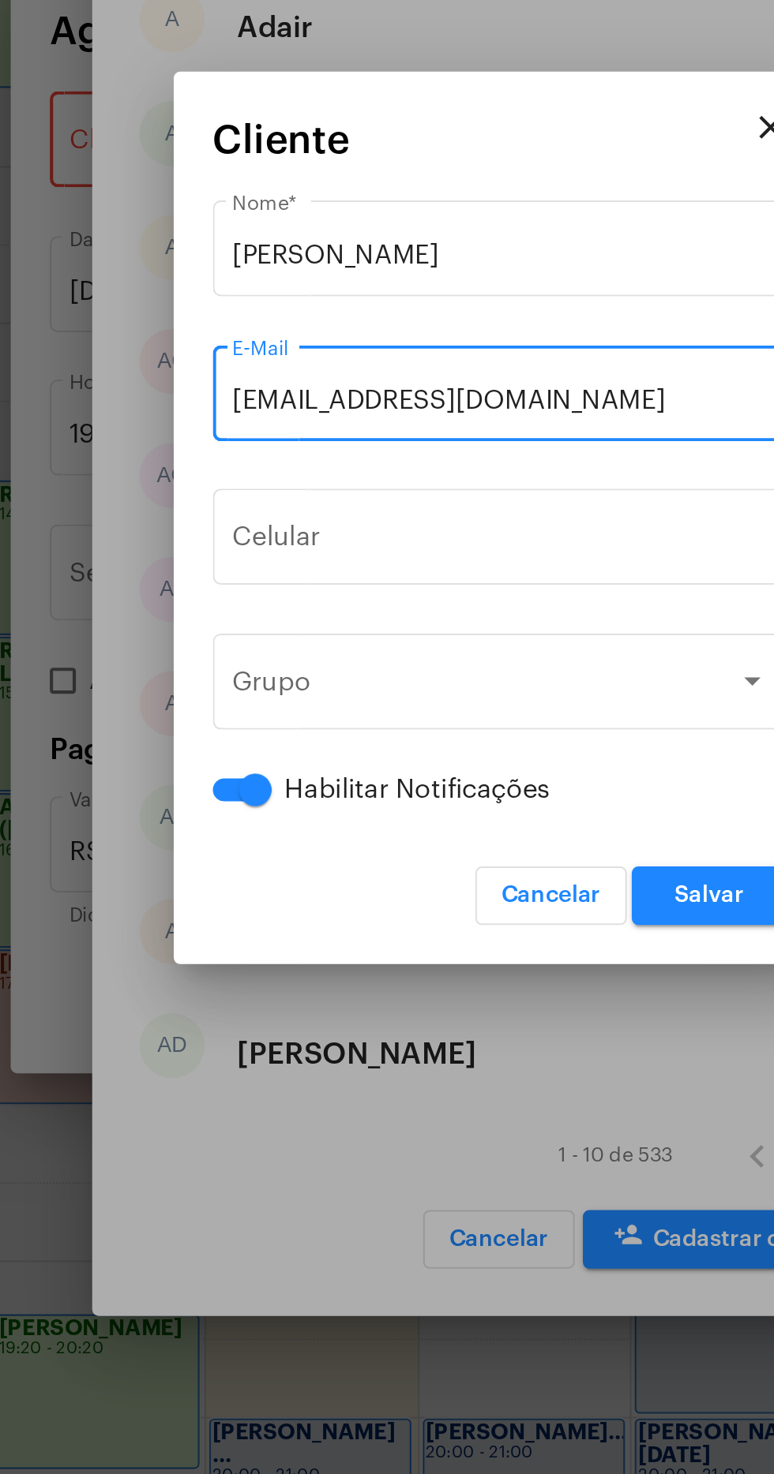
type input "luizamachadomoura@outlook.com"
click at [405, 744] on input "tel" at bounding box center [386, 750] width 259 height 14
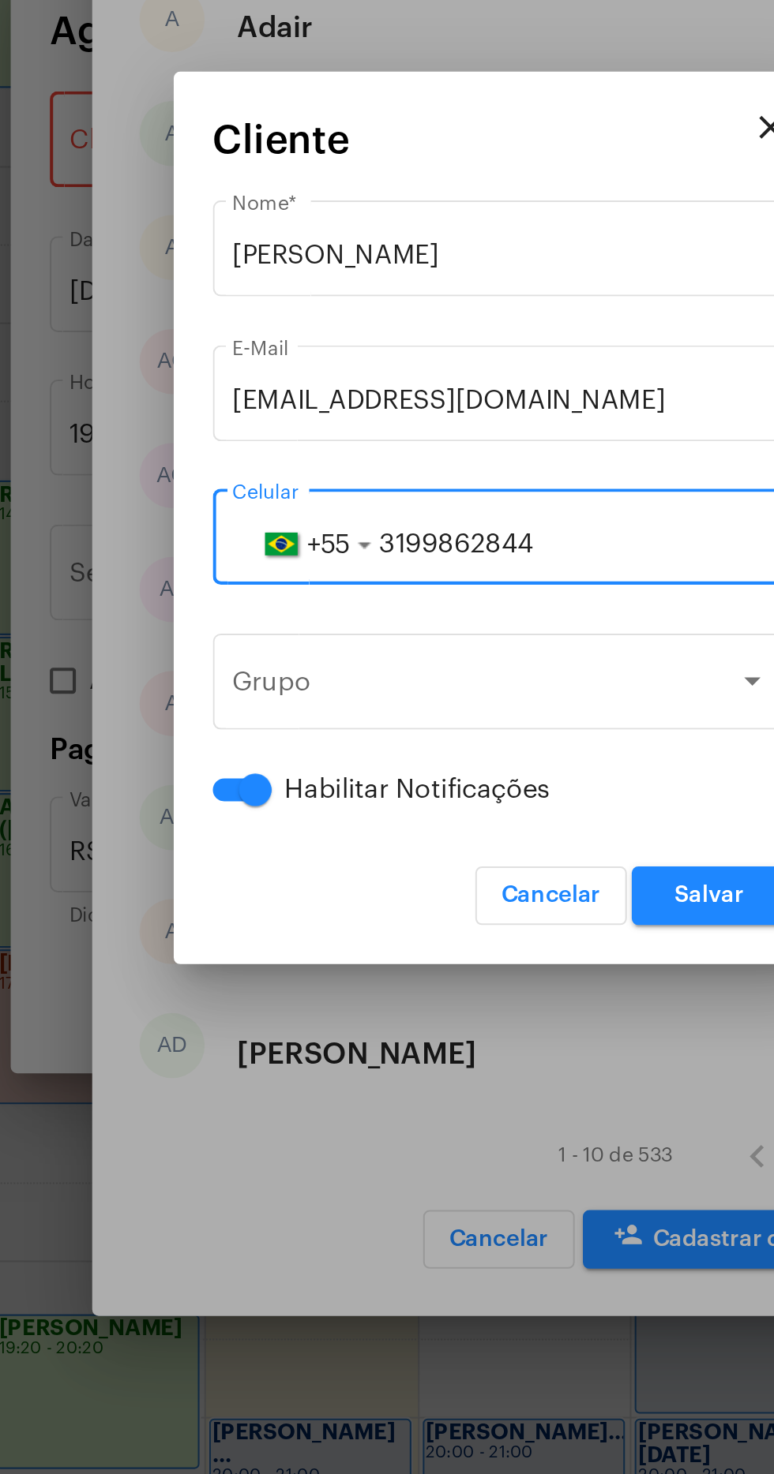
type input "31998628447"
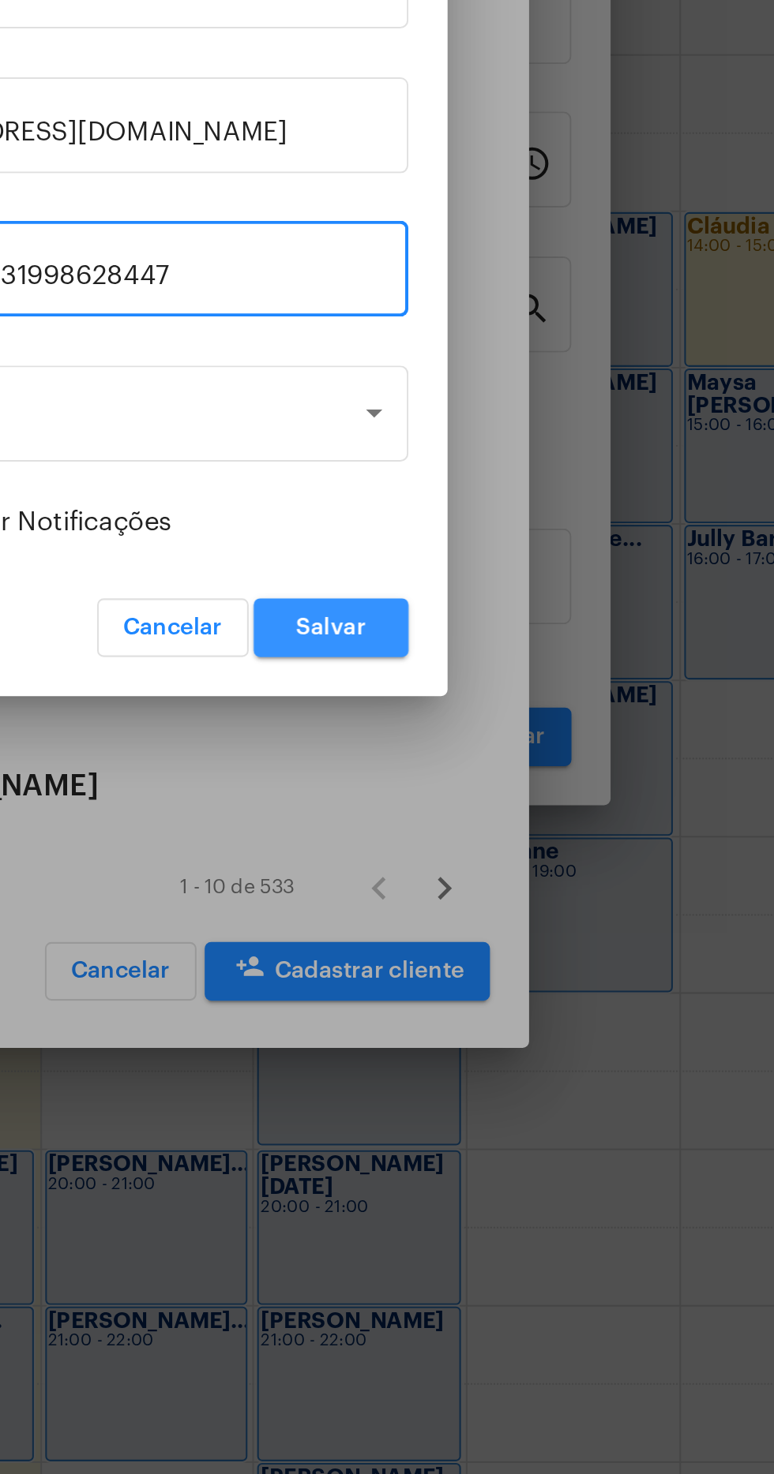
click at [499, 927] on button "Salvar" at bounding box center [488, 920] width 75 height 28
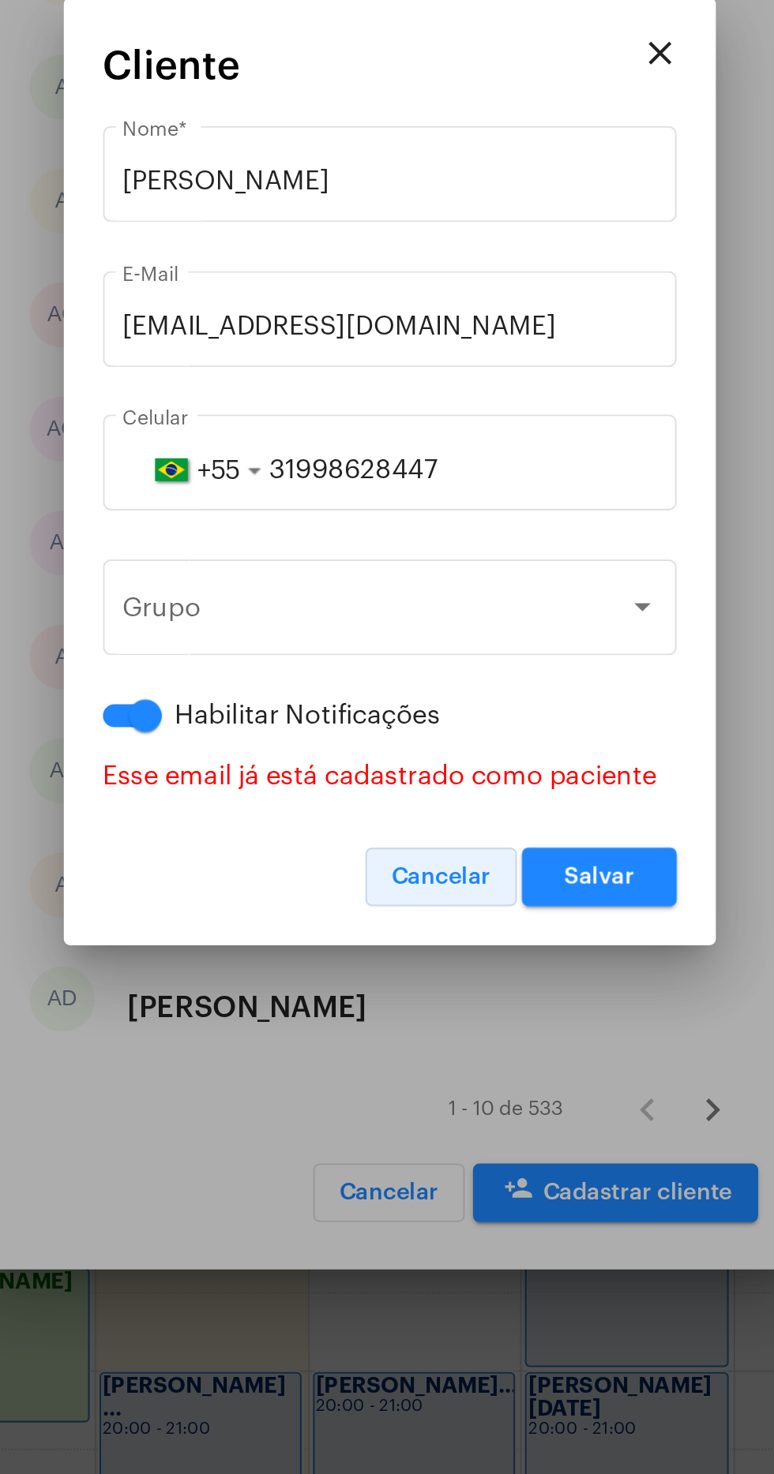
click at [401, 935] on span "Cancelar" at bounding box center [412, 933] width 48 height 11
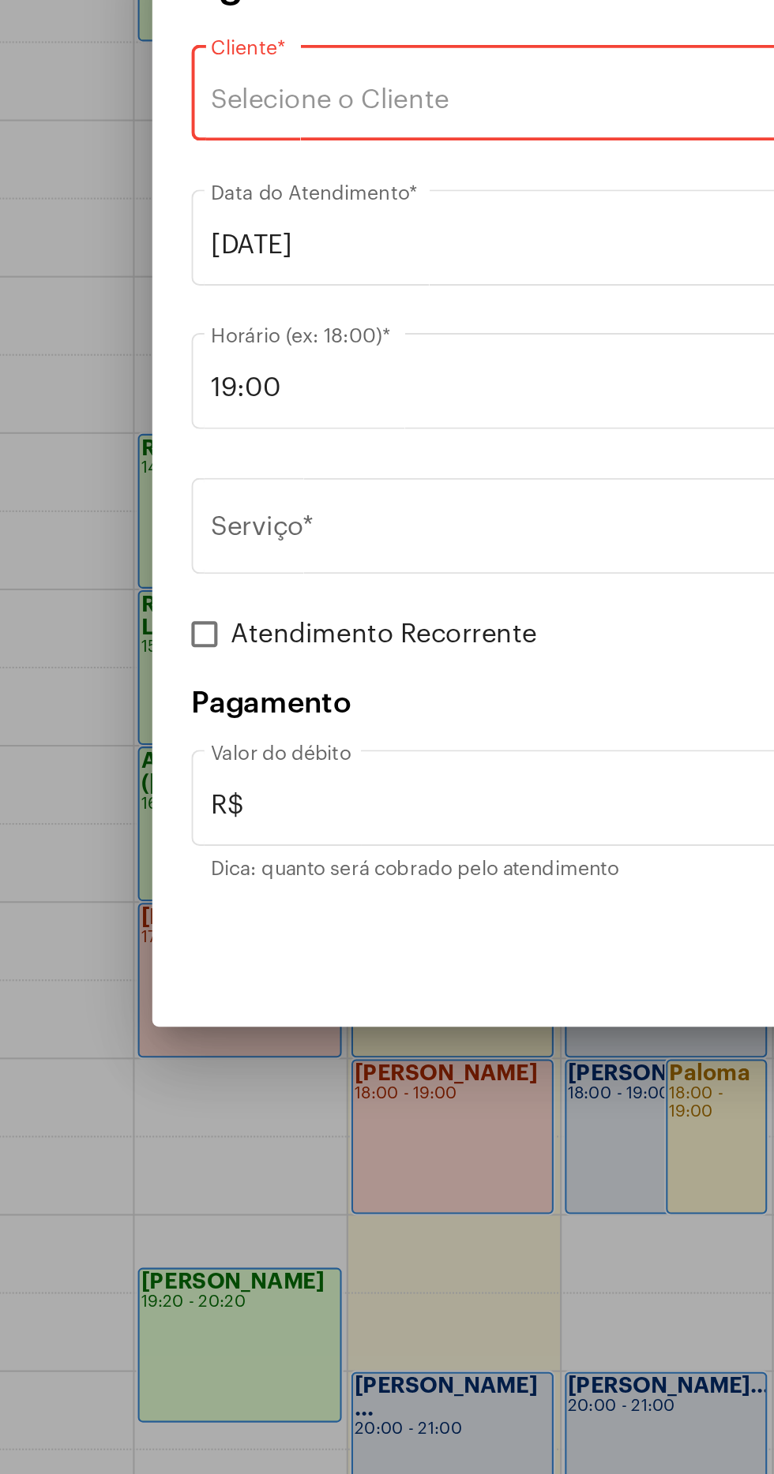
click at [324, 560] on div "Selecione o Cliente" at bounding box center [379, 557] width 403 height 14
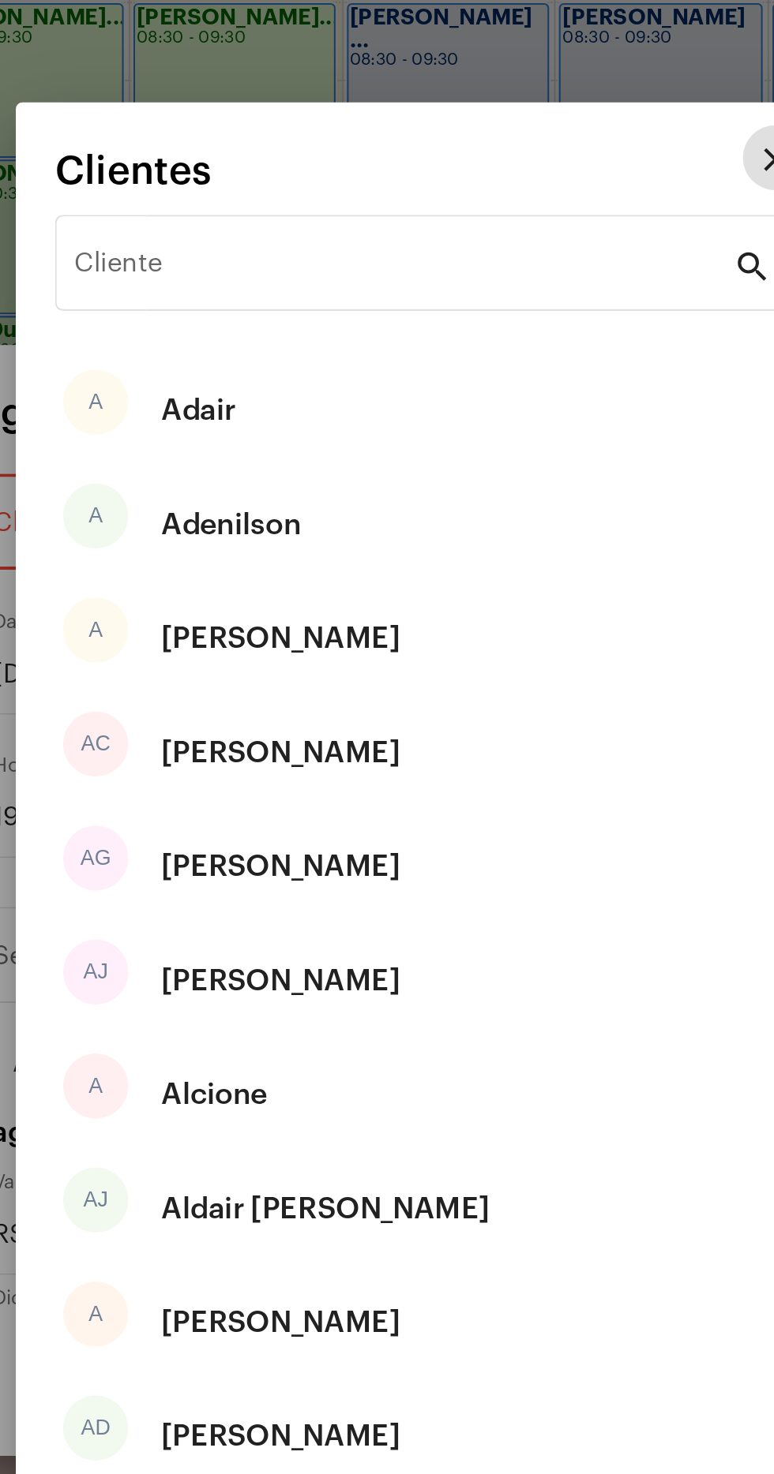
click at [368, 412] on div "Cliente" at bounding box center [377, 427] width 319 height 50
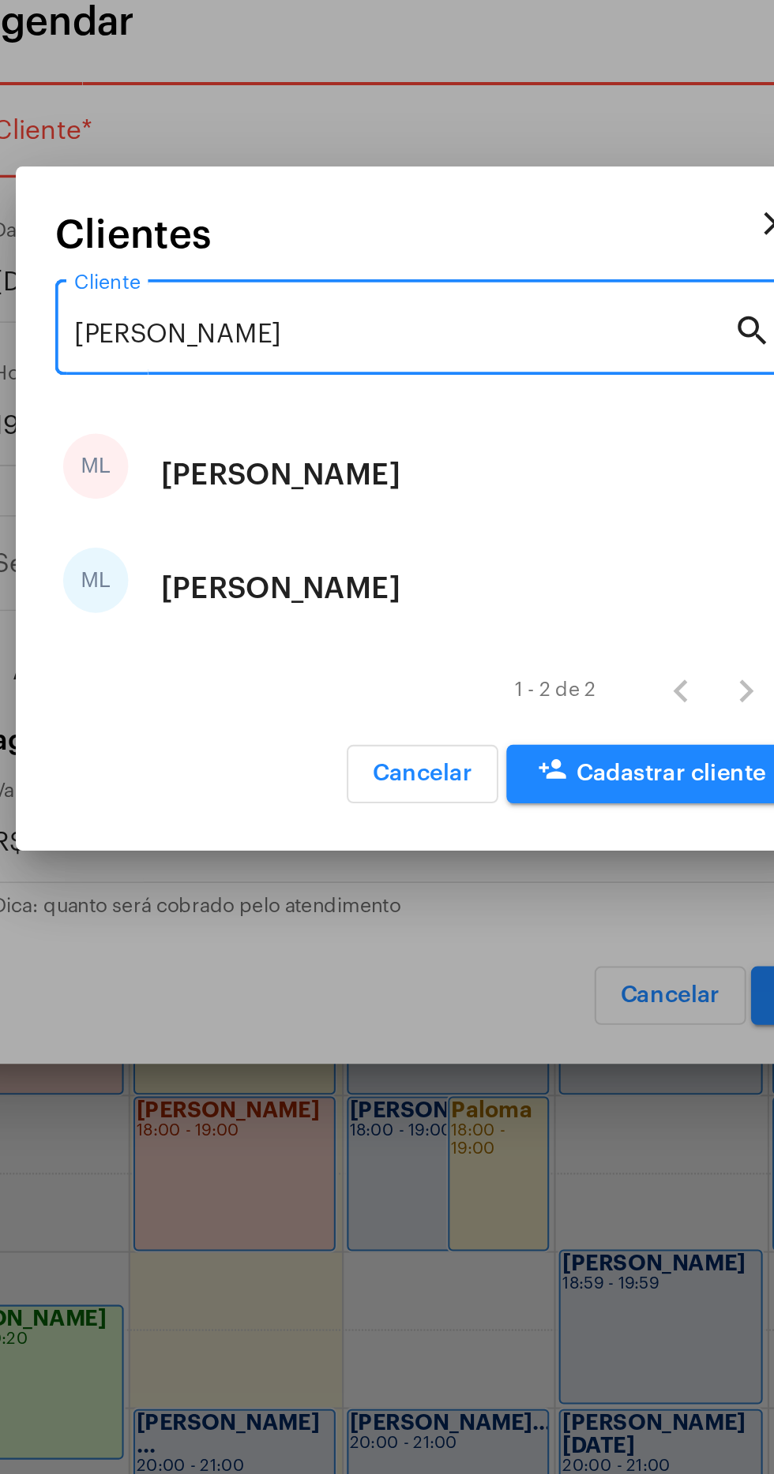
type input "Maria lui"
click at [376, 796] on div "Maria Luiza Machado moura" at bounding box center [318, 775] width 116 height 47
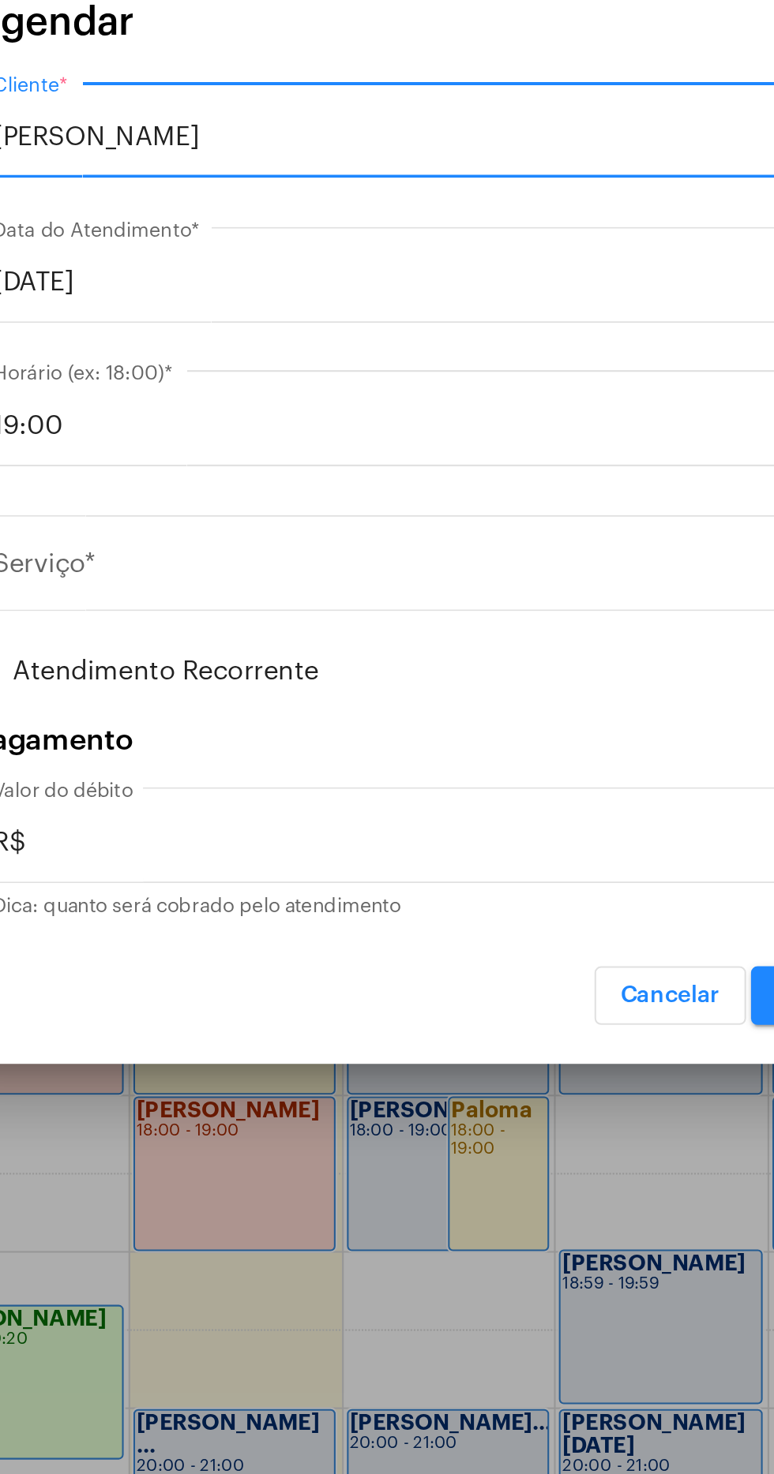
click at [364, 763] on input "Serviço *" at bounding box center [377, 767] width 398 height 14
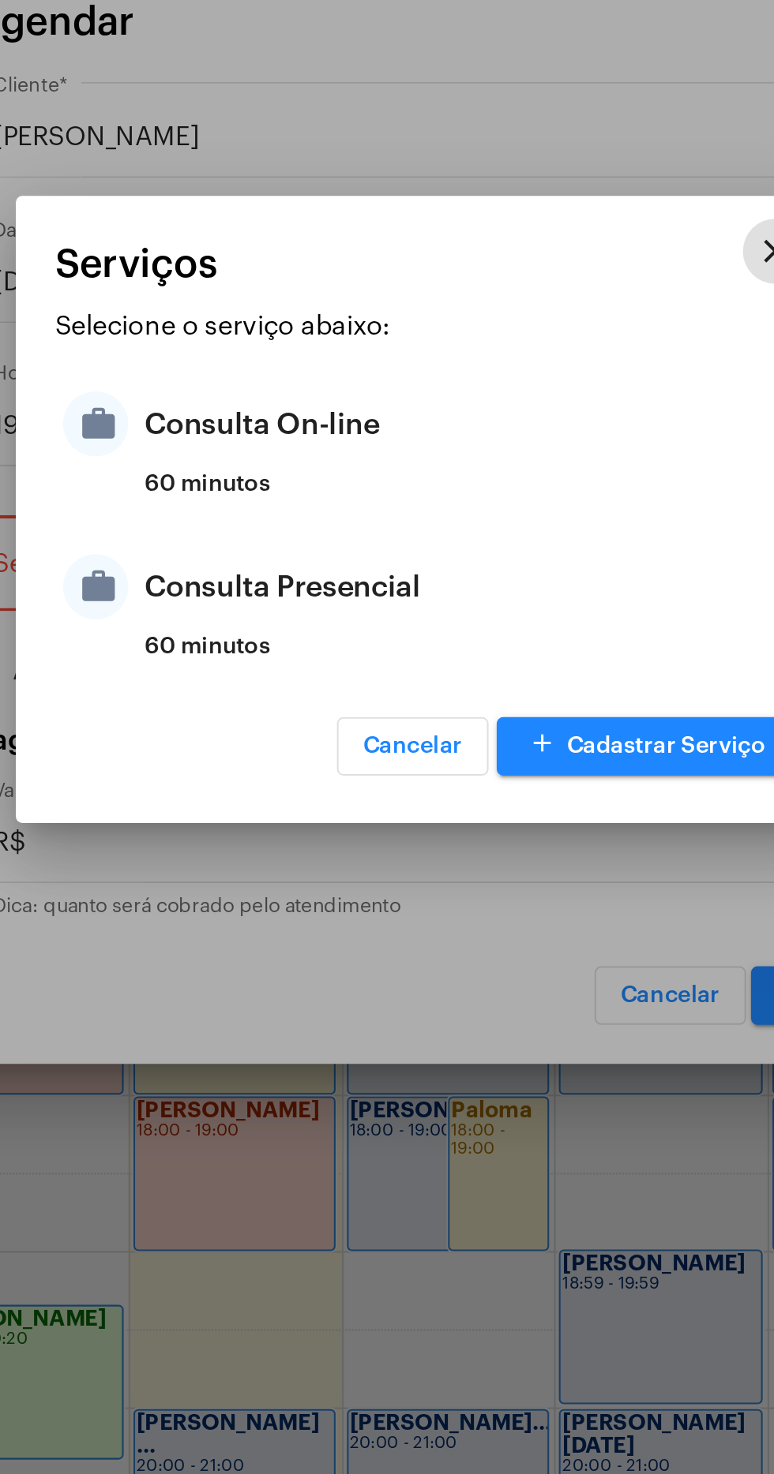
click at [382, 710] on div "Consulta On-line" at bounding box center [406, 695] width 309 height 47
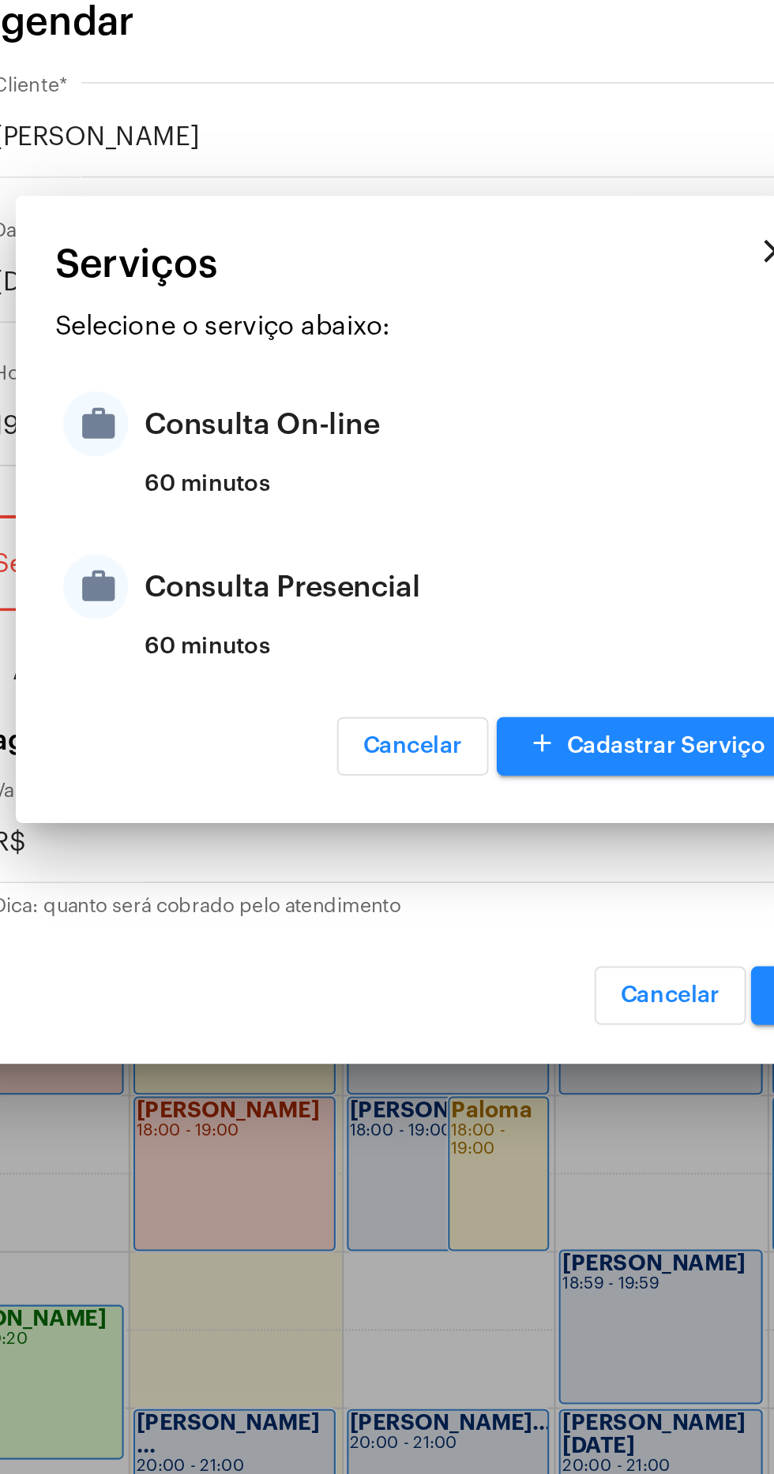
type input "Consulta On-line"
type input "R$ 150"
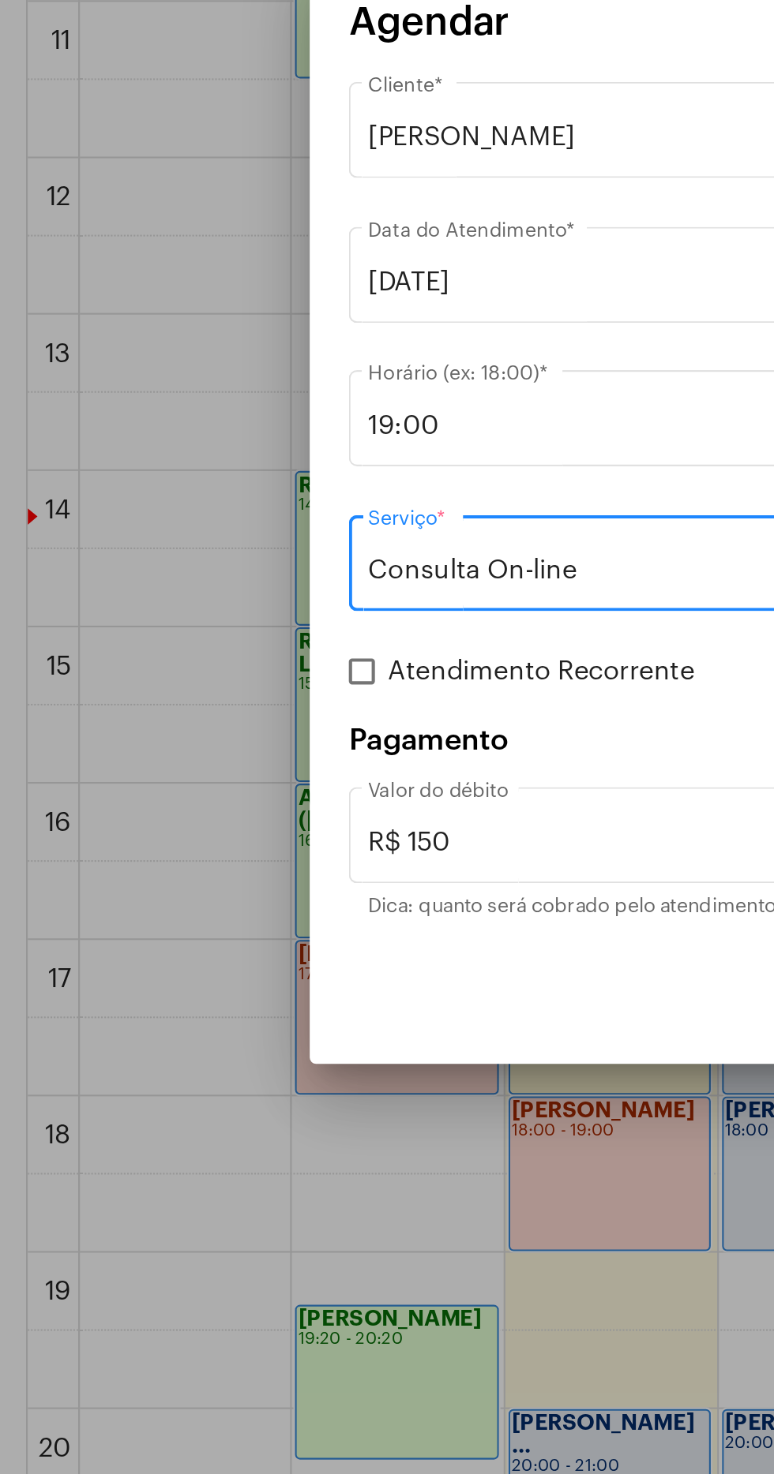
click at [258, 699] on input "19:00" at bounding box center [377, 697] width 398 height 14
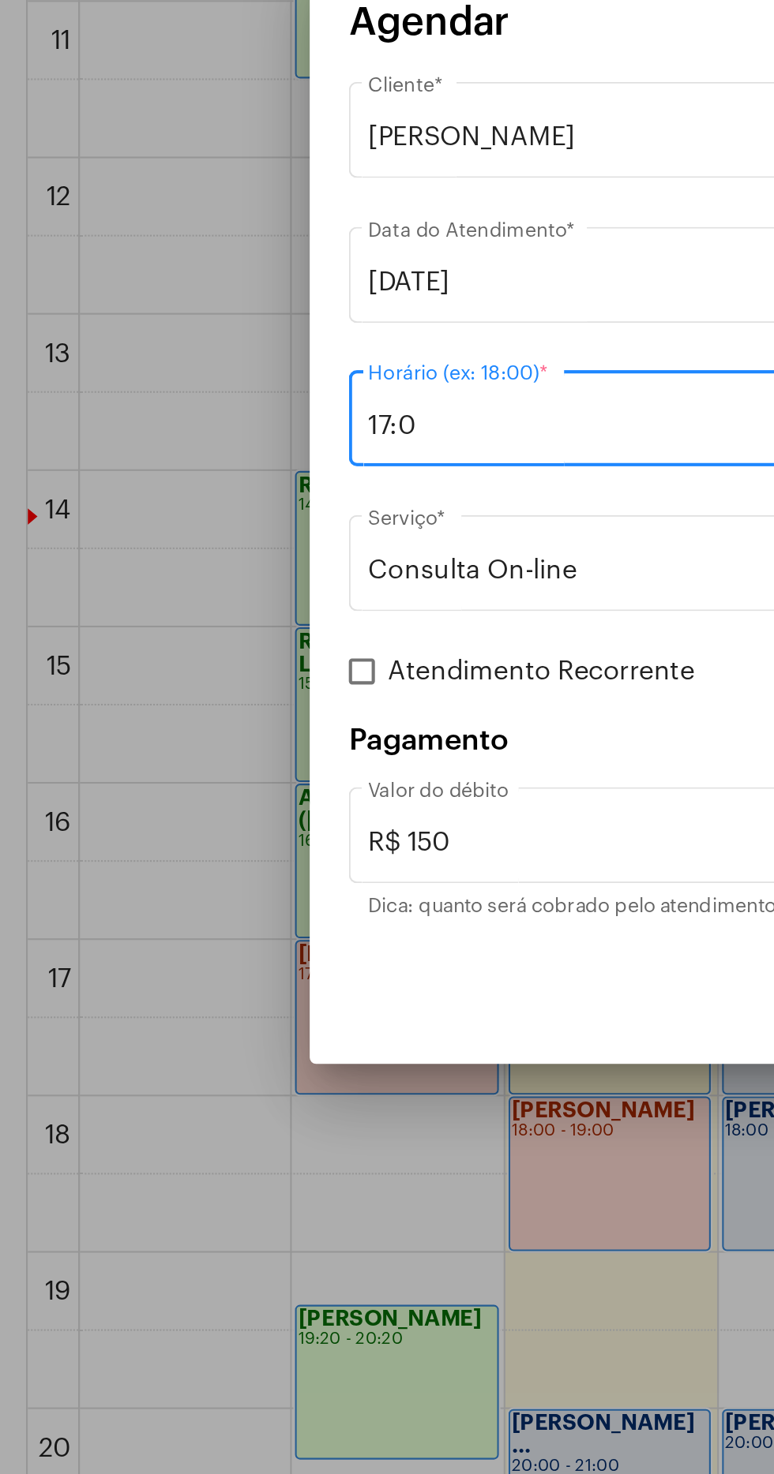
type input "17:00"
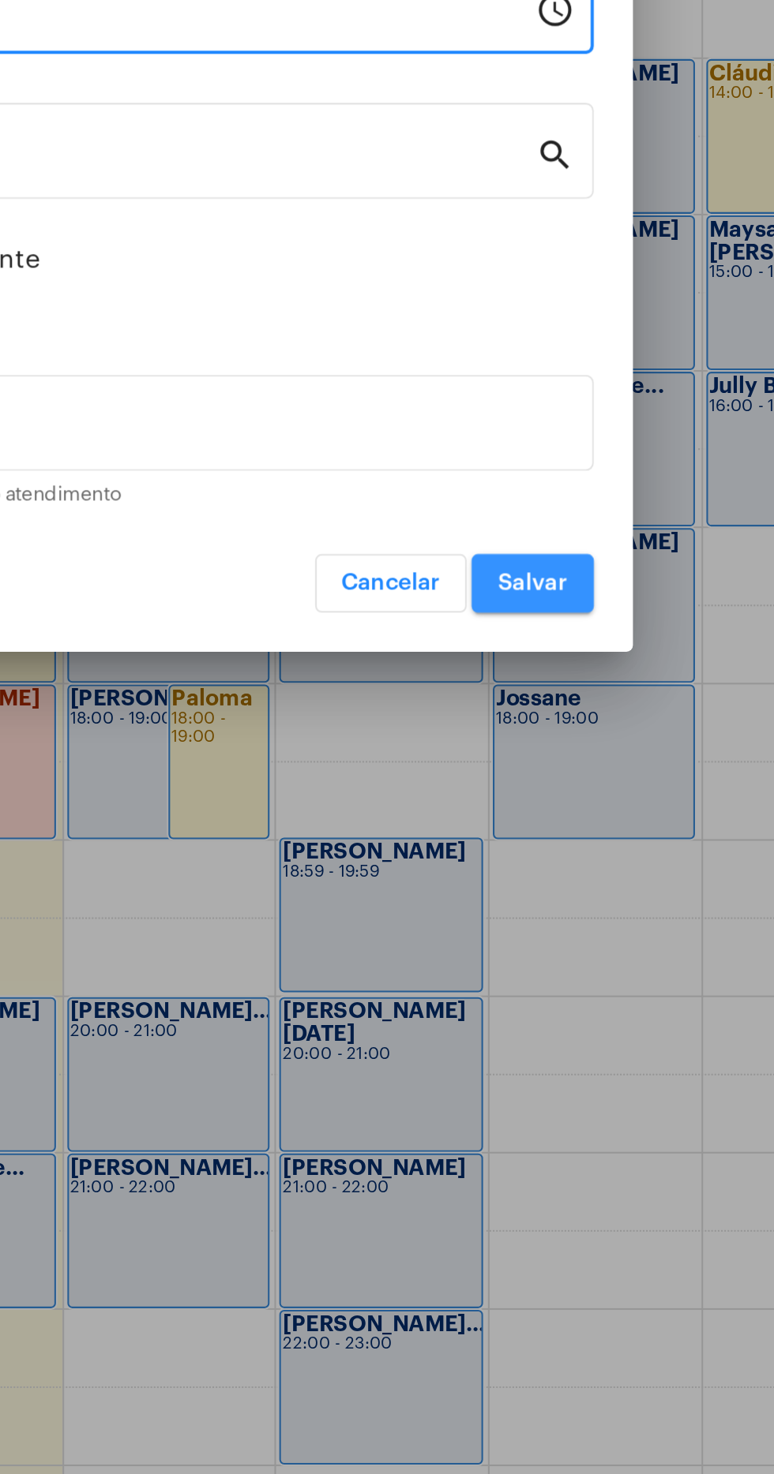
click at [581, 982] on button "Salvar" at bounding box center [574, 973] width 59 height 28
